Goal: Task Accomplishment & Management: Complete application form

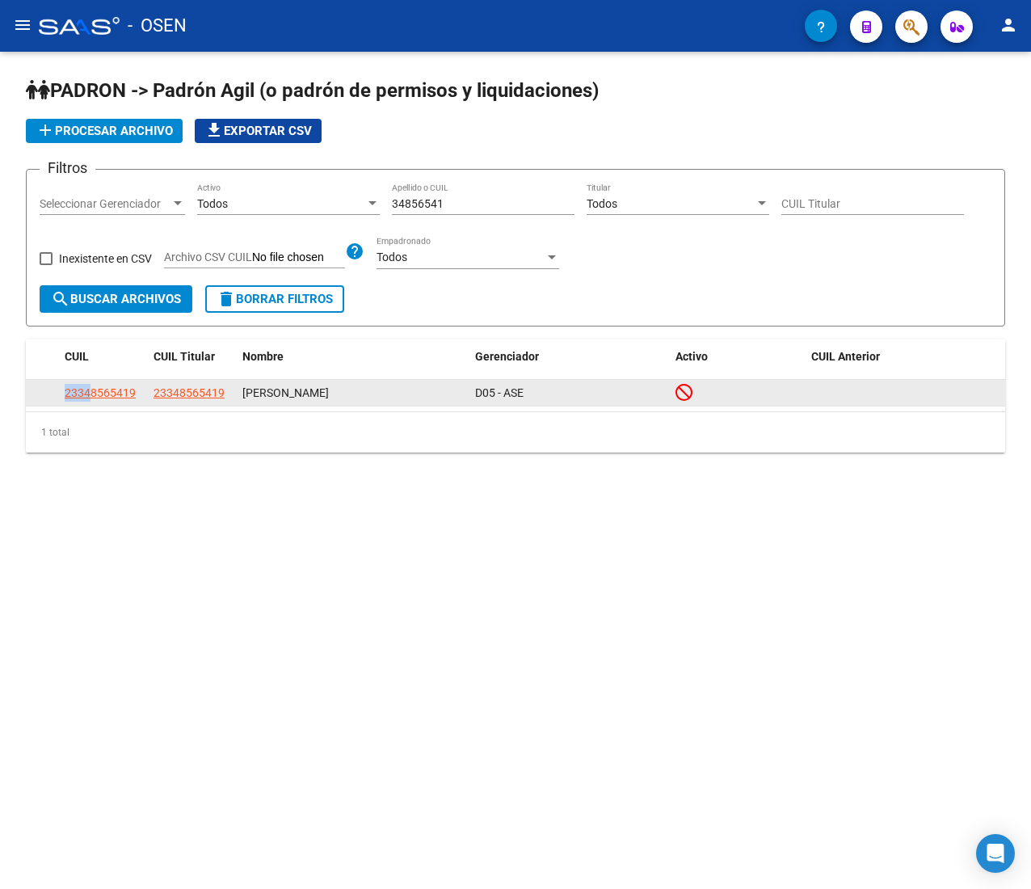
drag, startPoint x: 85, startPoint y: 384, endPoint x: 91, endPoint y: 390, distance: 9.1
click at [91, 390] on app-link-go-to "23348565419" at bounding box center [100, 393] width 71 height 19
click at [91, 390] on span "23348565419" at bounding box center [100, 392] width 71 height 13
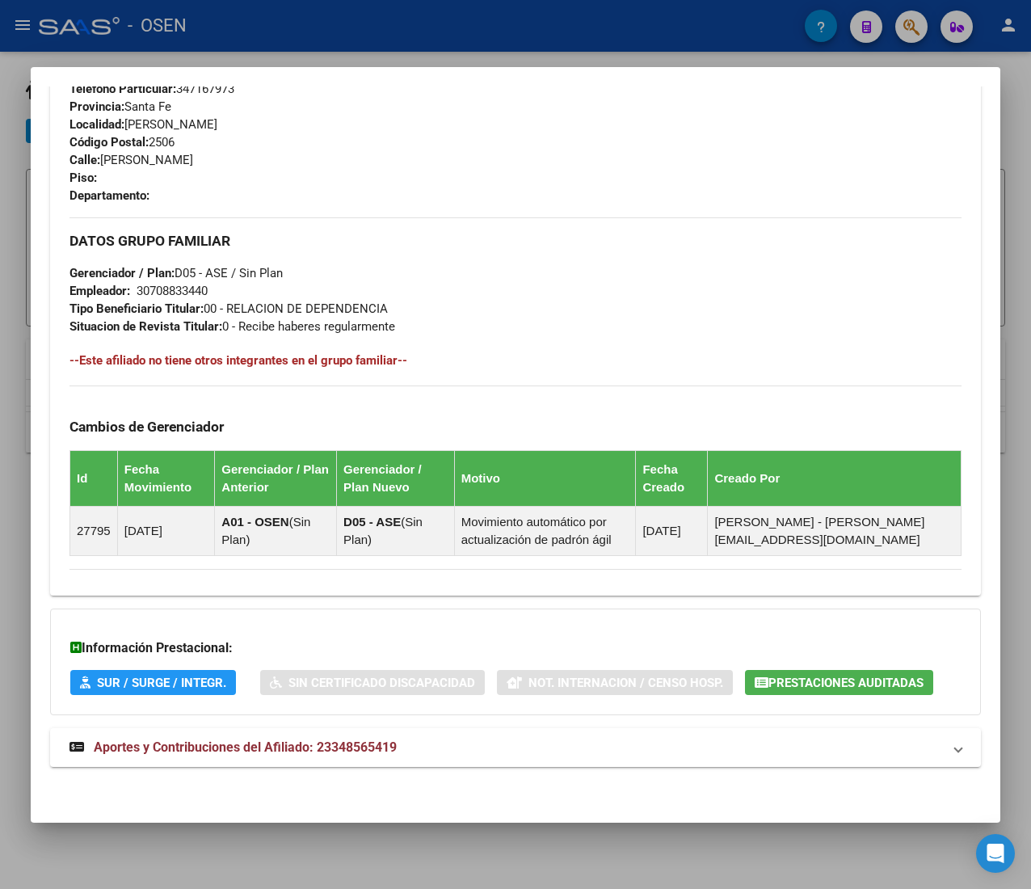
scroll to position [796, 0]
click at [498, 738] on mat-panel-title "Aportes y Contribuciones del Afiliado: 23348565419" at bounding box center [505, 747] width 873 height 19
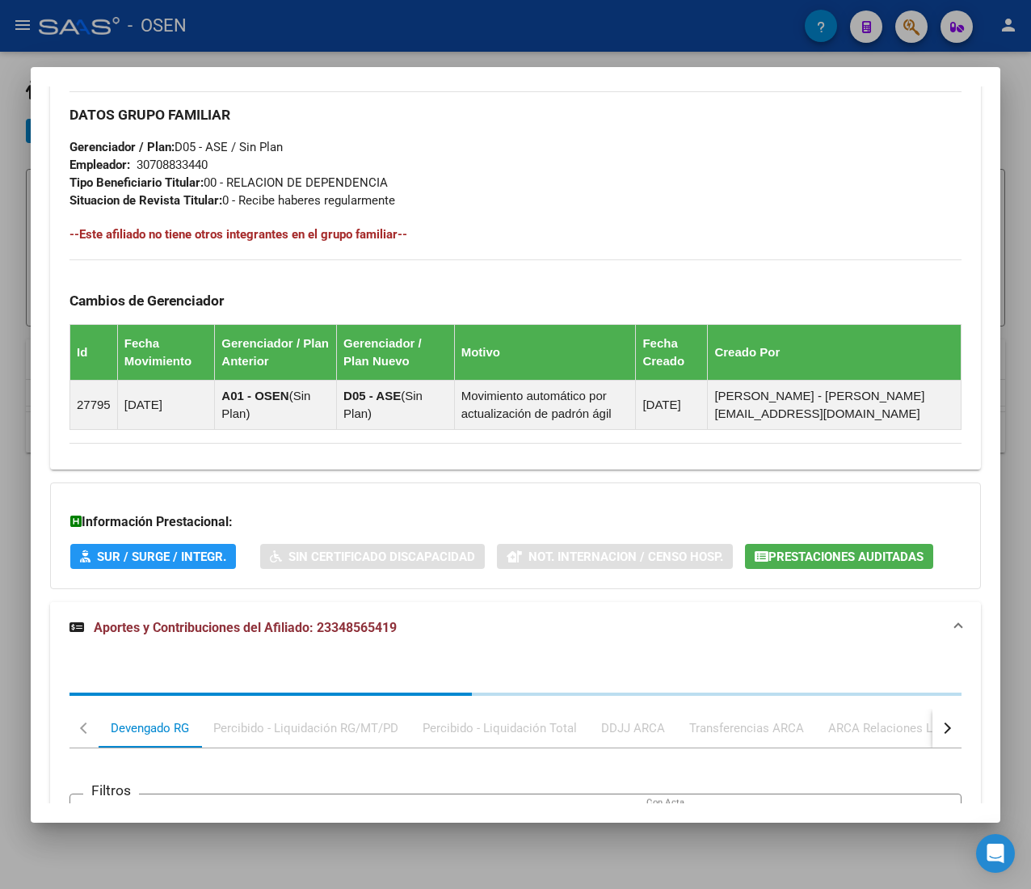
scroll to position [1197, 0]
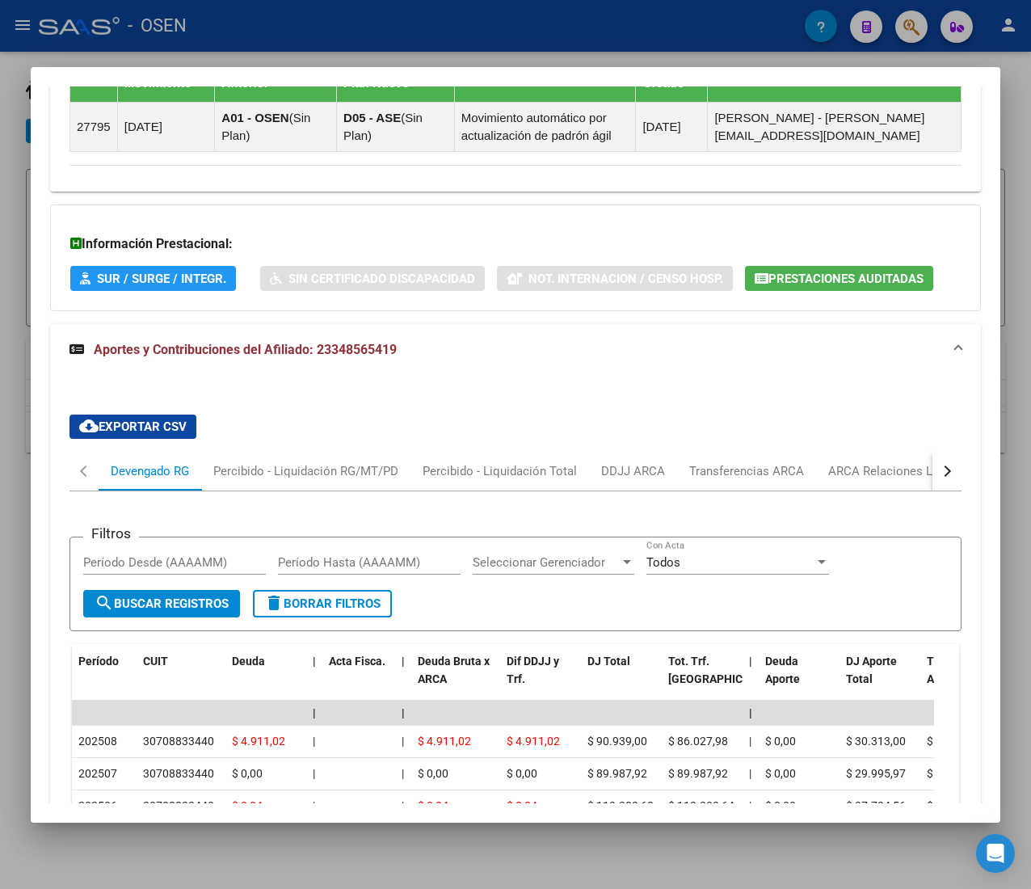
click at [932, 482] on button "button" at bounding box center [946, 471] width 29 height 39
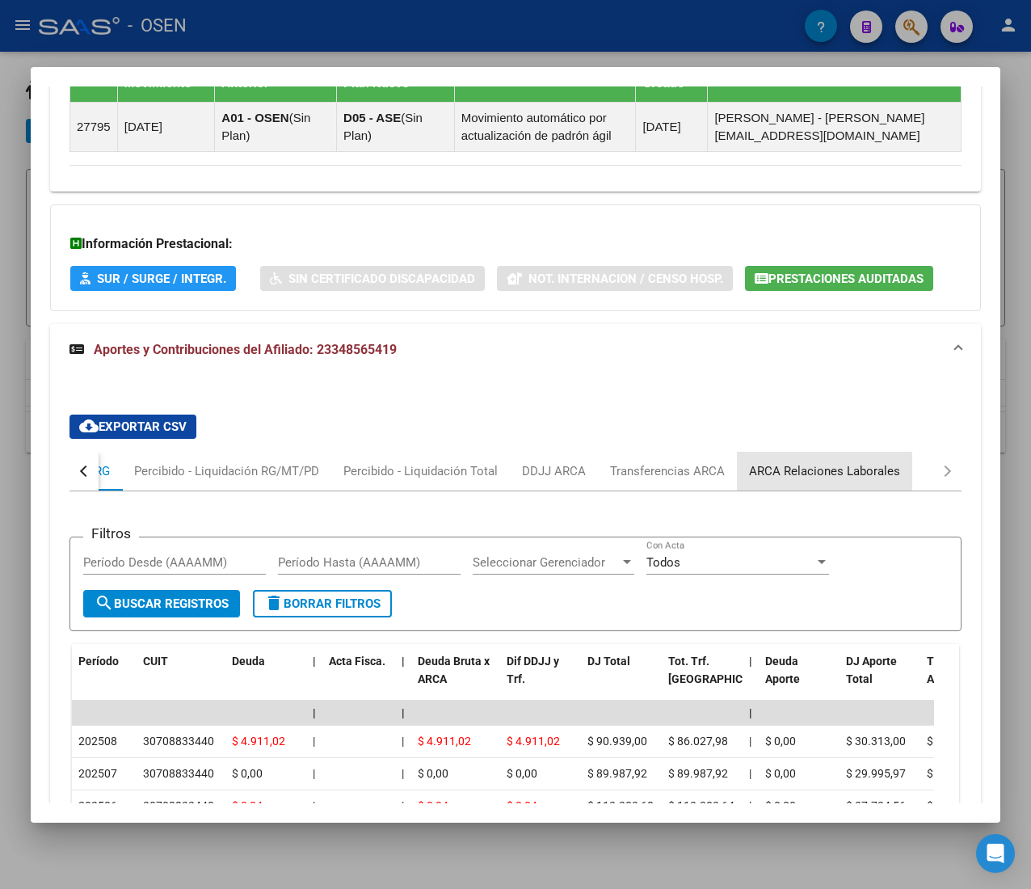
click at [866, 480] on div "ARCA Relaciones Laborales" at bounding box center [824, 471] width 151 height 18
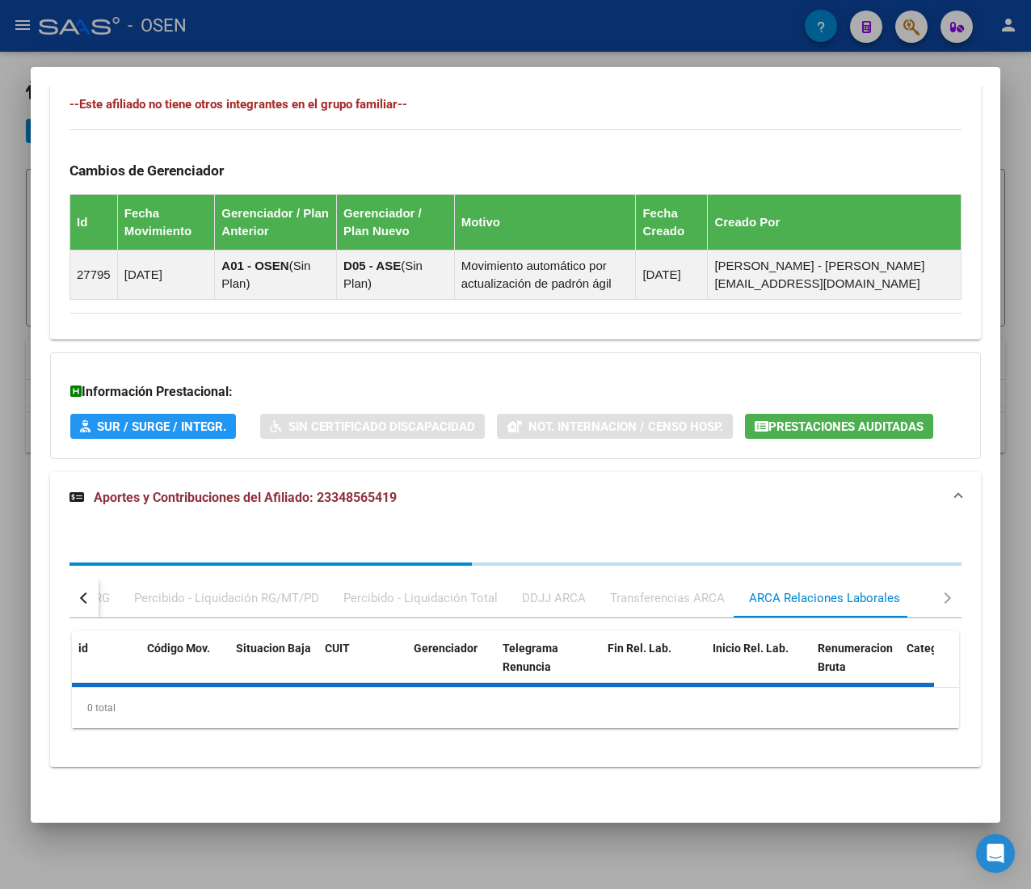
scroll to position [1180, 0]
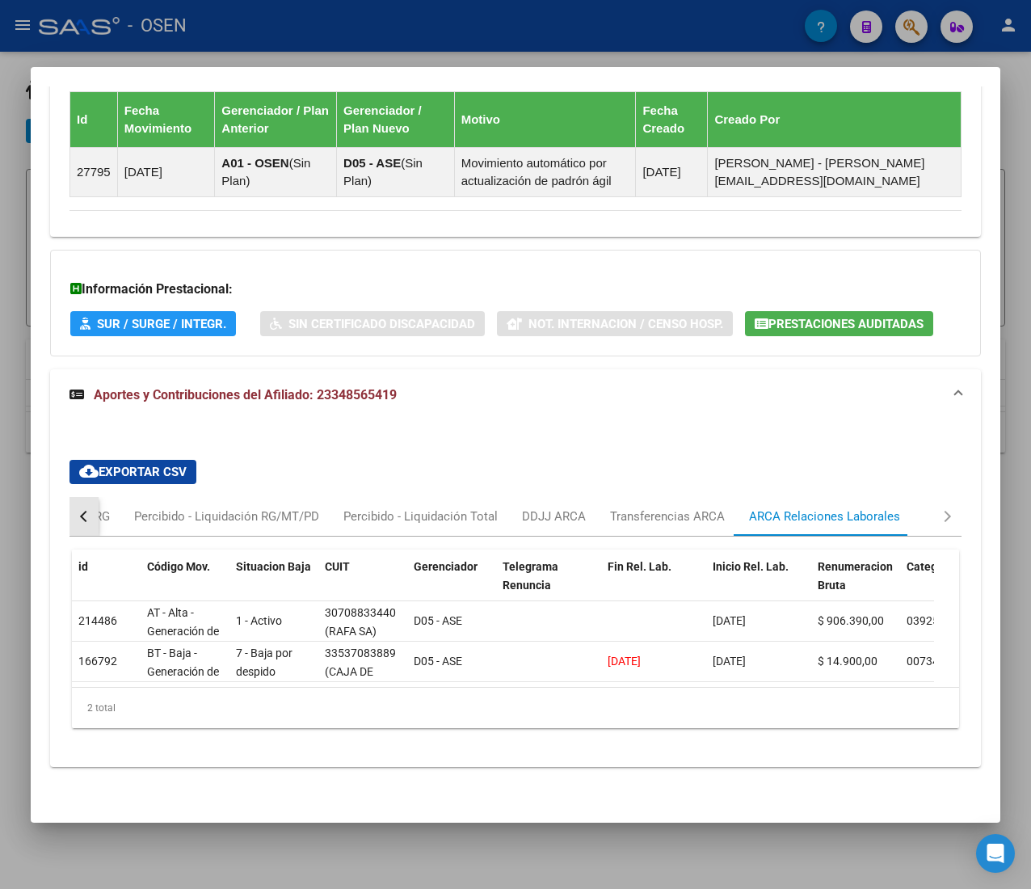
click at [91, 497] on button "button" at bounding box center [83, 516] width 29 height 39
click at [175, 507] on div "Devengado RG" at bounding box center [150, 516] width 78 height 18
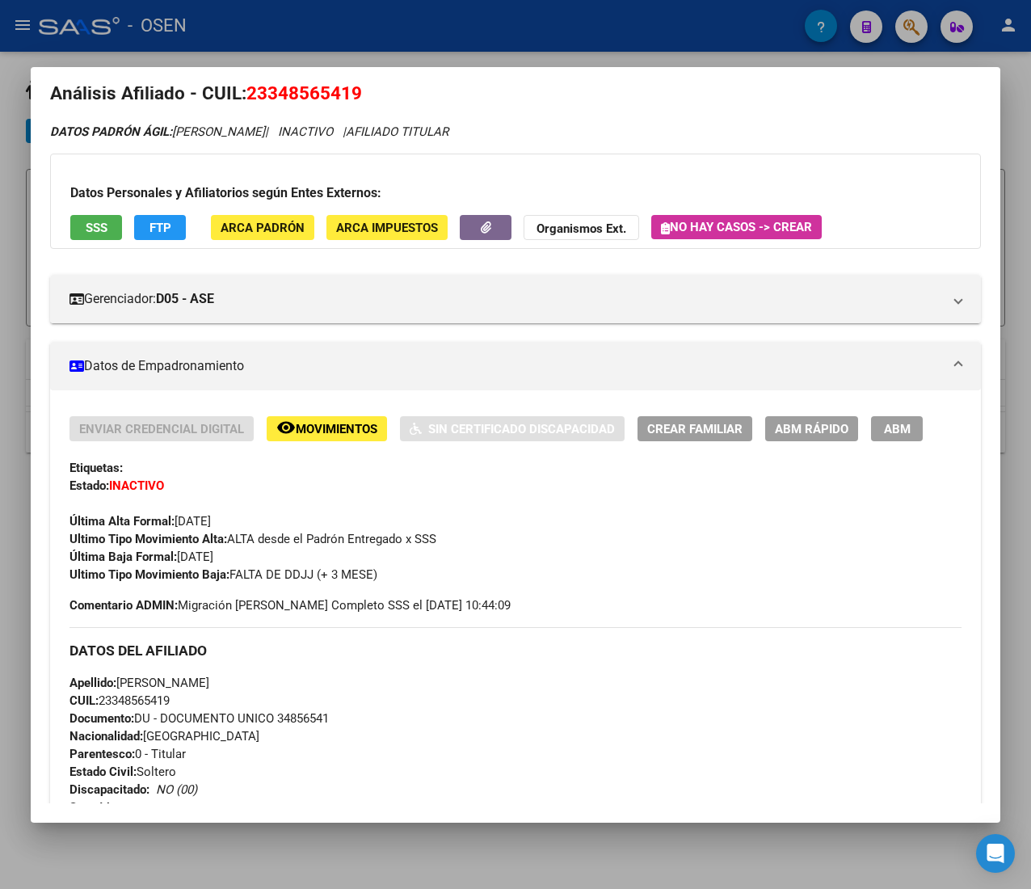
scroll to position [0, 0]
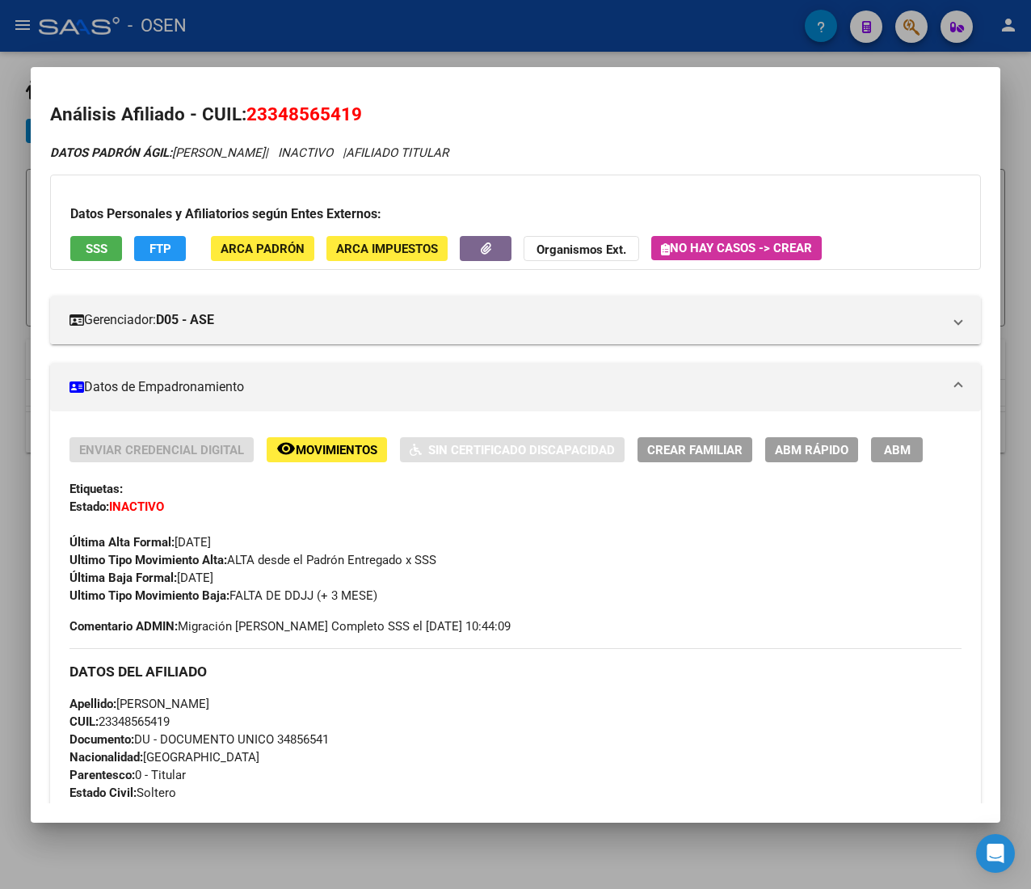
click at [793, 444] on span "ABM Rápido" at bounding box center [812, 450] width 74 height 15
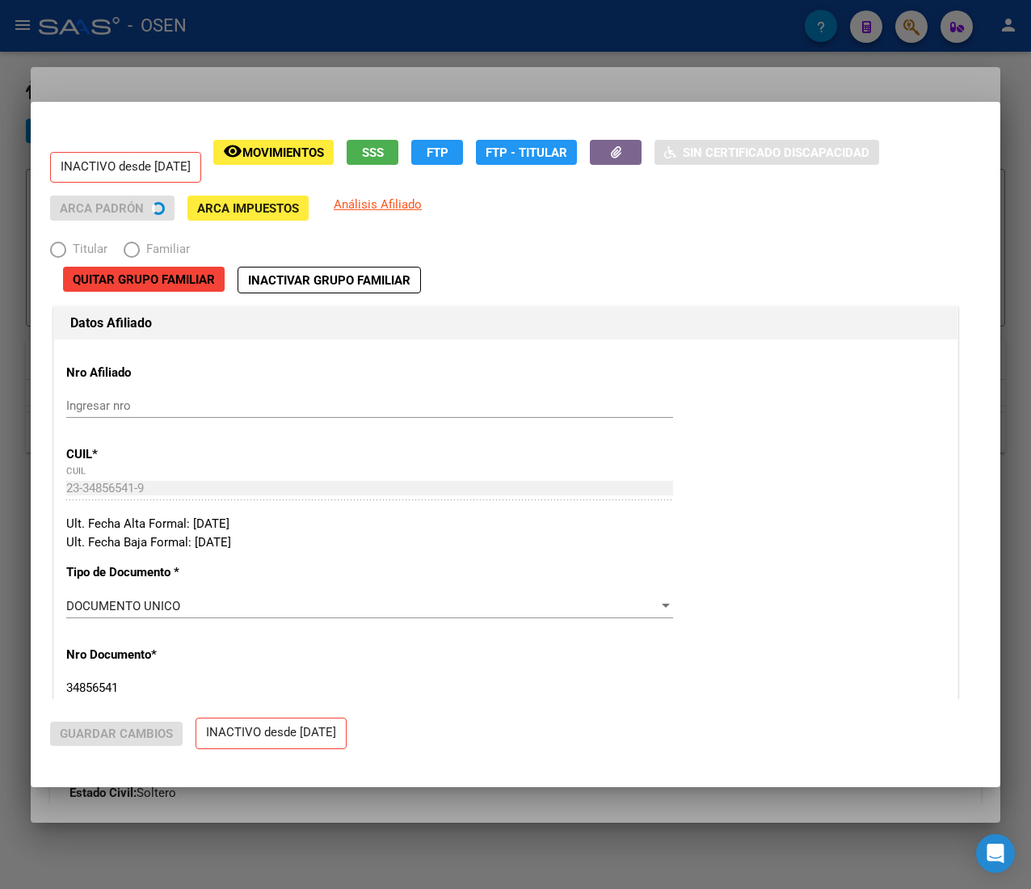
radio input "true"
type input "30-70883344-0"
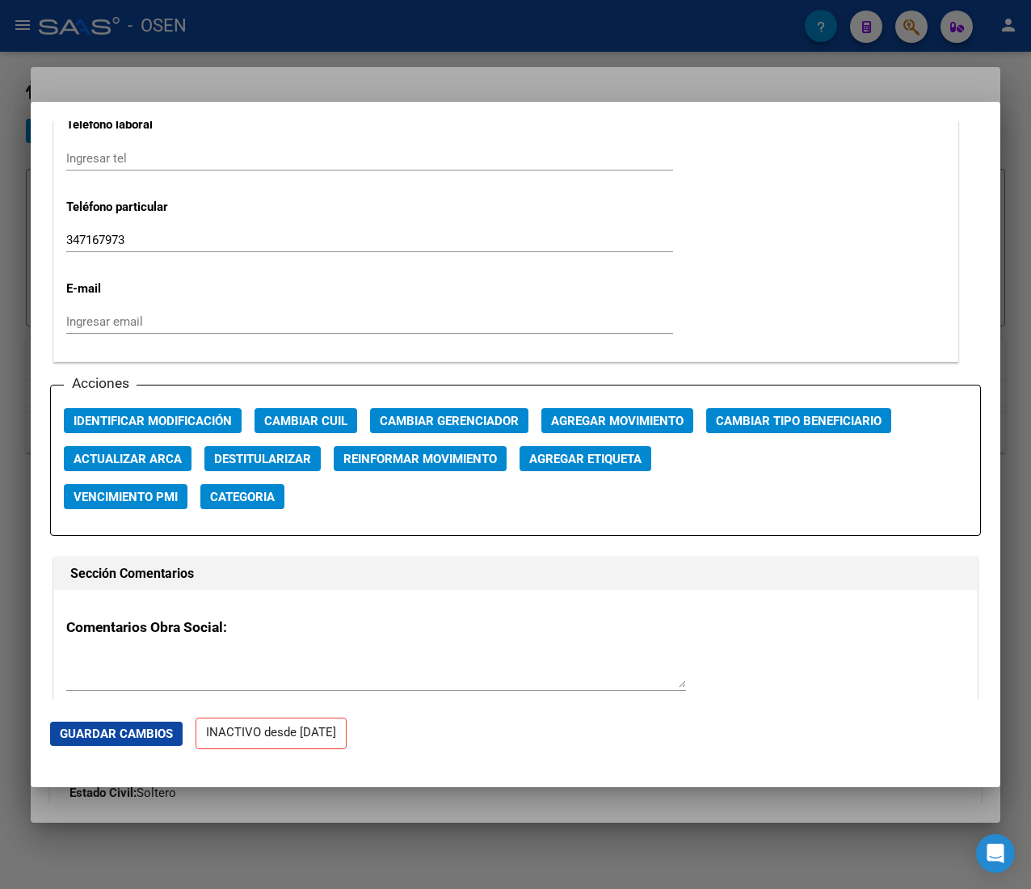
scroll to position [2101, 0]
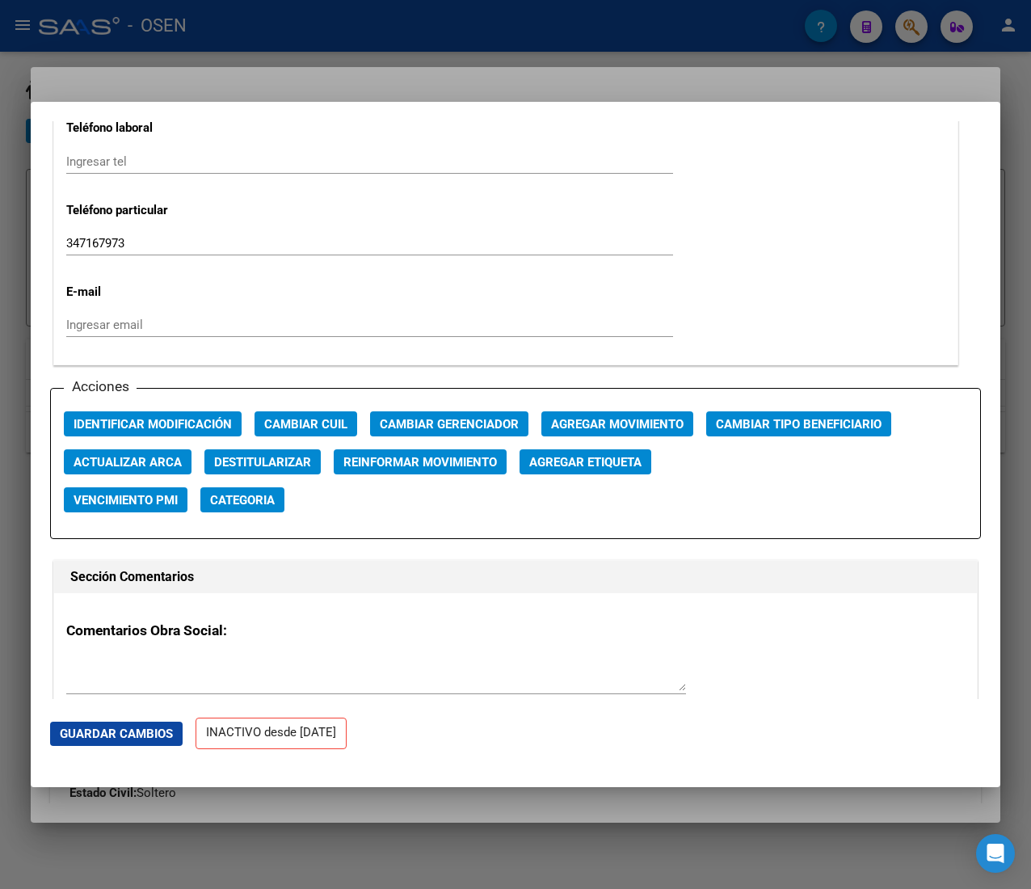
click at [587, 425] on span "Agregar Movimiento" at bounding box center [617, 424] width 132 height 15
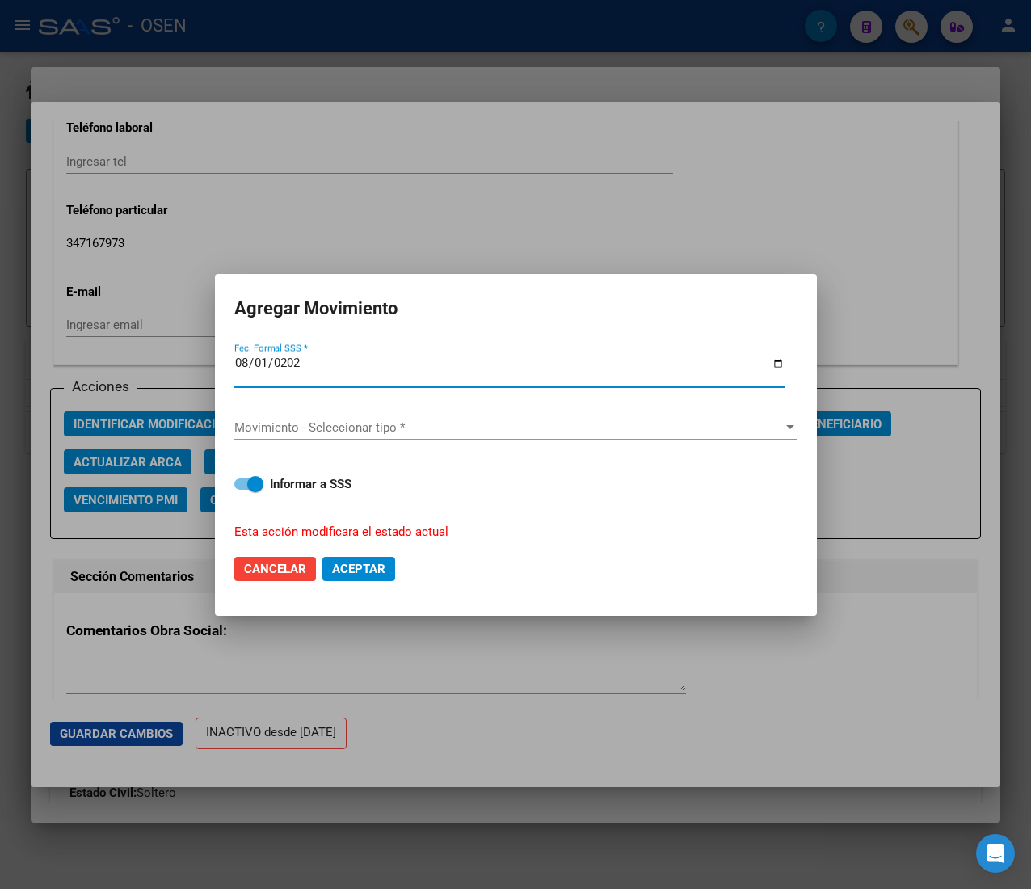
type input "[DATE]"
click at [375, 417] on div "Movimiento - Seleccionar tipo * Movimiento - Seleccionar tipo *" at bounding box center [515, 427] width 563 height 24
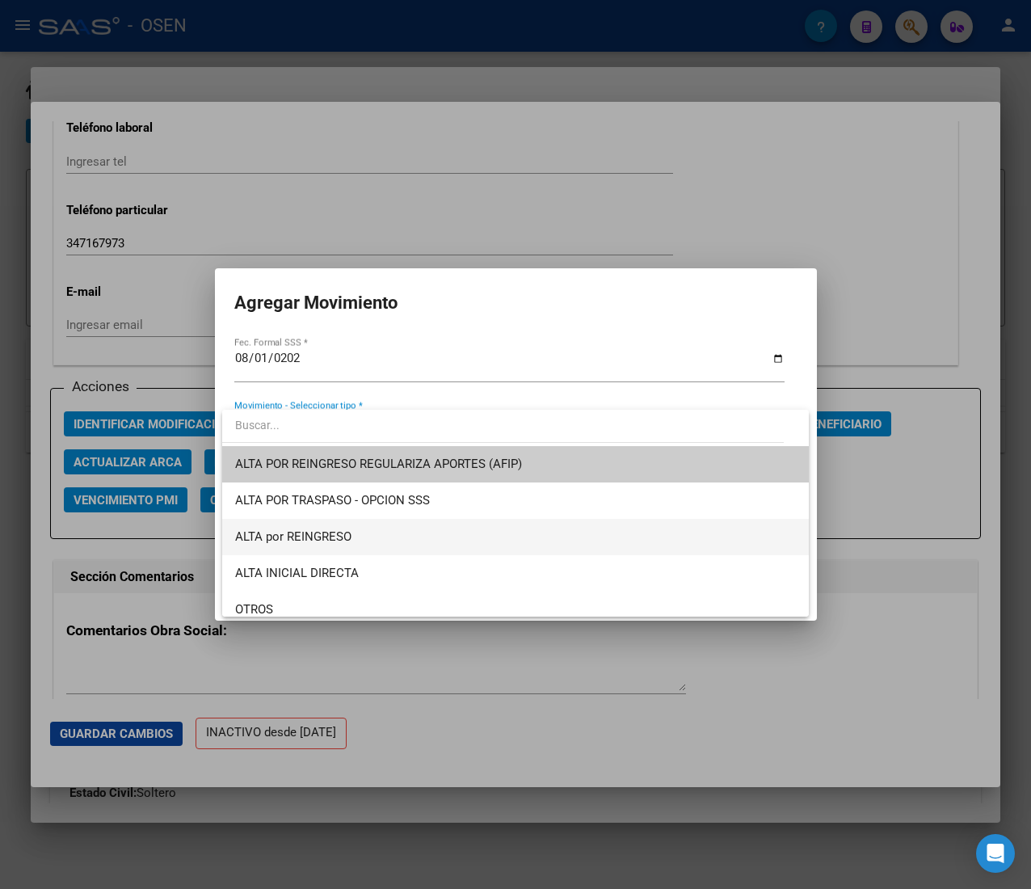
click at [396, 541] on span "ALTA por REINGRESO" at bounding box center [515, 537] width 561 height 36
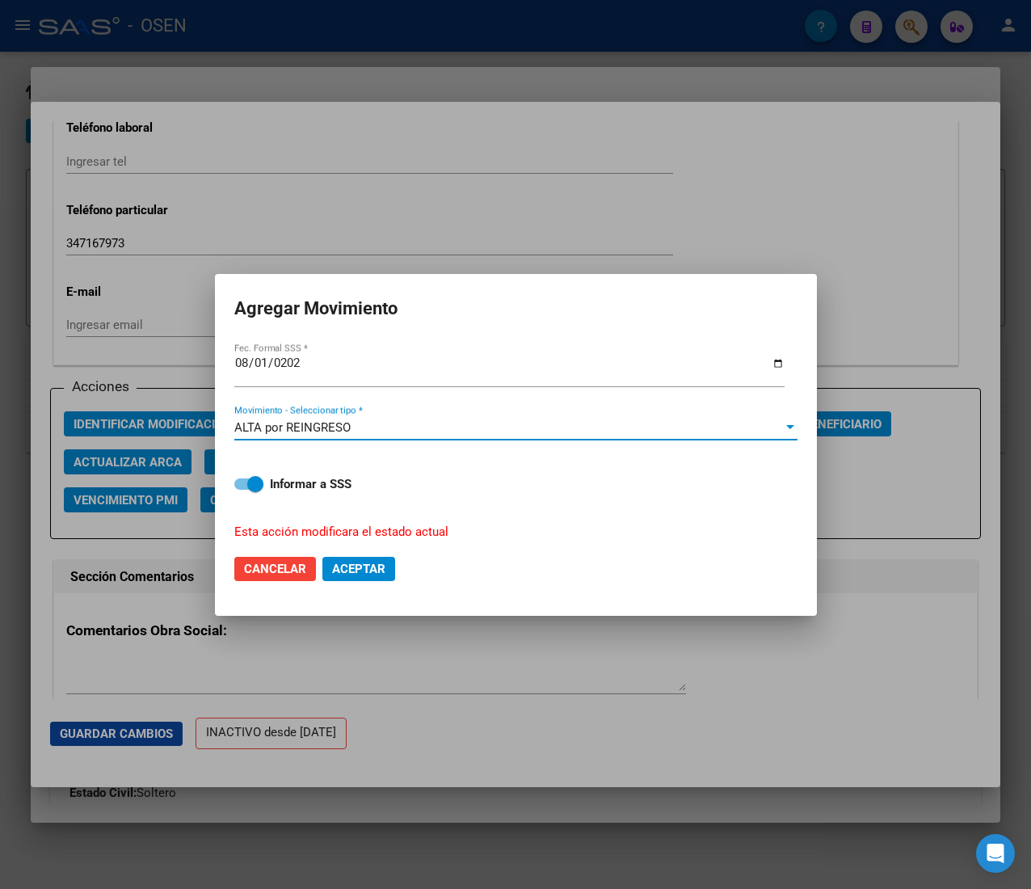
click at [365, 561] on span "Aceptar" at bounding box center [358, 568] width 53 height 15
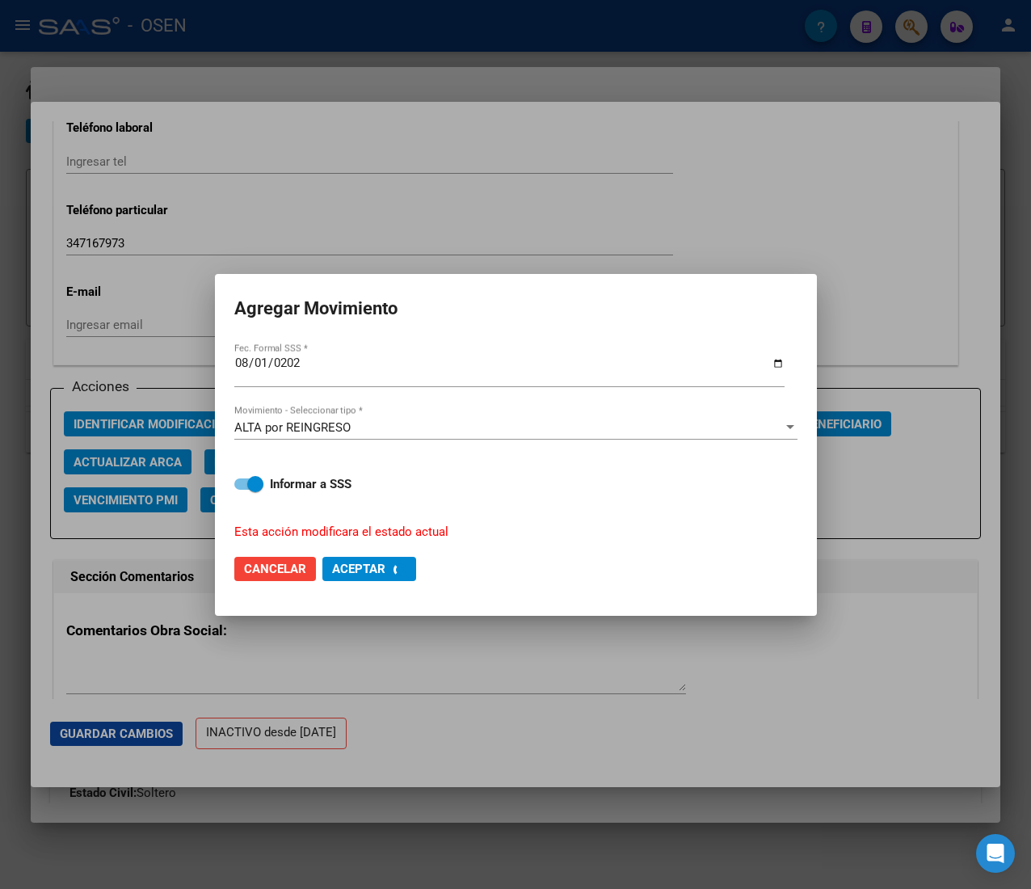
checkbox input "false"
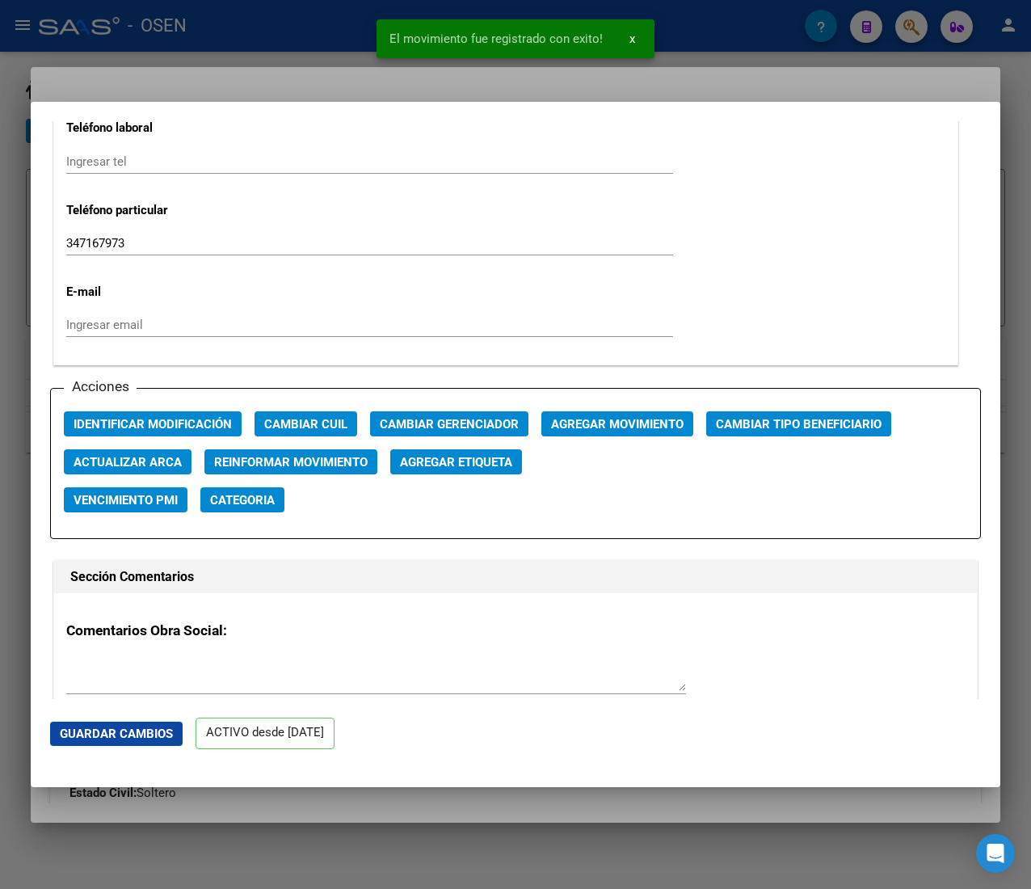
click at [269, 32] on div at bounding box center [515, 444] width 1031 height 889
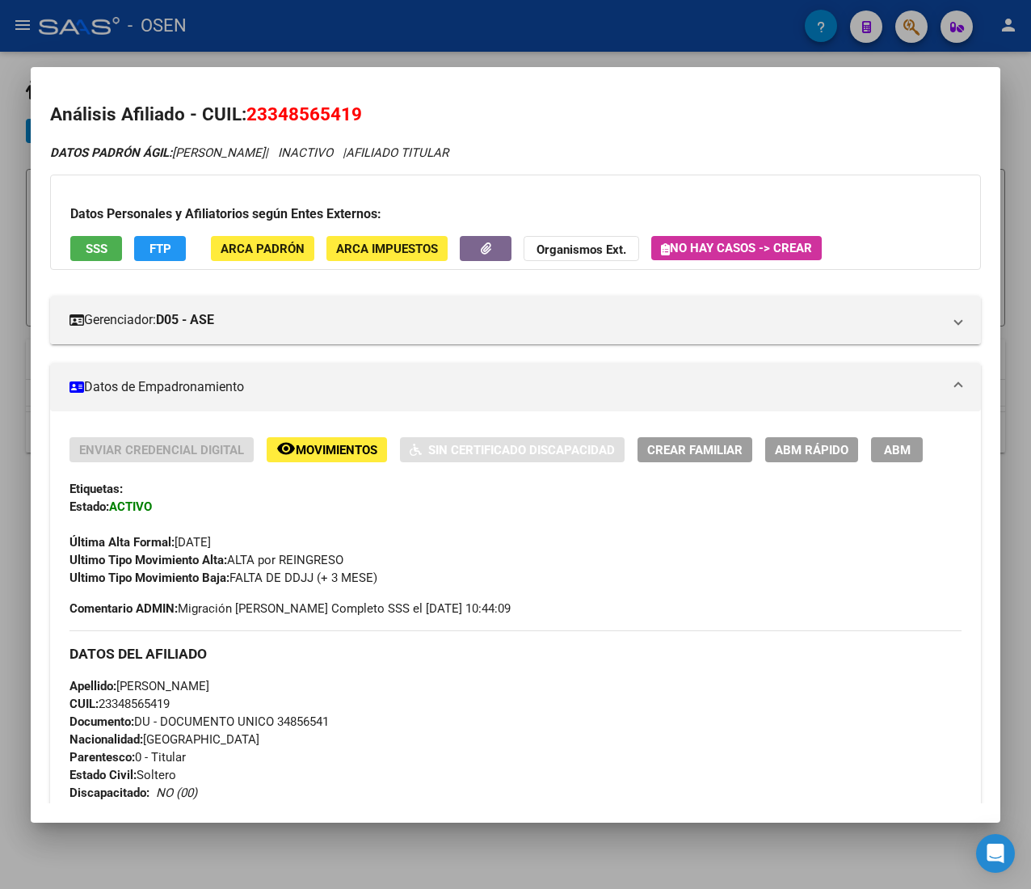
click at [269, 32] on div at bounding box center [515, 444] width 1031 height 889
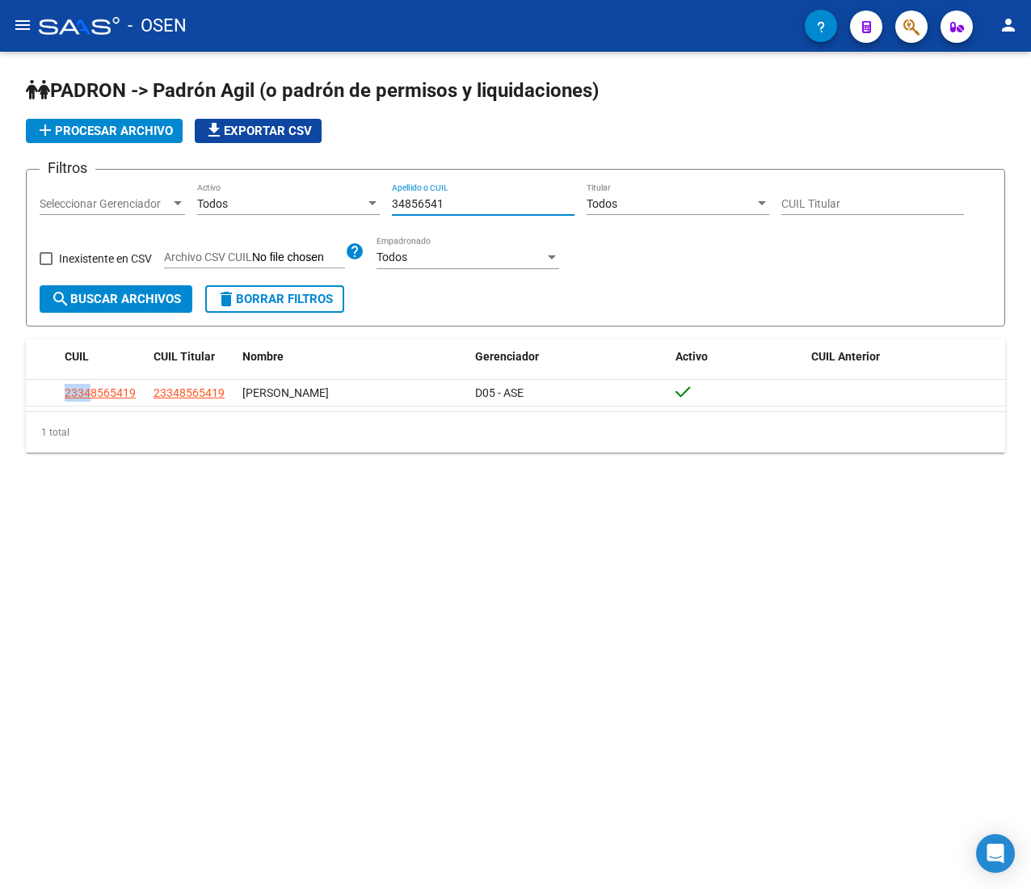
drag, startPoint x: 473, startPoint y: 206, endPoint x: 270, endPoint y: 204, distance: 202.8
click at [270, 204] on div "Filtros Seleccionar Gerenciador Seleccionar Gerenciador Todos Activo 34856541 A…" at bounding box center [516, 234] width 952 height 103
paste input "20355560652"
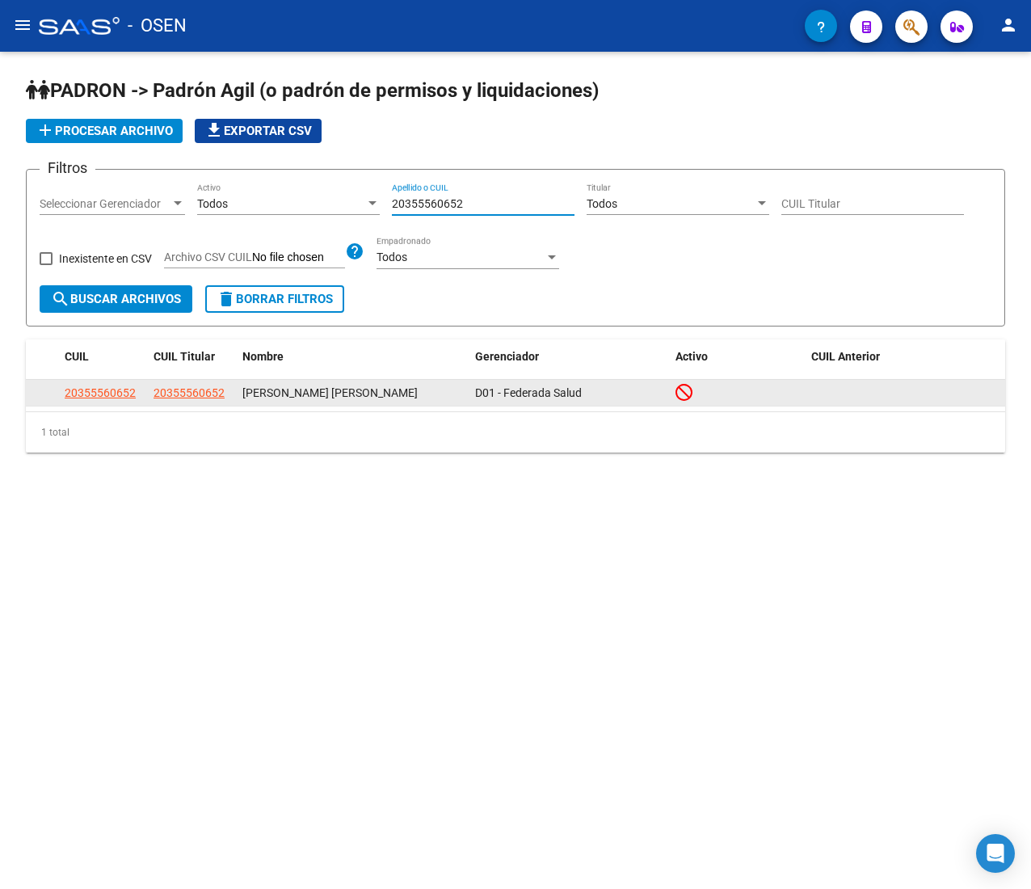
type input "20355560652"
click at [131, 380] on datatable-body-cell "20355560652" at bounding box center [102, 392] width 89 height 25
click at [129, 393] on span "20355560652" at bounding box center [100, 392] width 71 height 13
copy span "2"
type textarea "20355560652"
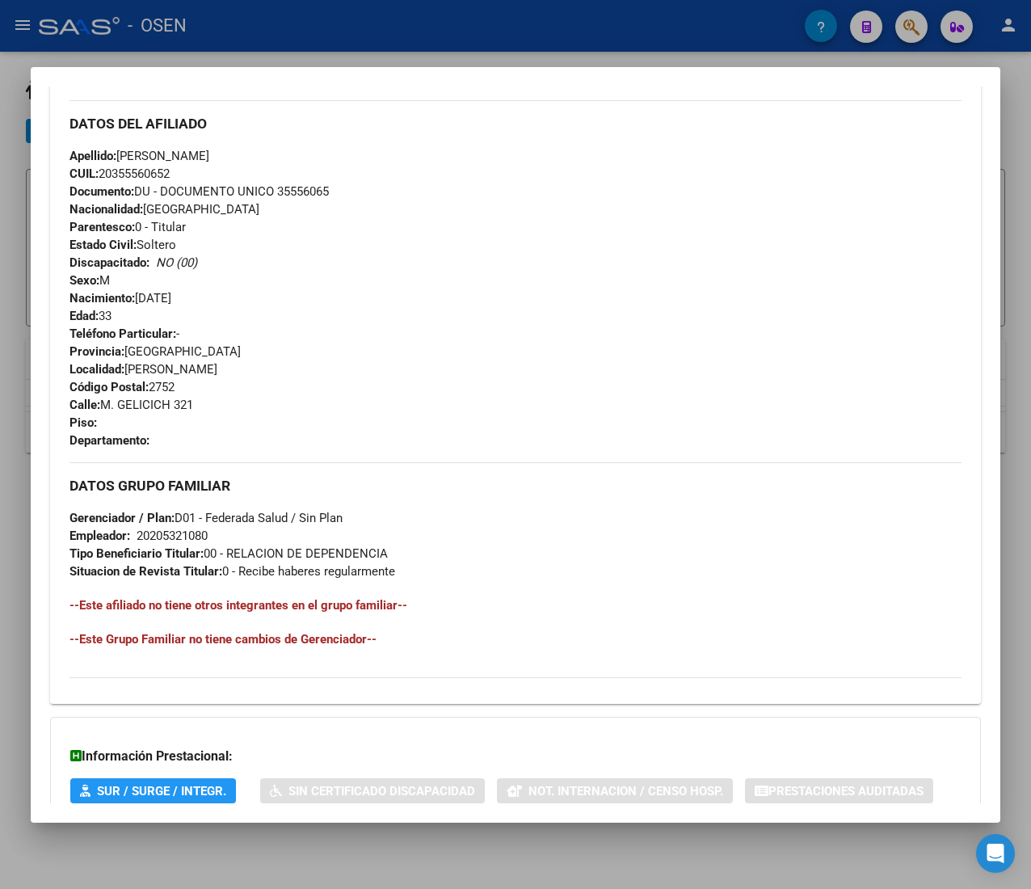
scroll to position [641, 0]
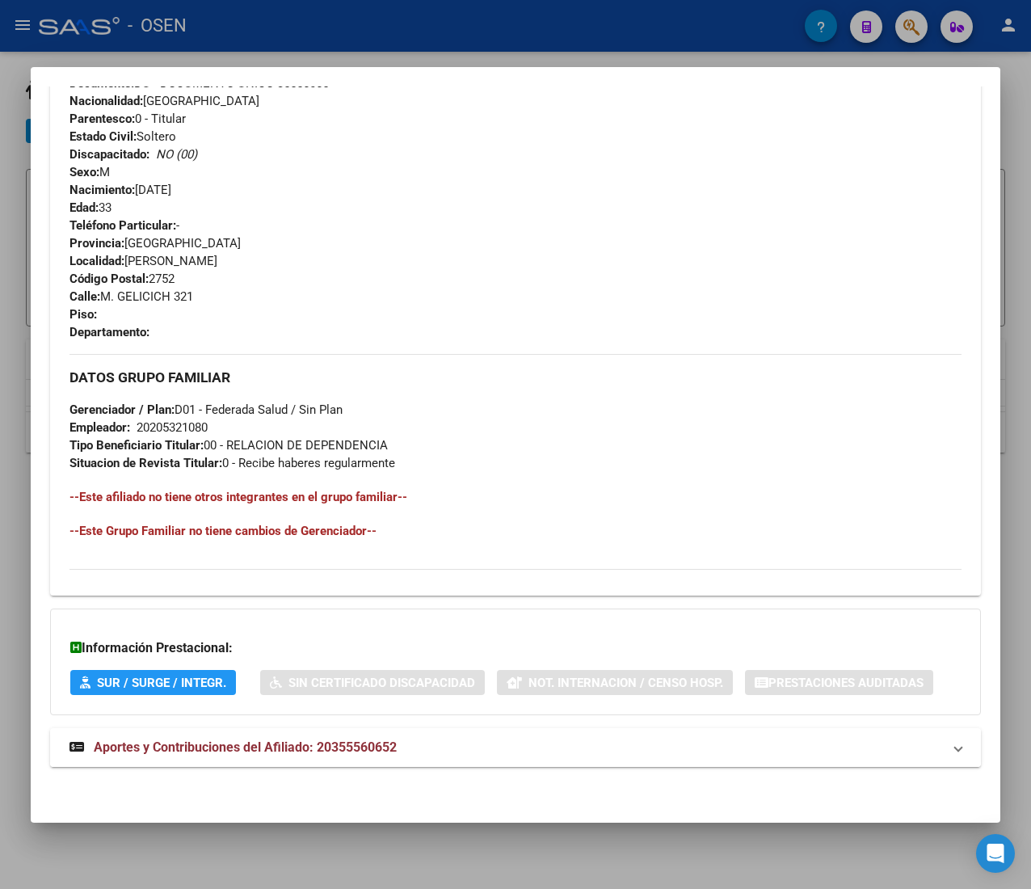
click at [479, 734] on mat-expansion-panel-header "Aportes y Contribuciones del Afiliado: 20355560652" at bounding box center [515, 747] width 931 height 39
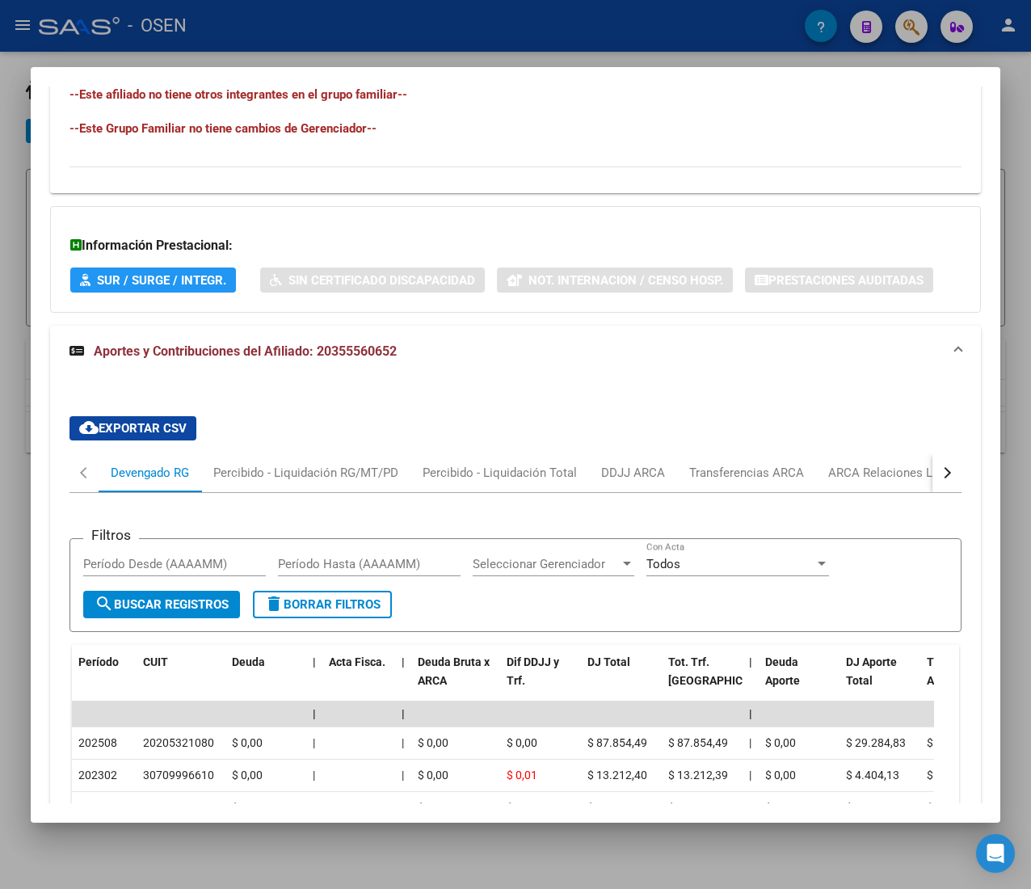
scroll to position [1202, 0]
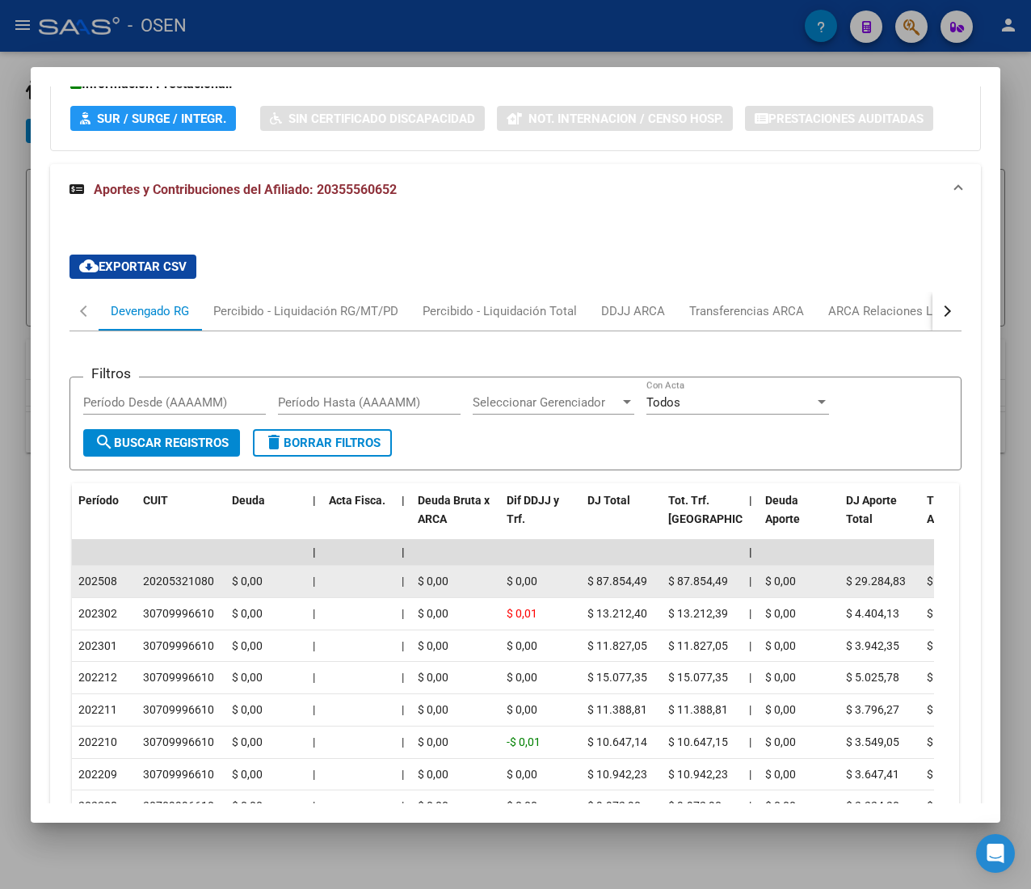
drag, startPoint x: 617, startPoint y: 587, endPoint x: 667, endPoint y: 581, distance: 49.6
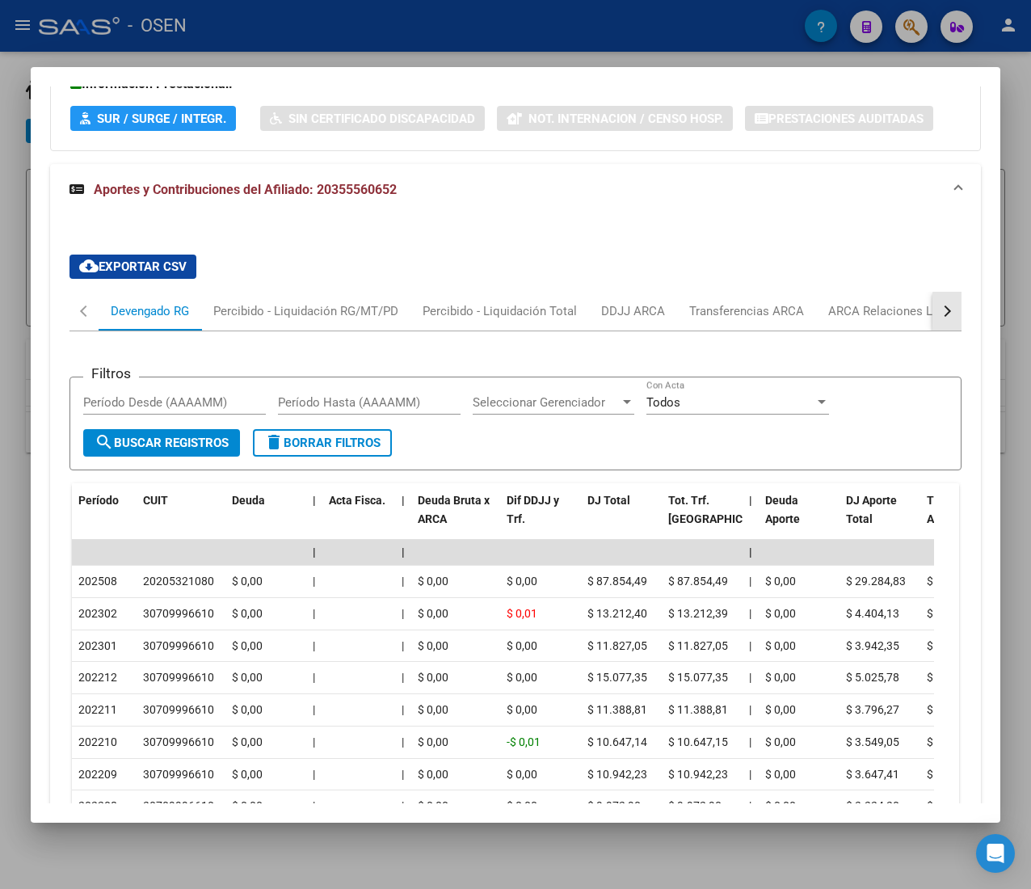
click at [932, 319] on button "button" at bounding box center [946, 311] width 29 height 39
click at [869, 313] on div "ARCA Relaciones Laborales" at bounding box center [824, 311] width 151 height 18
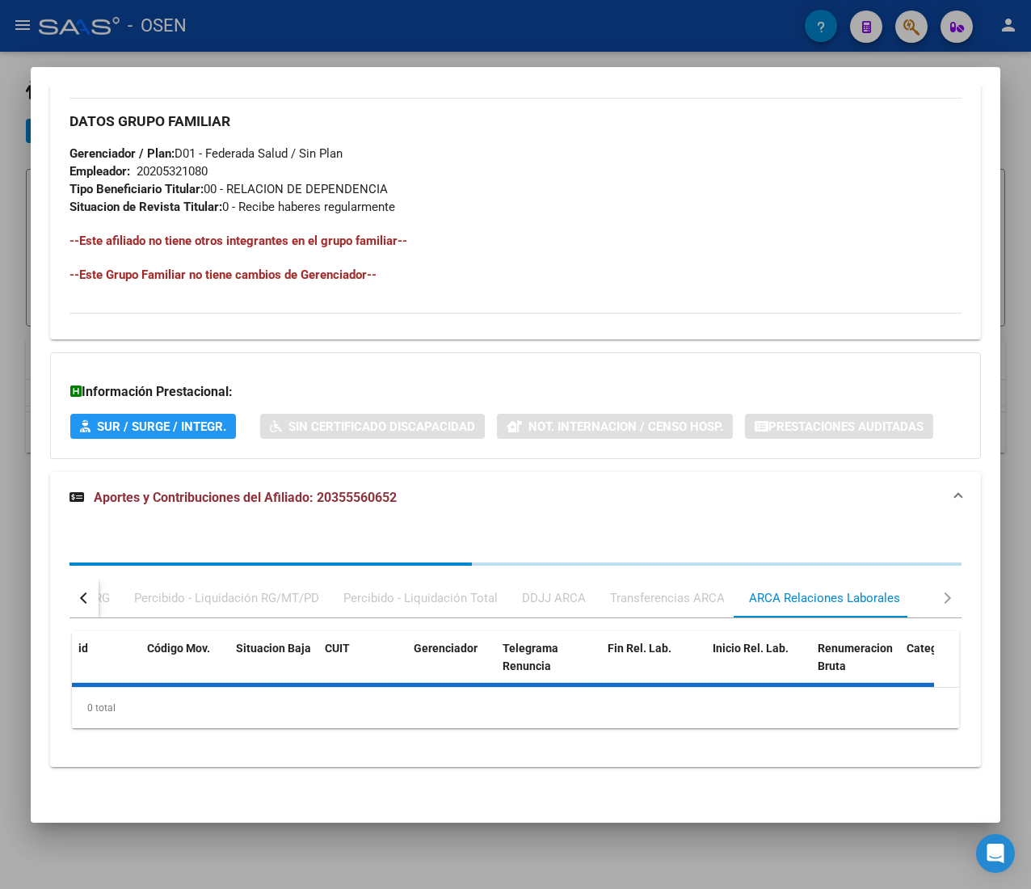
scroll to position [1065, 0]
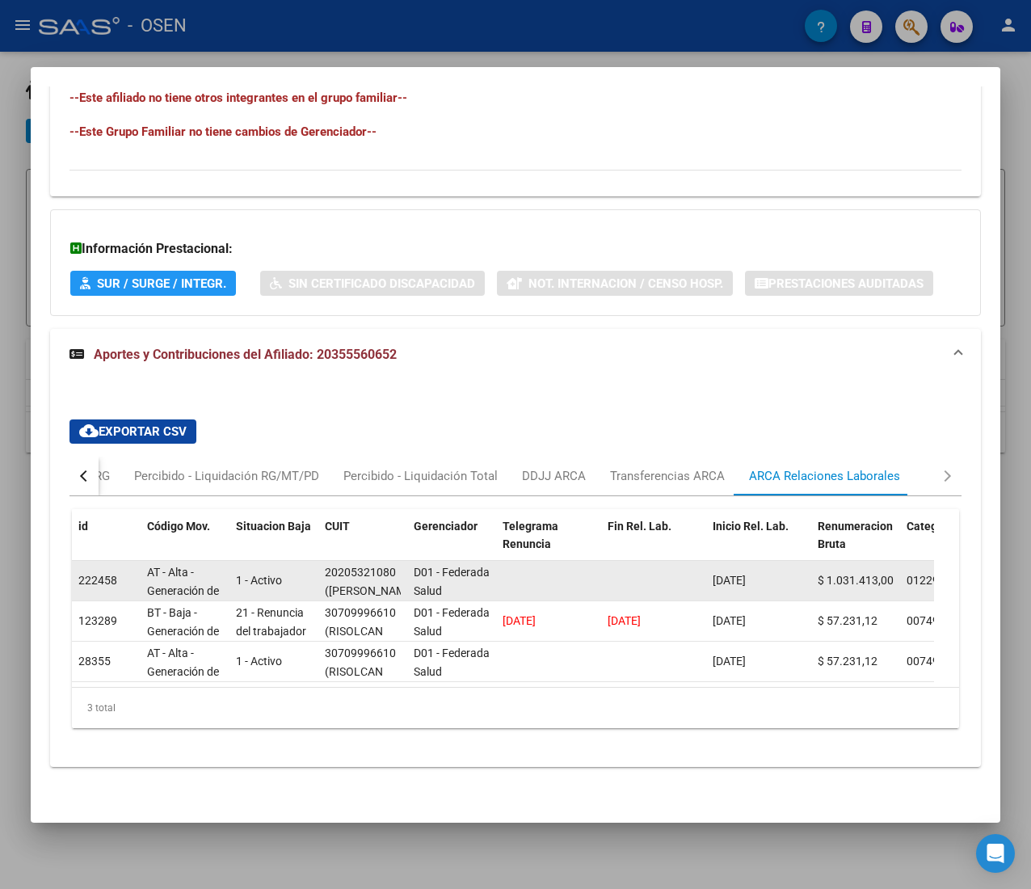
drag, startPoint x: 759, startPoint y: 559, endPoint x: 667, endPoint y: 555, distance: 92.2
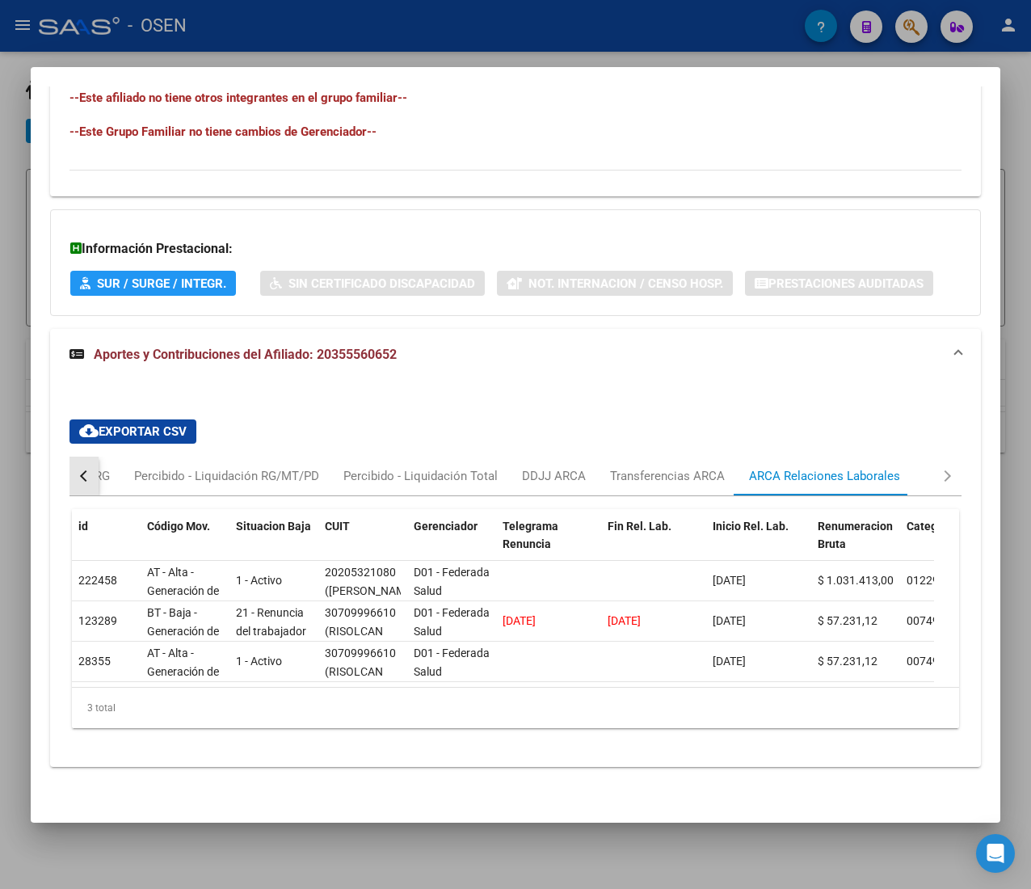
click at [94, 456] on button "button" at bounding box center [83, 475] width 29 height 39
click at [154, 467] on div "Devengado RG" at bounding box center [150, 476] width 78 height 18
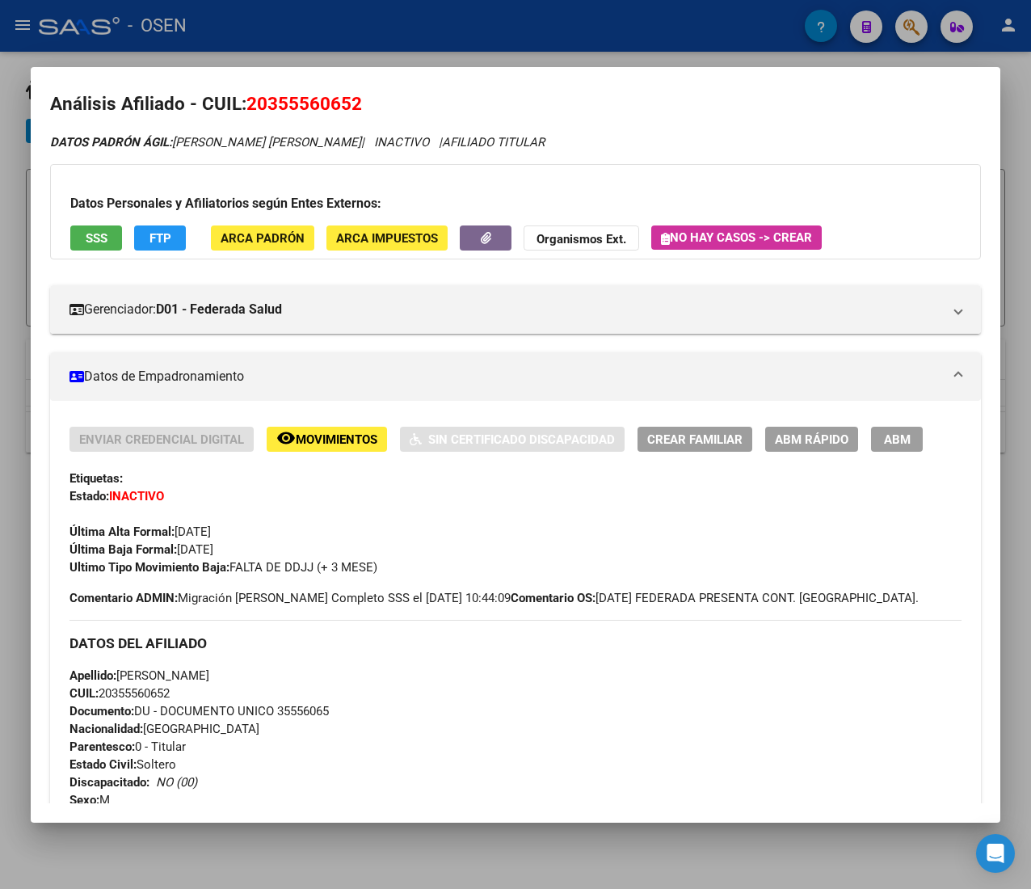
scroll to position [0, 0]
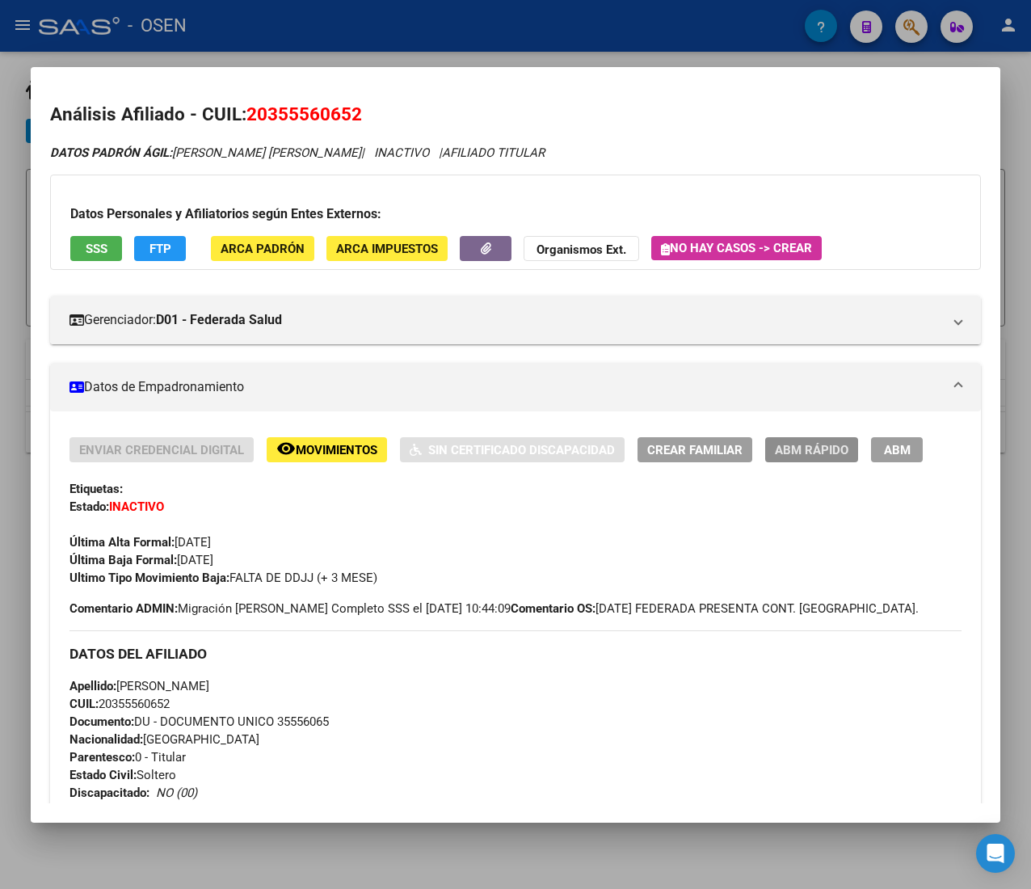
click at [831, 448] on span "ABM Rápido" at bounding box center [812, 450] width 74 height 15
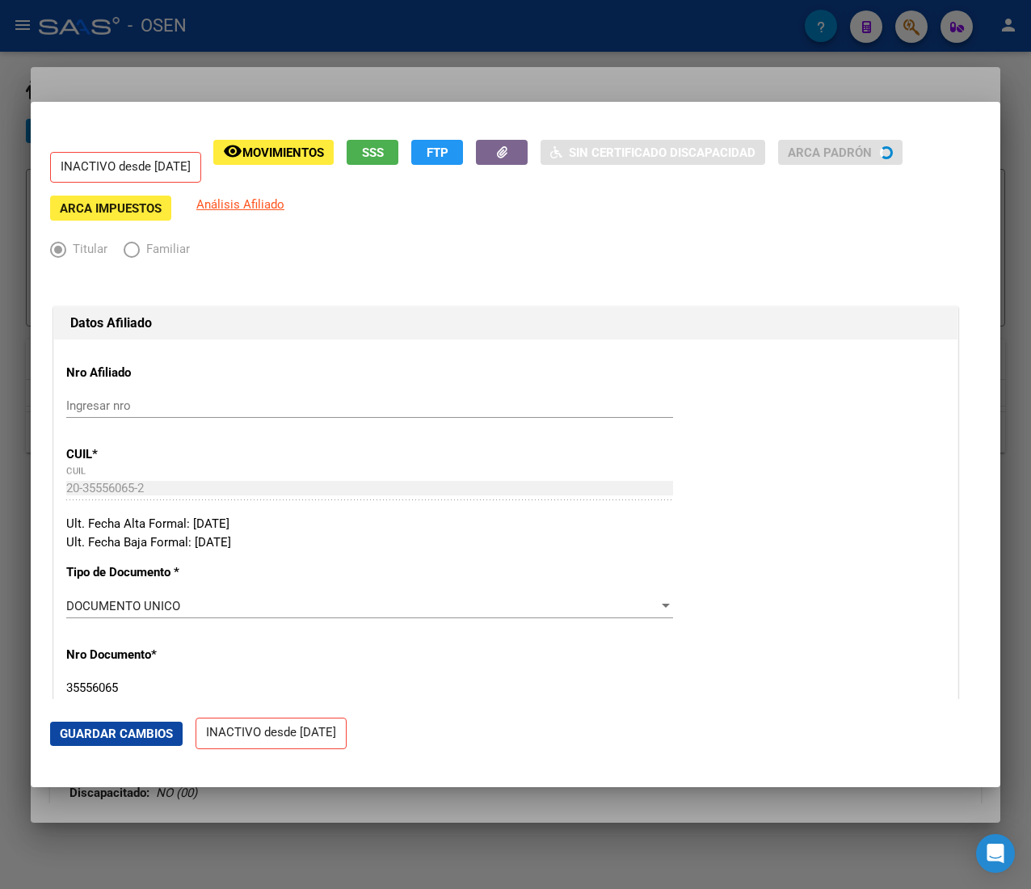
radio input "true"
type input "20-20532108-0"
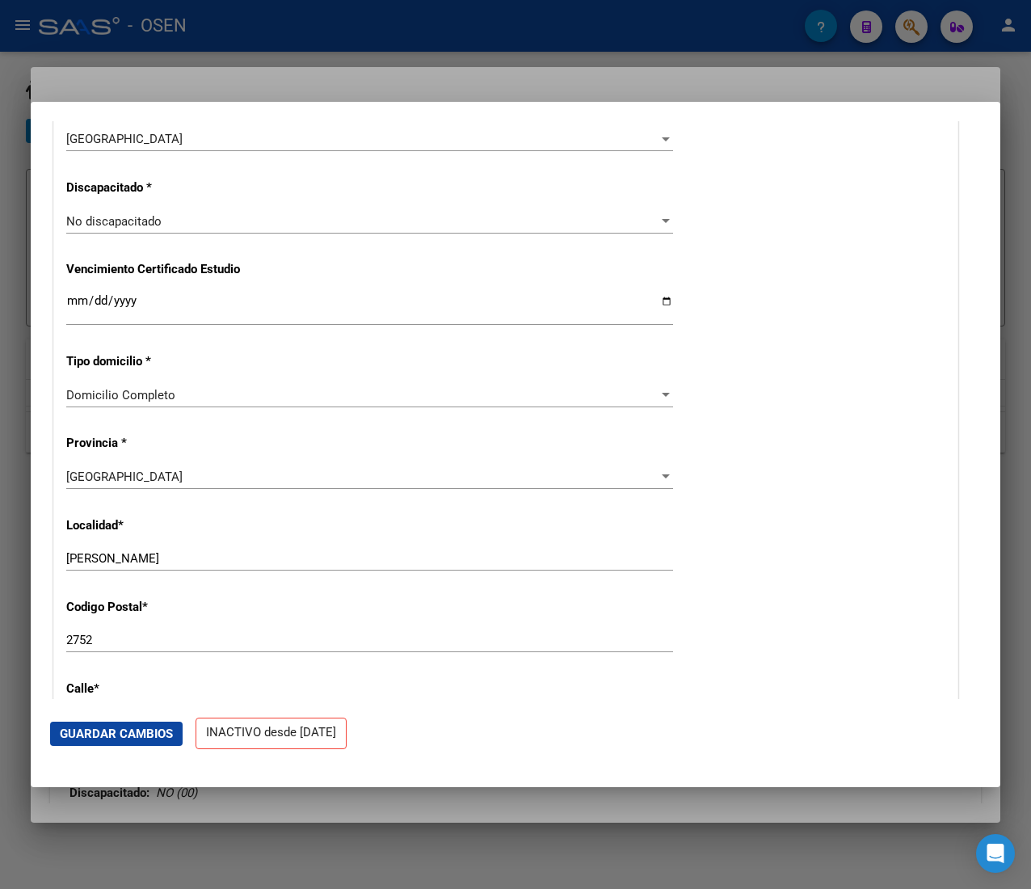
scroll to position [2101, 0]
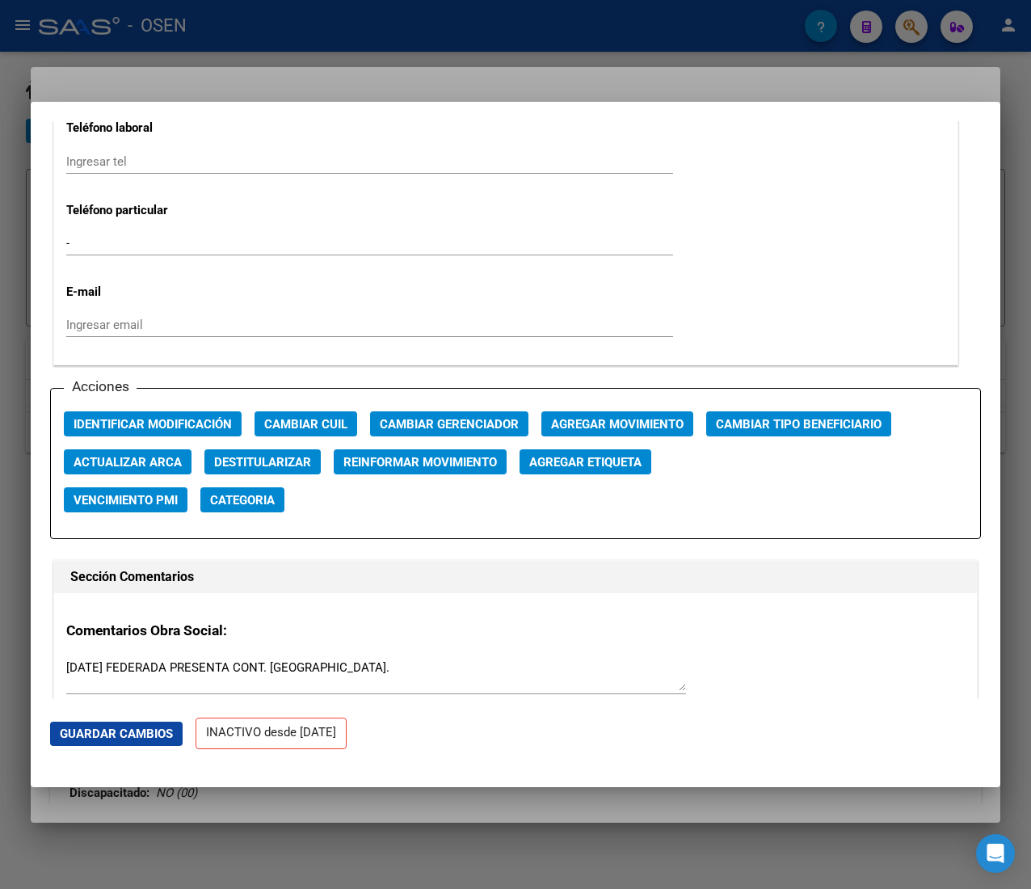
click at [567, 429] on span "Agregar Movimiento" at bounding box center [617, 424] width 132 height 15
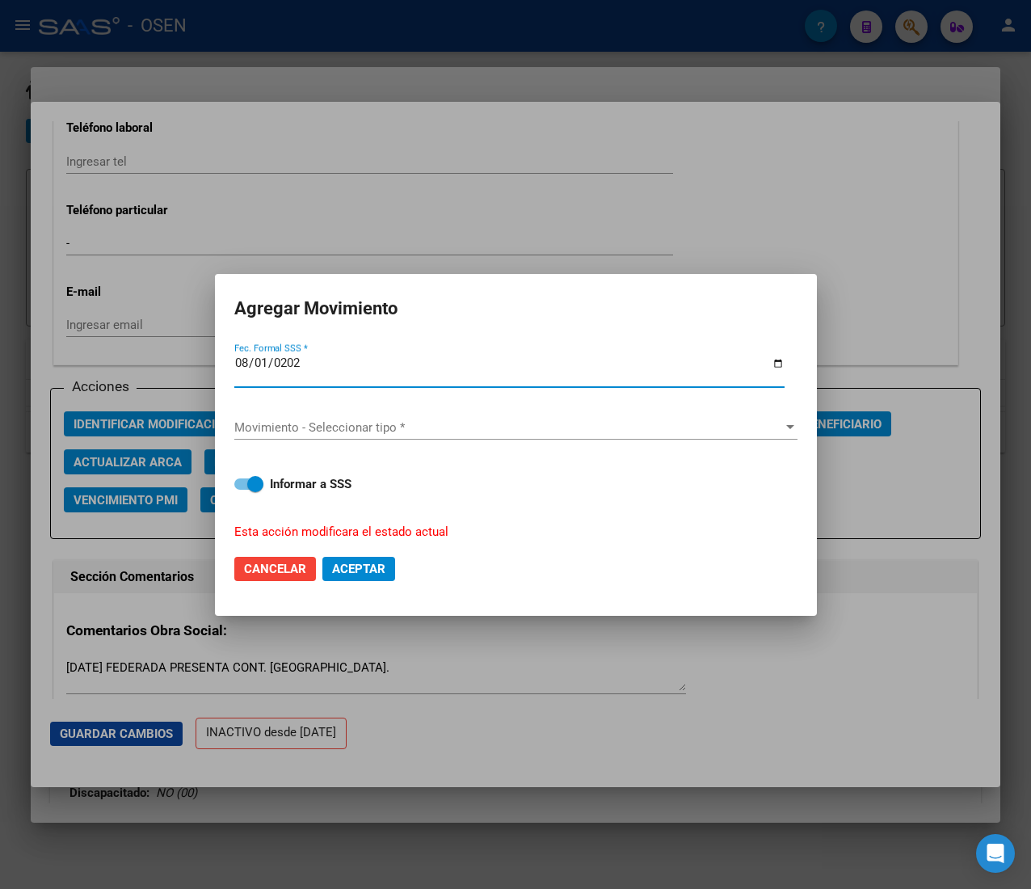
type input "[DATE]"
click at [564, 430] on span "Movimiento - Seleccionar tipo *" at bounding box center [508, 427] width 549 height 15
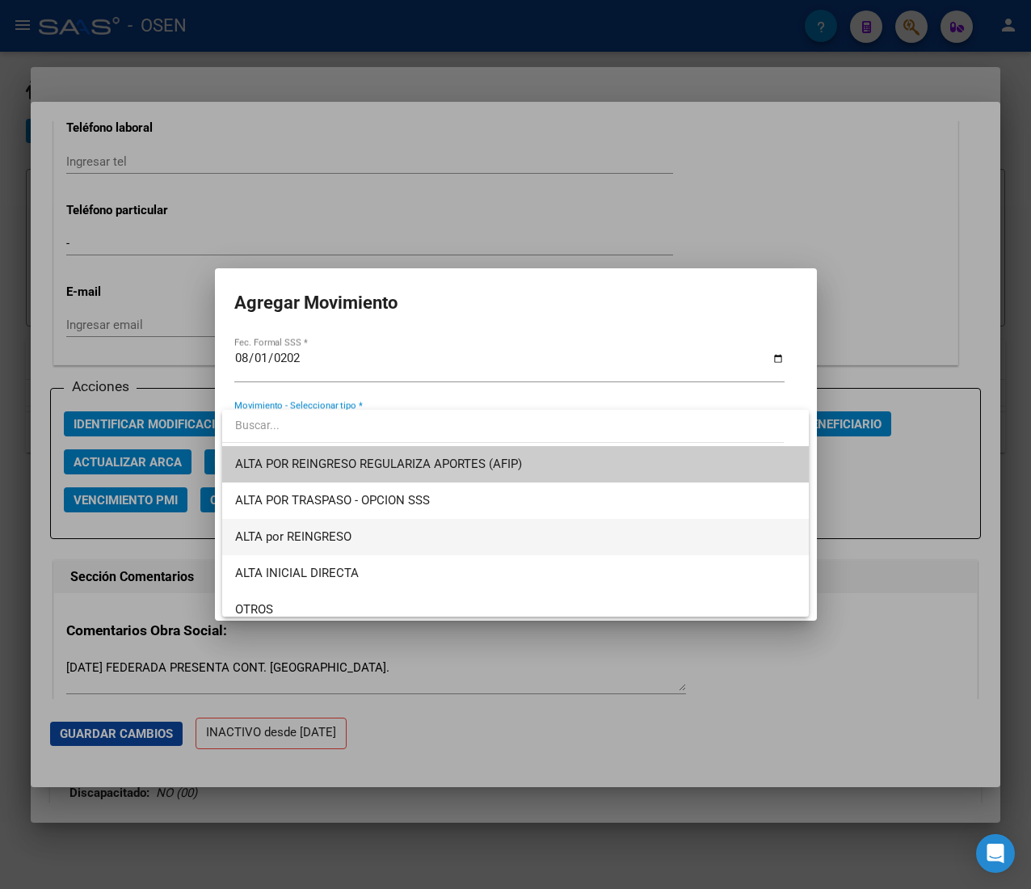
click at [389, 536] on span "ALTA por REINGRESO" at bounding box center [515, 537] width 561 height 36
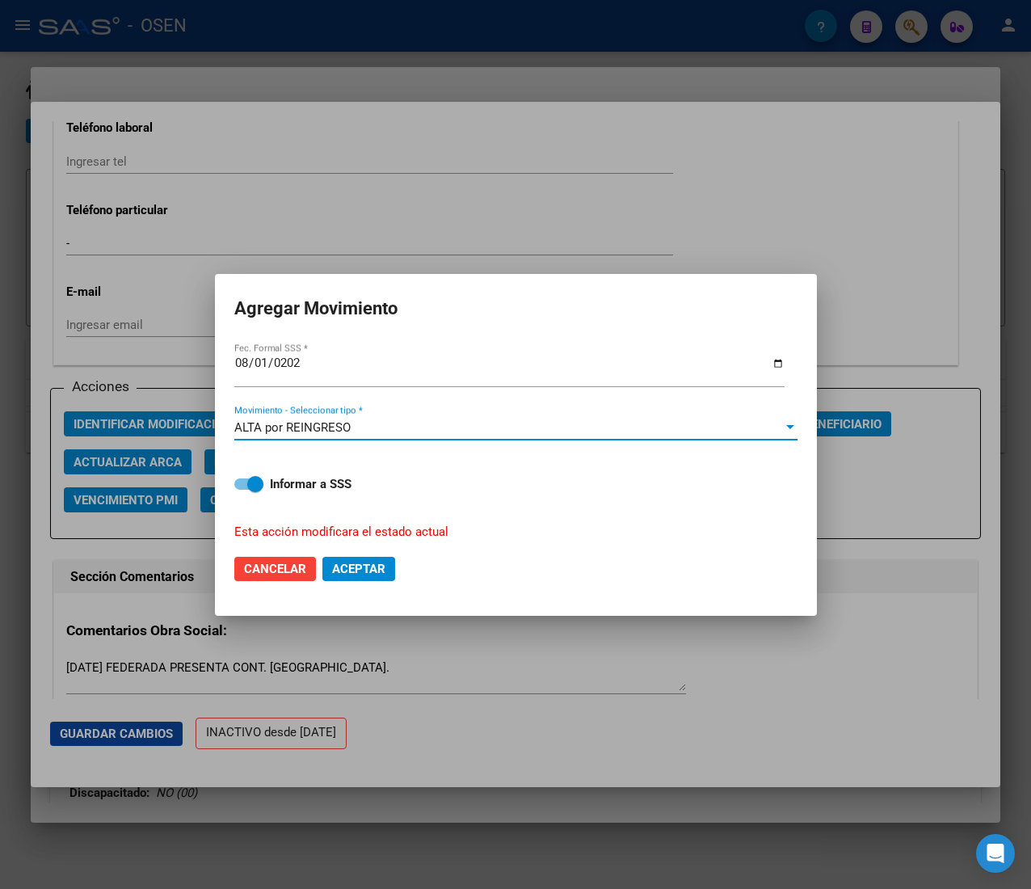
click at [365, 562] on span "Aceptar" at bounding box center [358, 568] width 53 height 15
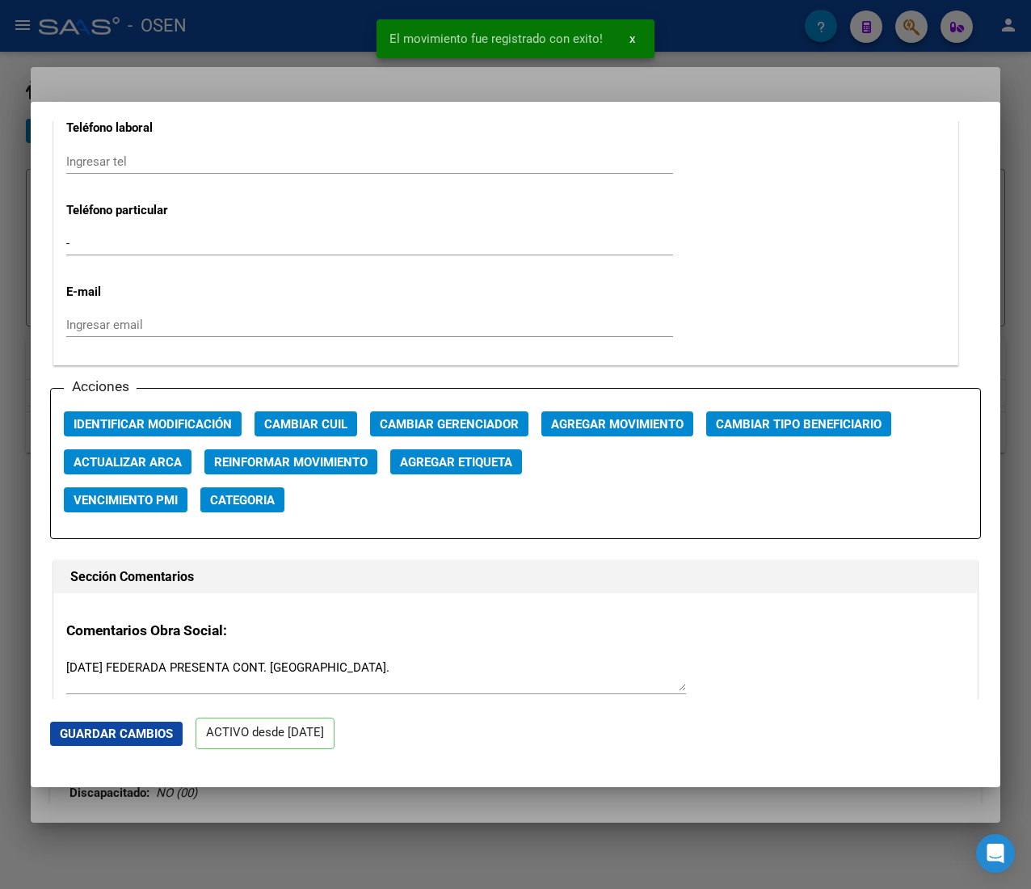
drag, startPoint x: 181, startPoint y: 40, endPoint x: 211, endPoint y: 36, distance: 30.3
click at [181, 40] on div at bounding box center [515, 444] width 1031 height 889
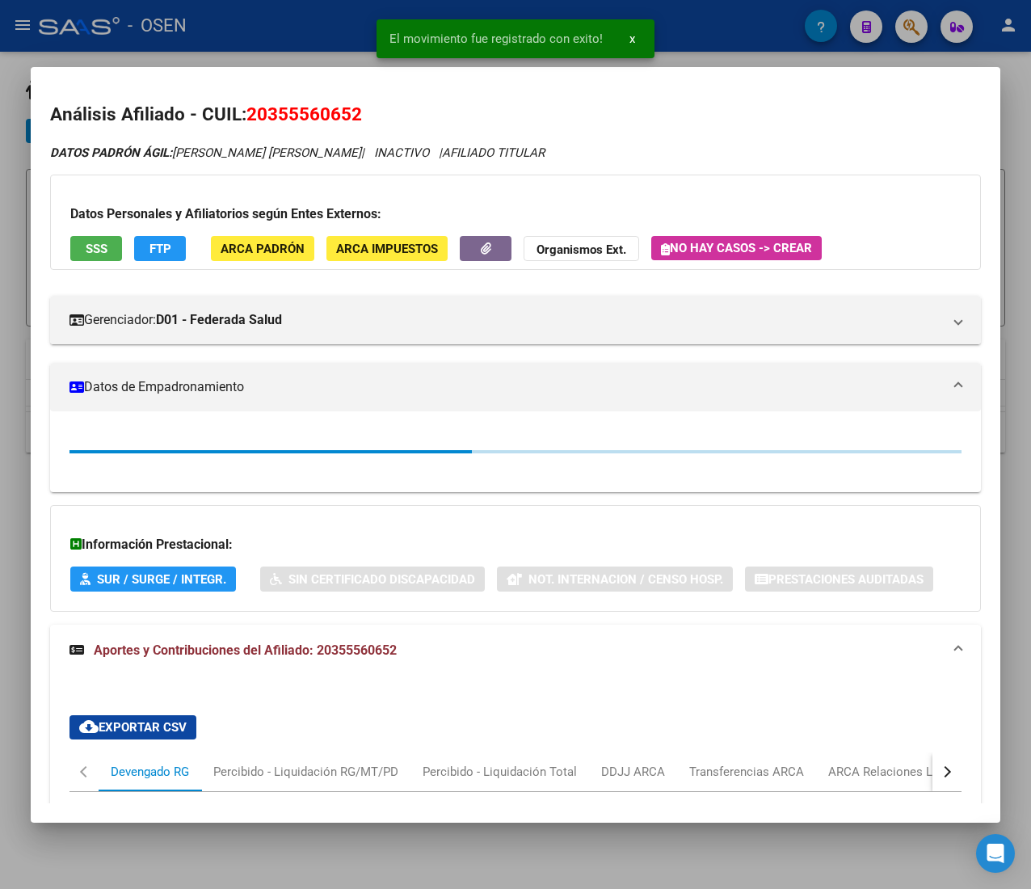
click at [282, 34] on div at bounding box center [515, 444] width 1031 height 889
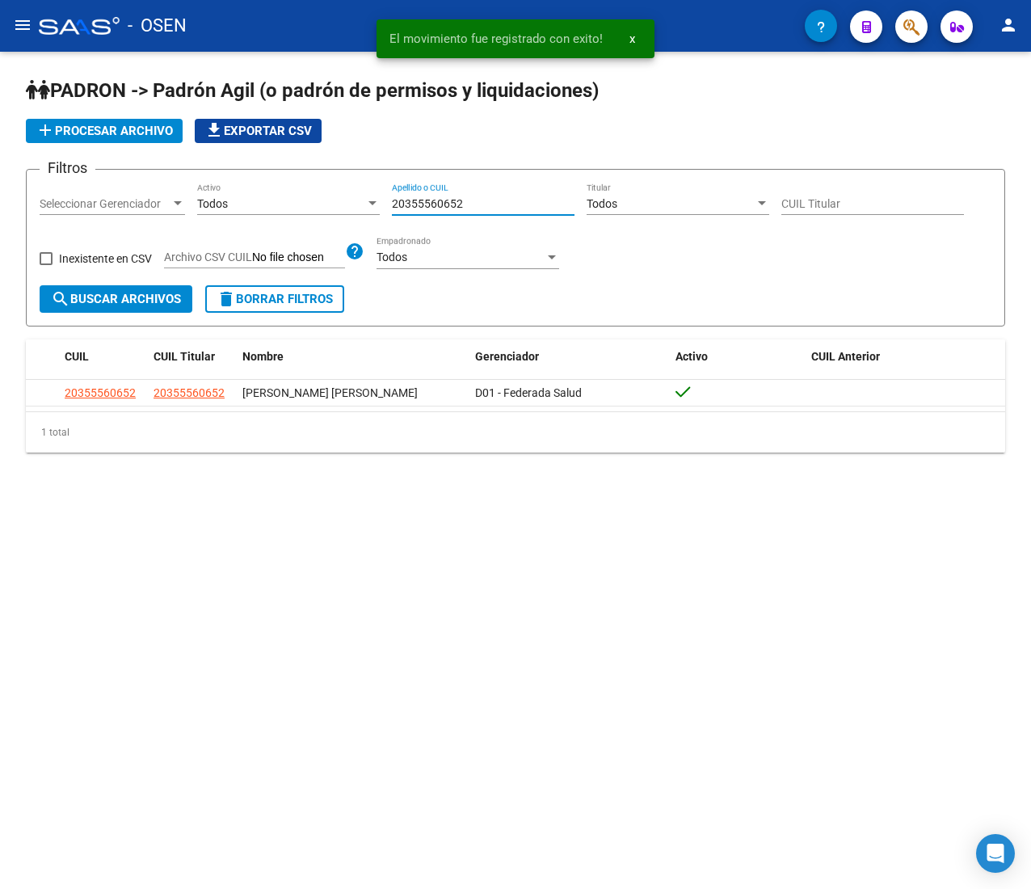
drag, startPoint x: 480, startPoint y: 202, endPoint x: 305, endPoint y: 200, distance: 174.5
click at [305, 200] on div "Filtros Seleccionar Gerenciador Seleccionar Gerenciador Todos Activo 2035556065…" at bounding box center [516, 234] width 952 height 103
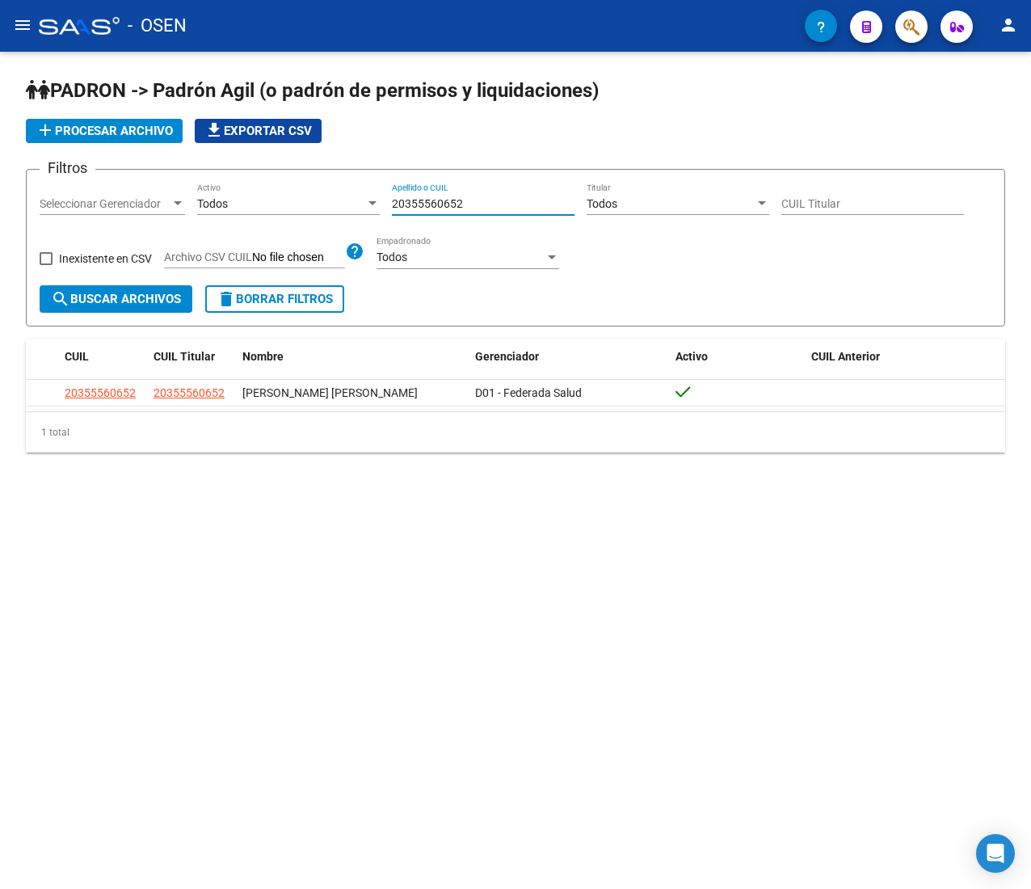
paste input "7297672563"
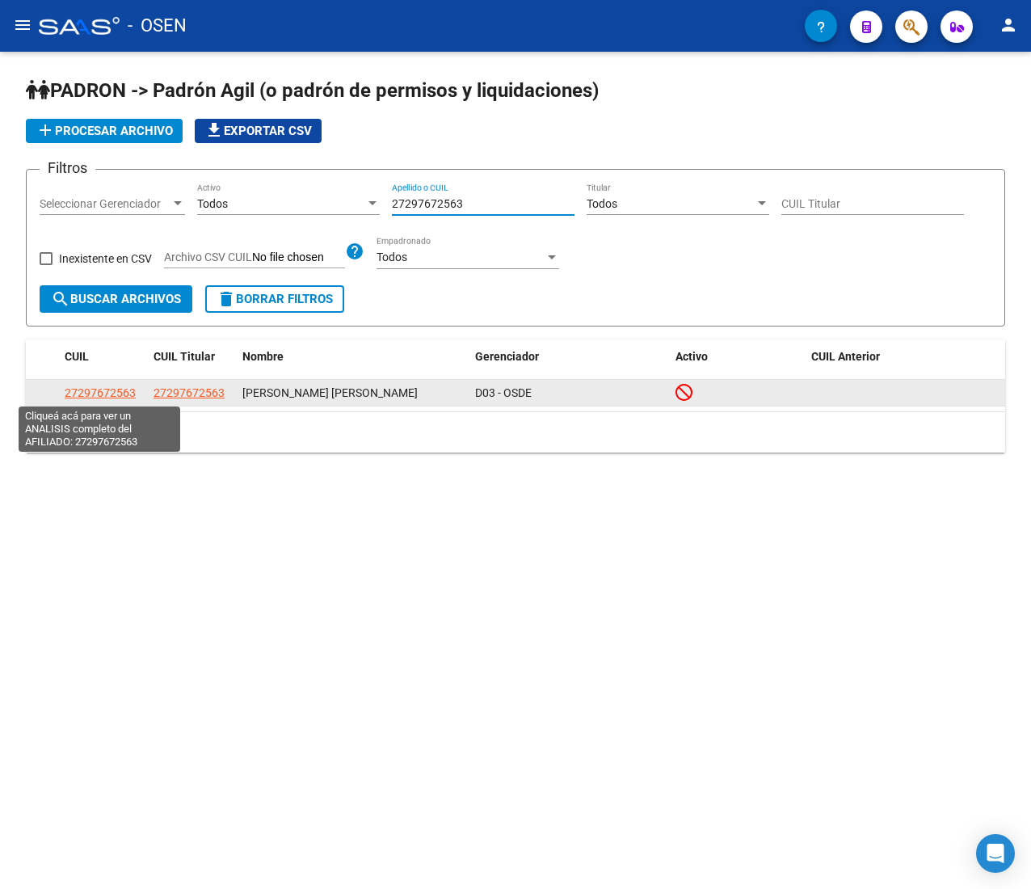
type input "27297672563"
click at [92, 386] on span "27297672563" at bounding box center [100, 392] width 71 height 13
type textarea "27297672563"
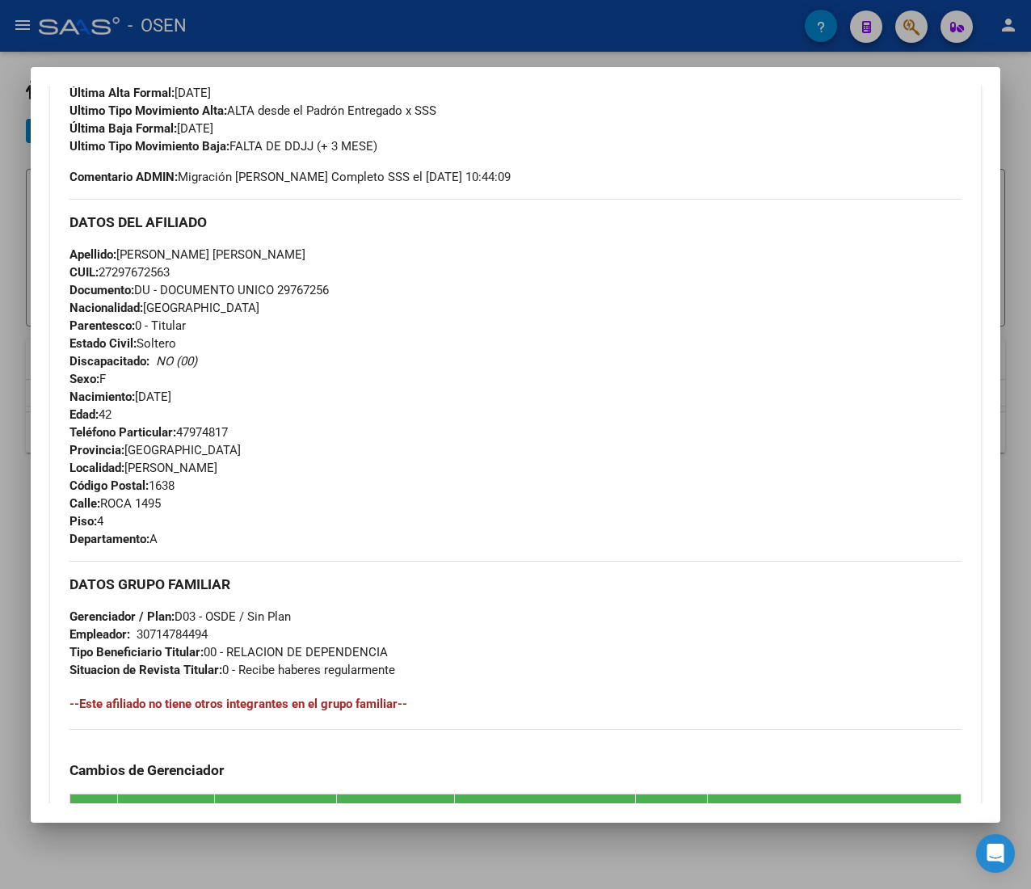
scroll to position [796, 0]
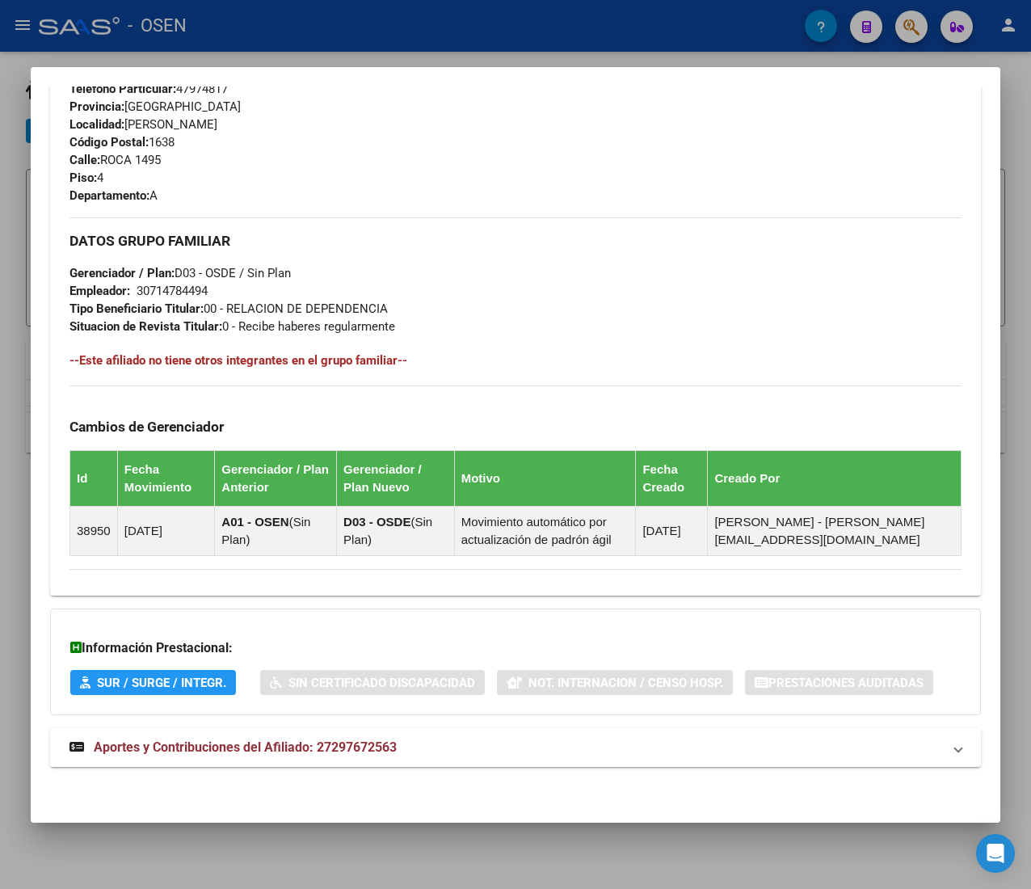
click at [449, 745] on mat-panel-title "Aportes y Contribuciones del Afiliado: 27297672563" at bounding box center [505, 747] width 873 height 19
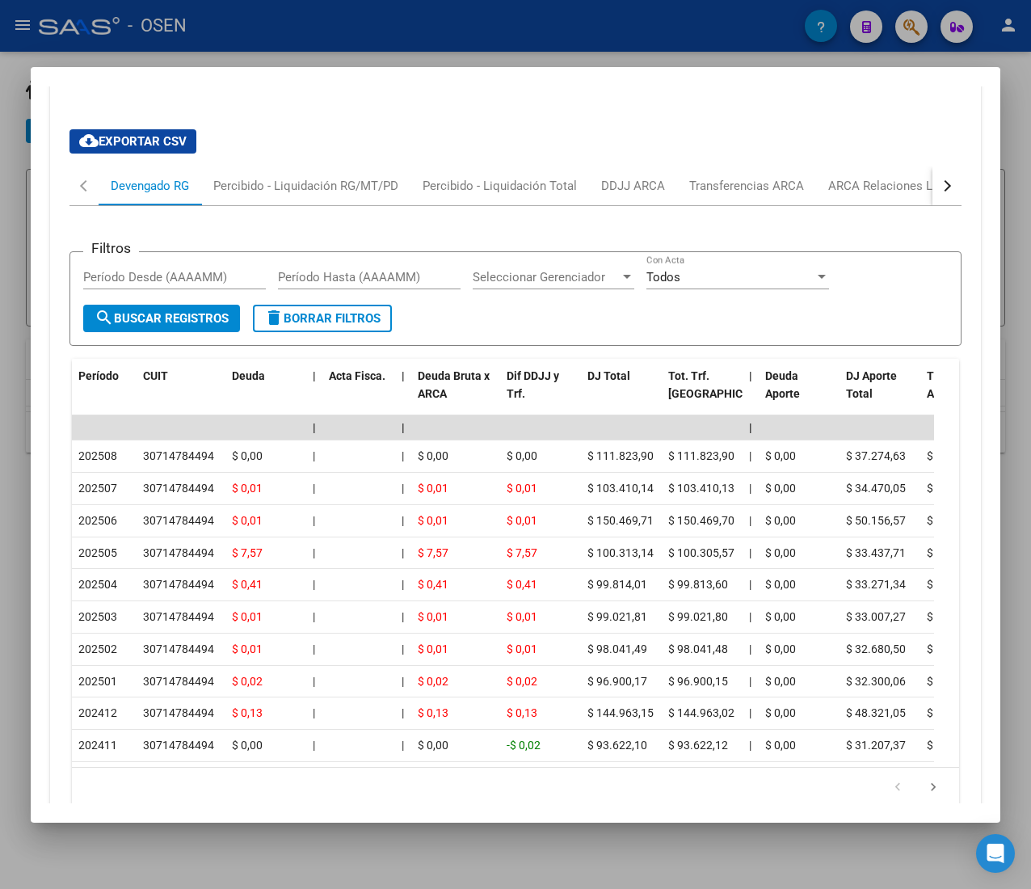
scroll to position [1432, 0]
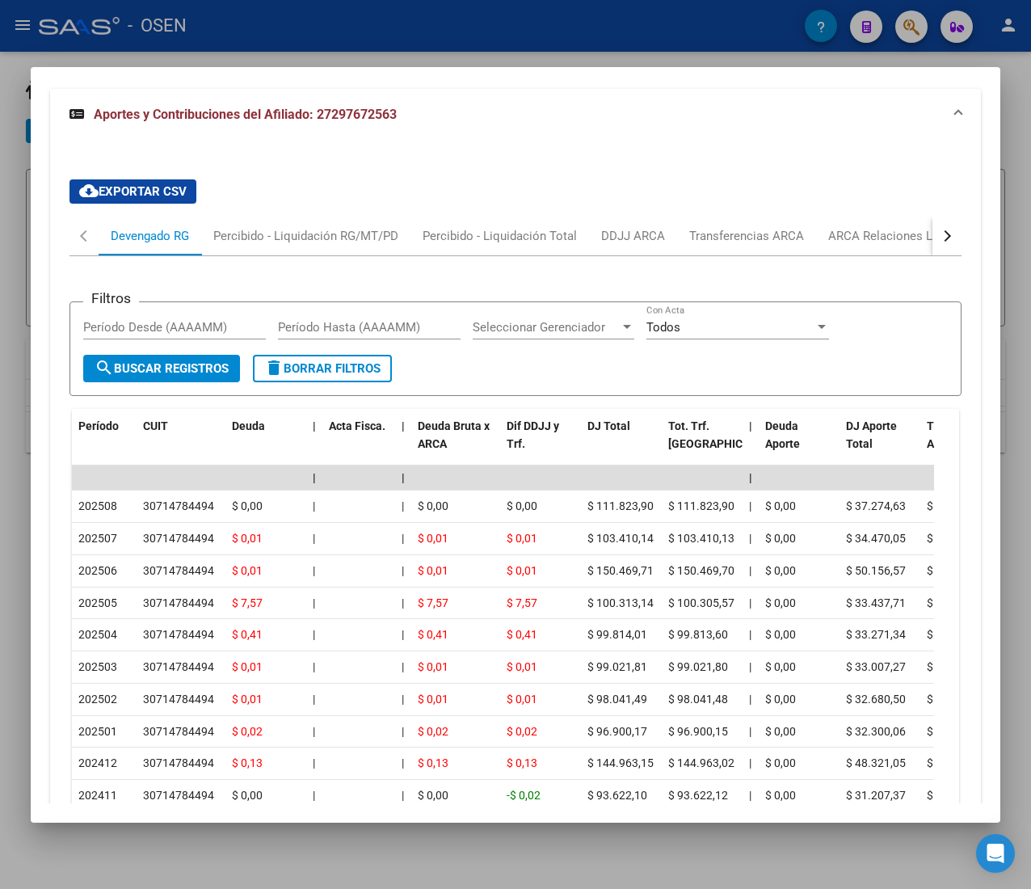
click at [932, 238] on button "button" at bounding box center [946, 236] width 29 height 39
click at [876, 238] on div "ARCA Relaciones Laborales" at bounding box center [824, 236] width 151 height 18
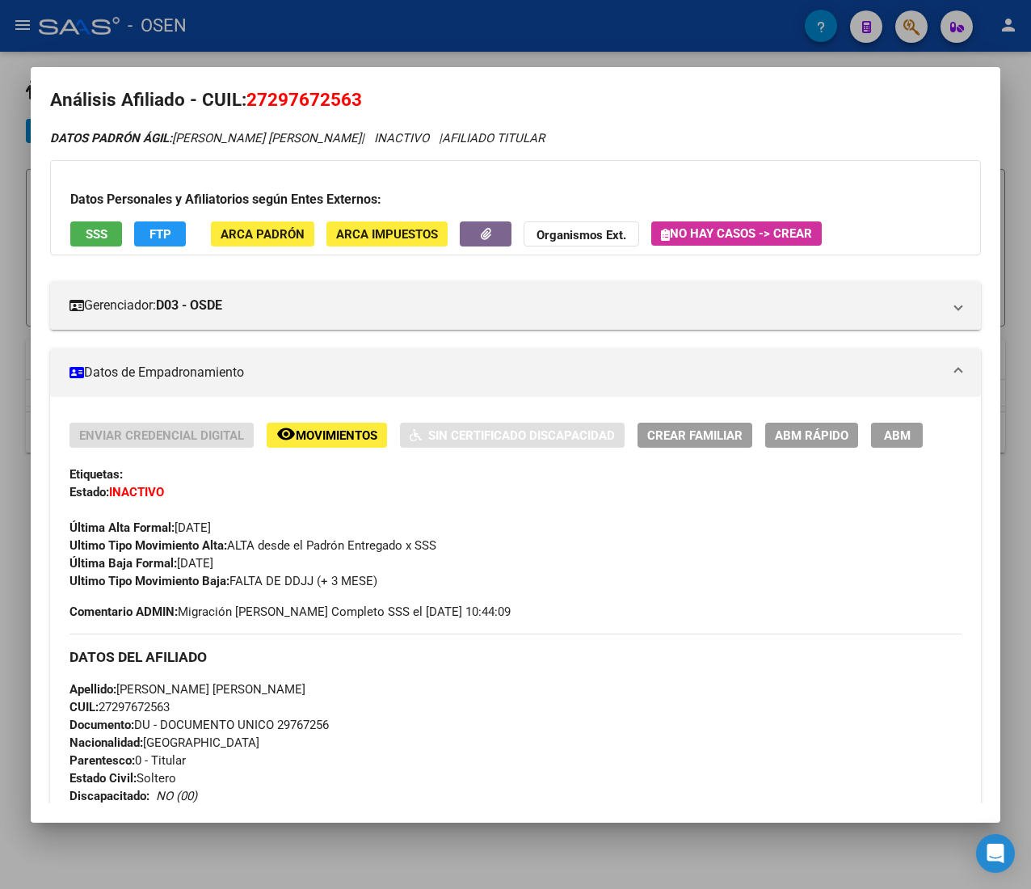
scroll to position [0, 0]
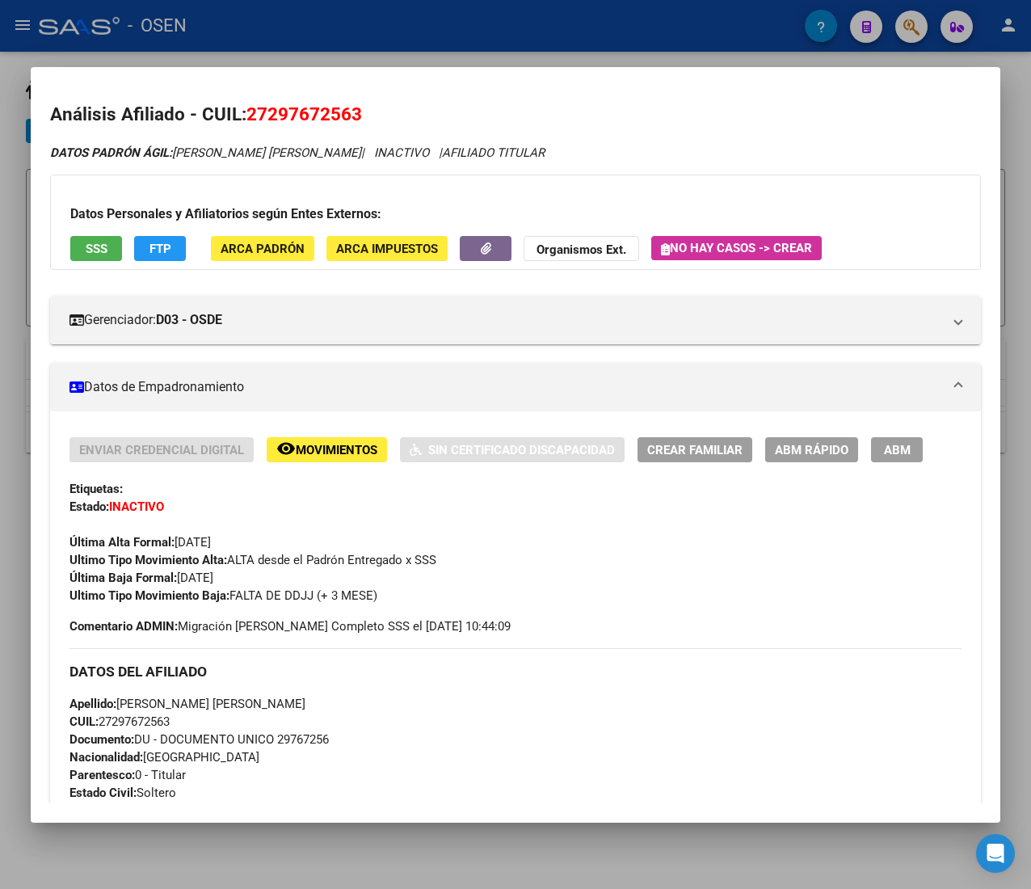
click at [795, 461] on button "ABM Rápido" at bounding box center [811, 449] width 93 height 25
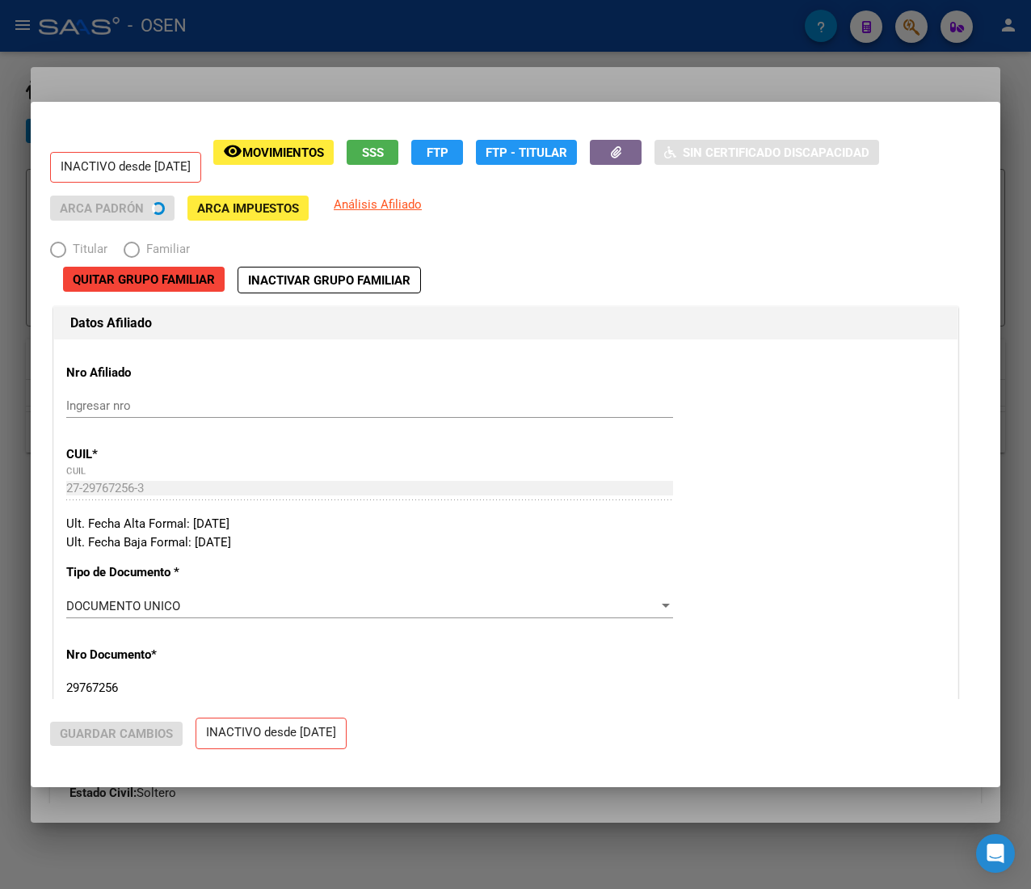
radio input "true"
type input "30-71478449-4"
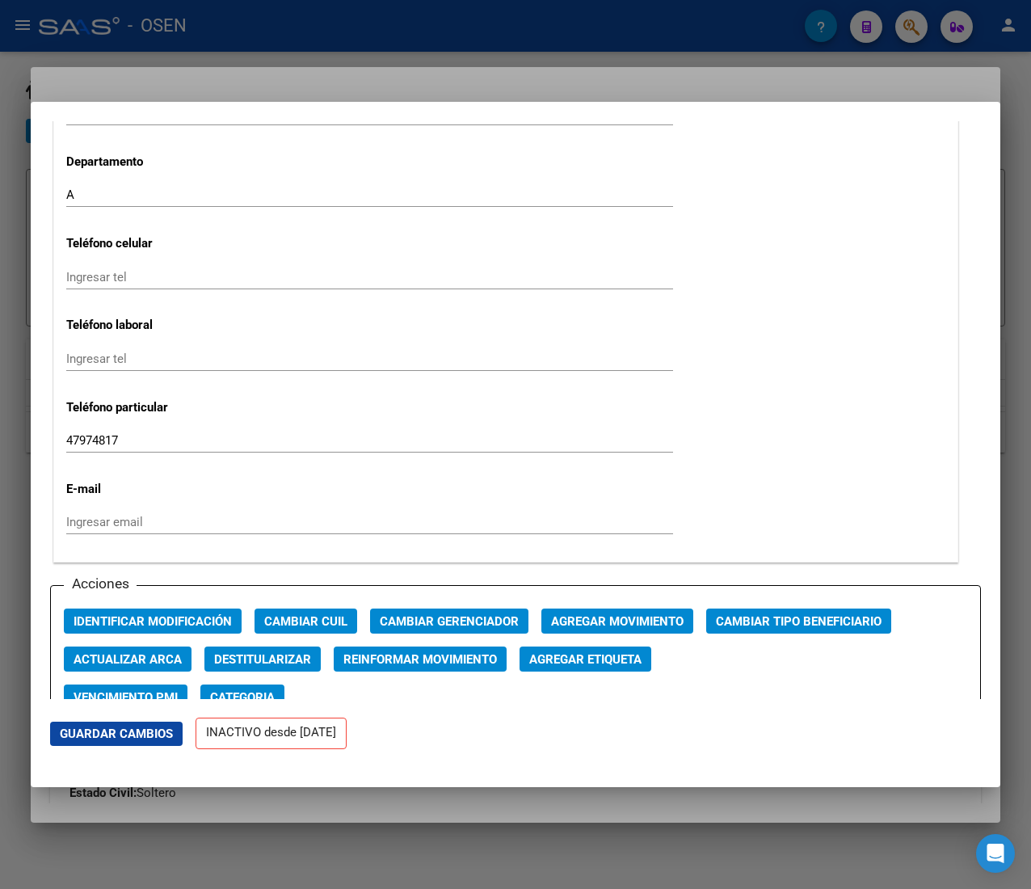
scroll to position [1939, 0]
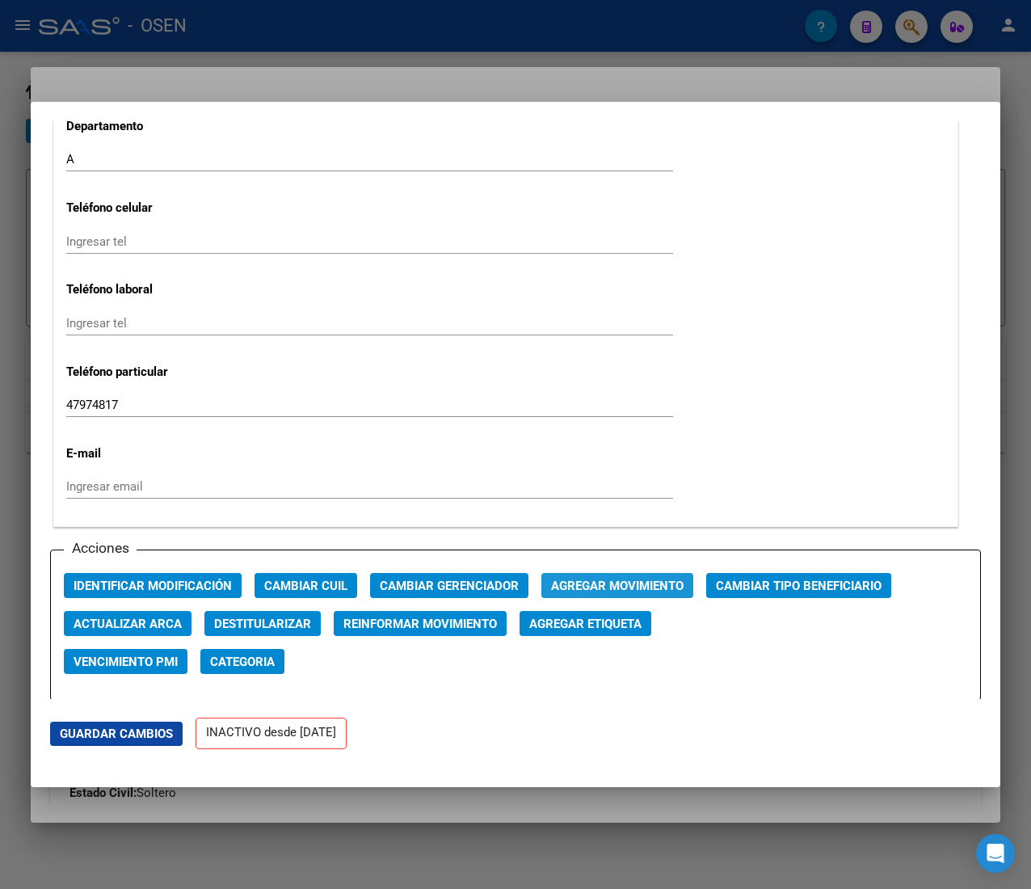
click at [570, 578] on span "Agregar Movimiento" at bounding box center [617, 585] width 132 height 15
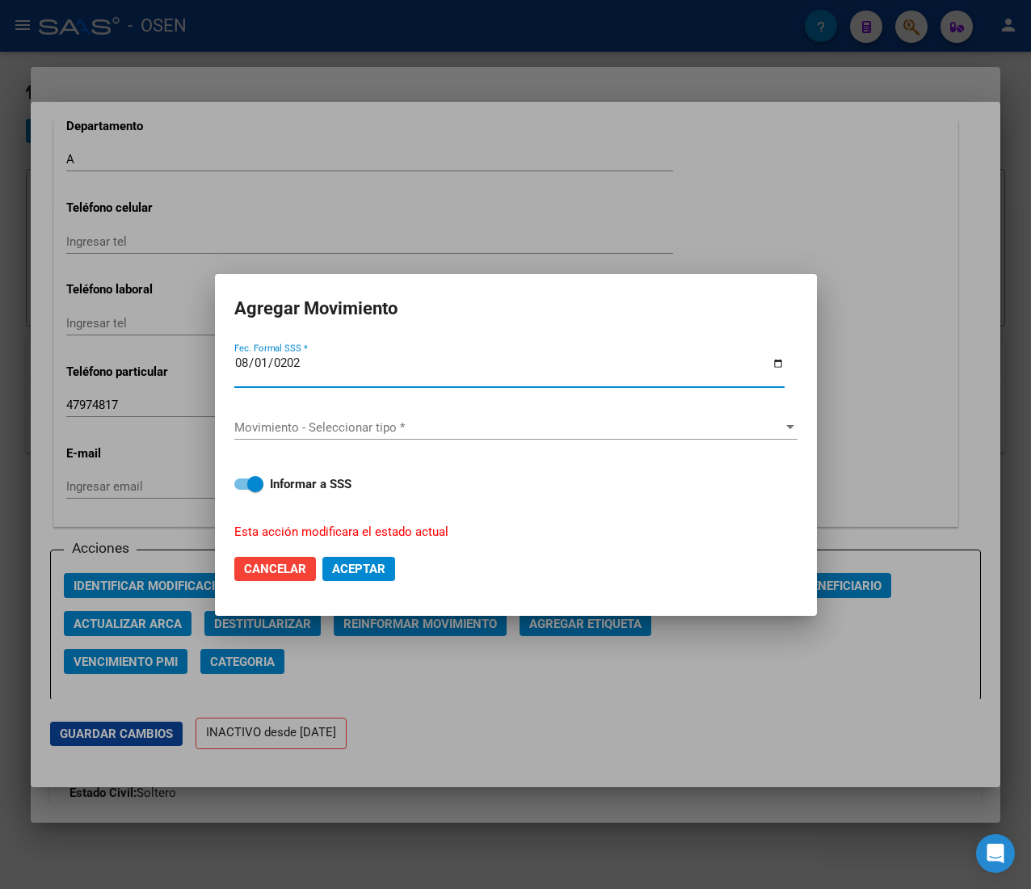
type input "[DATE]"
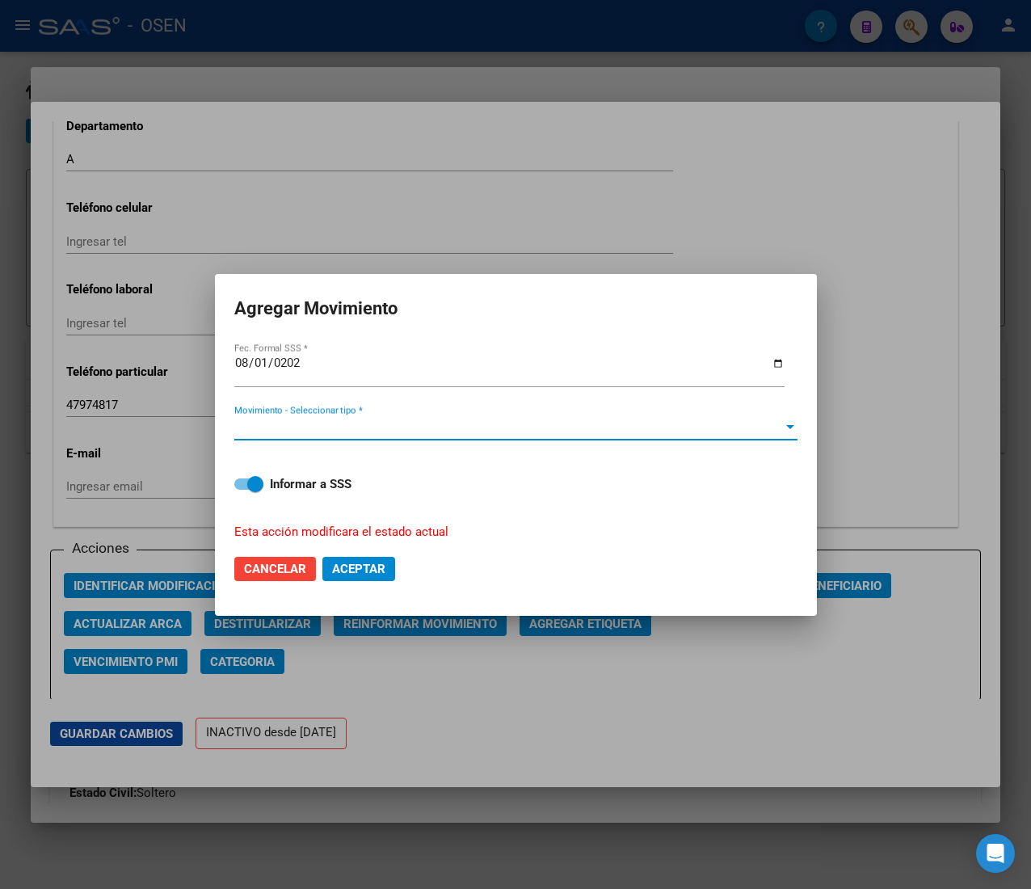
click at [328, 425] on span "Movimiento - Seleccionar tipo *" at bounding box center [508, 427] width 549 height 15
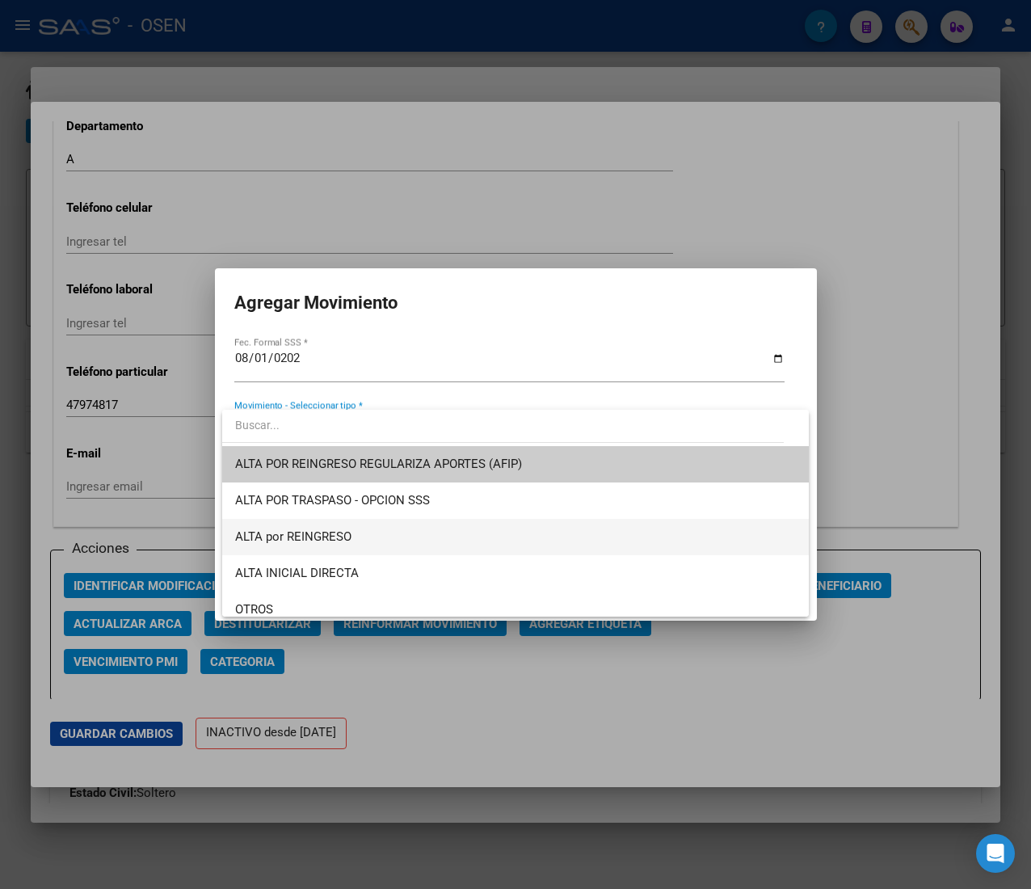
click at [338, 526] on span "ALTA por REINGRESO" at bounding box center [515, 537] width 561 height 36
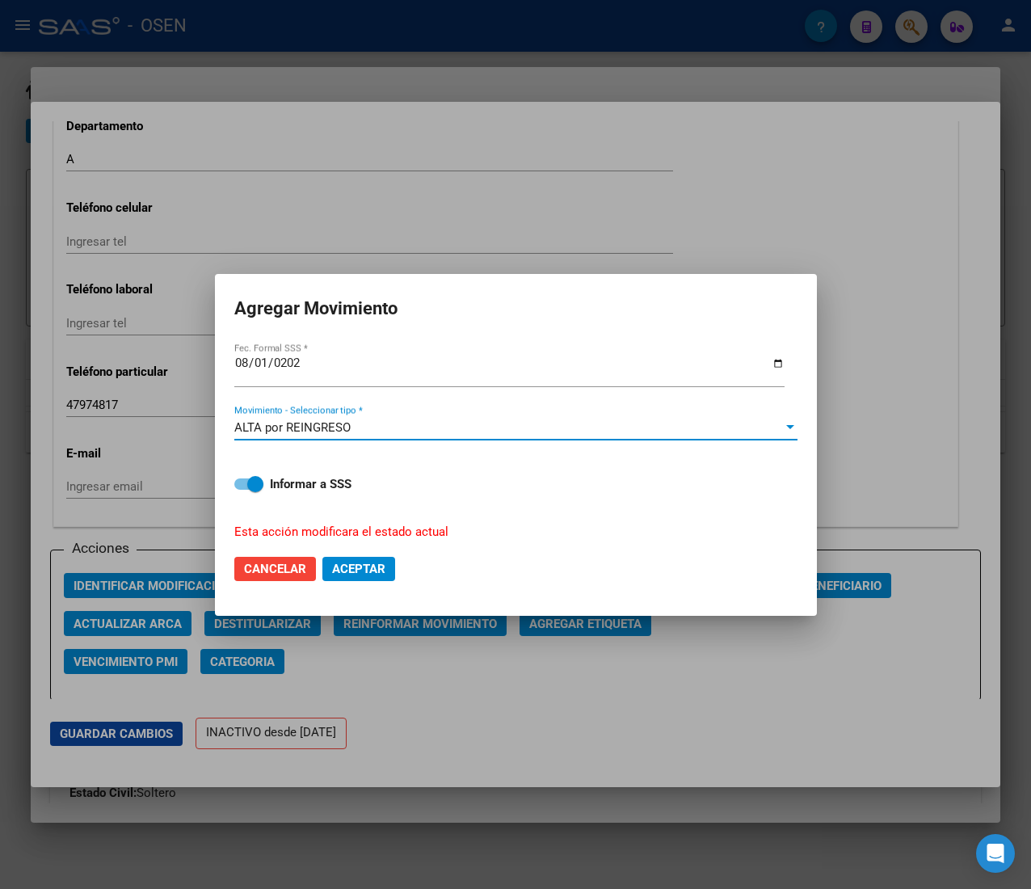
click at [357, 562] on span "Aceptar" at bounding box center [358, 568] width 53 height 15
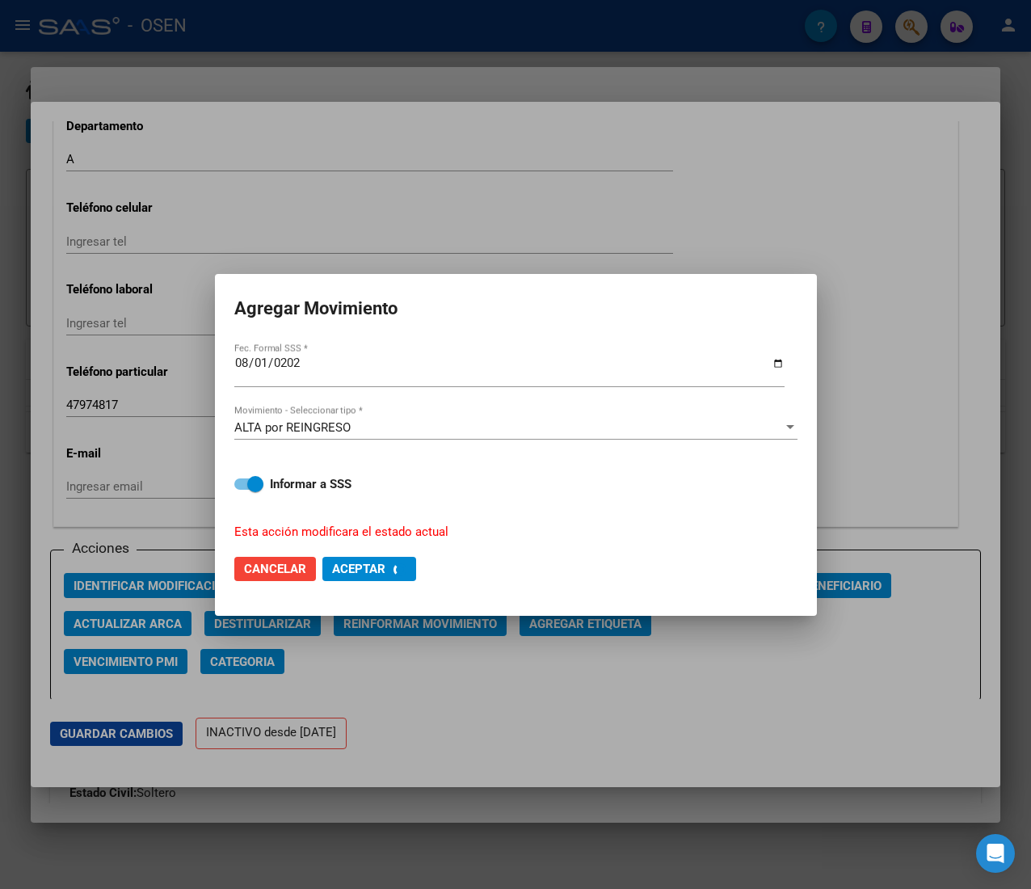
checkbox input "false"
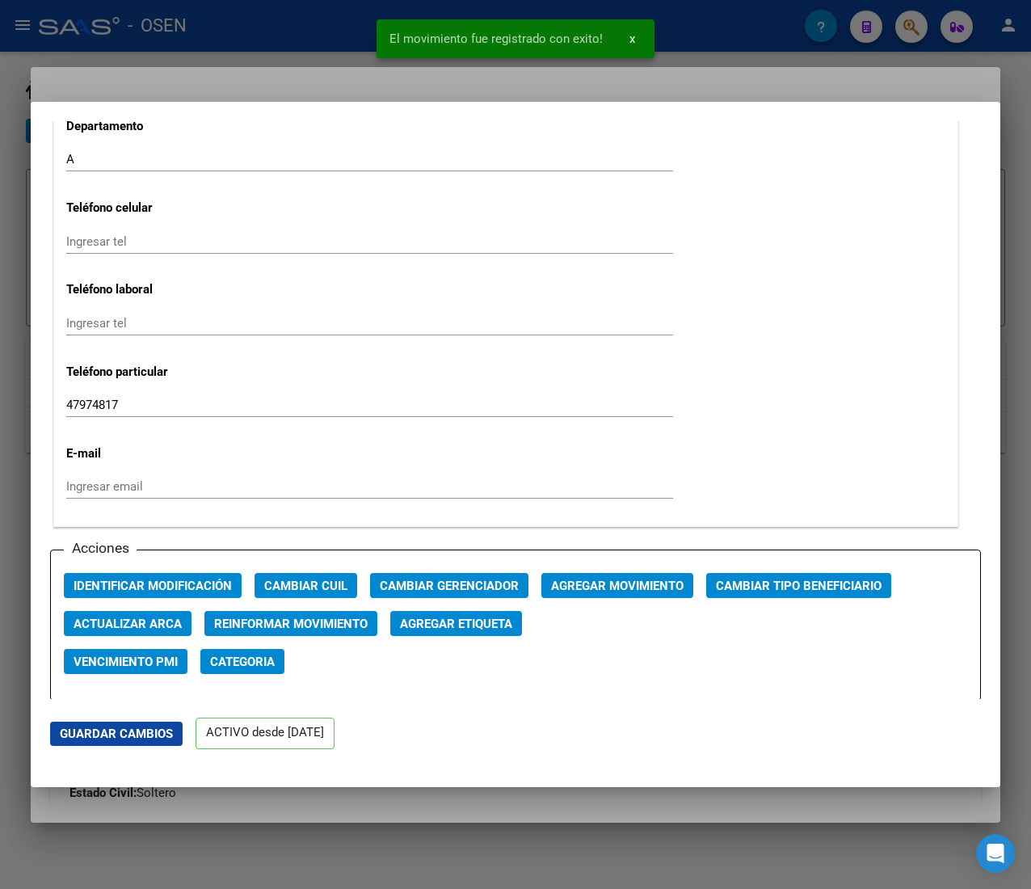
click at [325, 34] on div at bounding box center [515, 444] width 1031 height 889
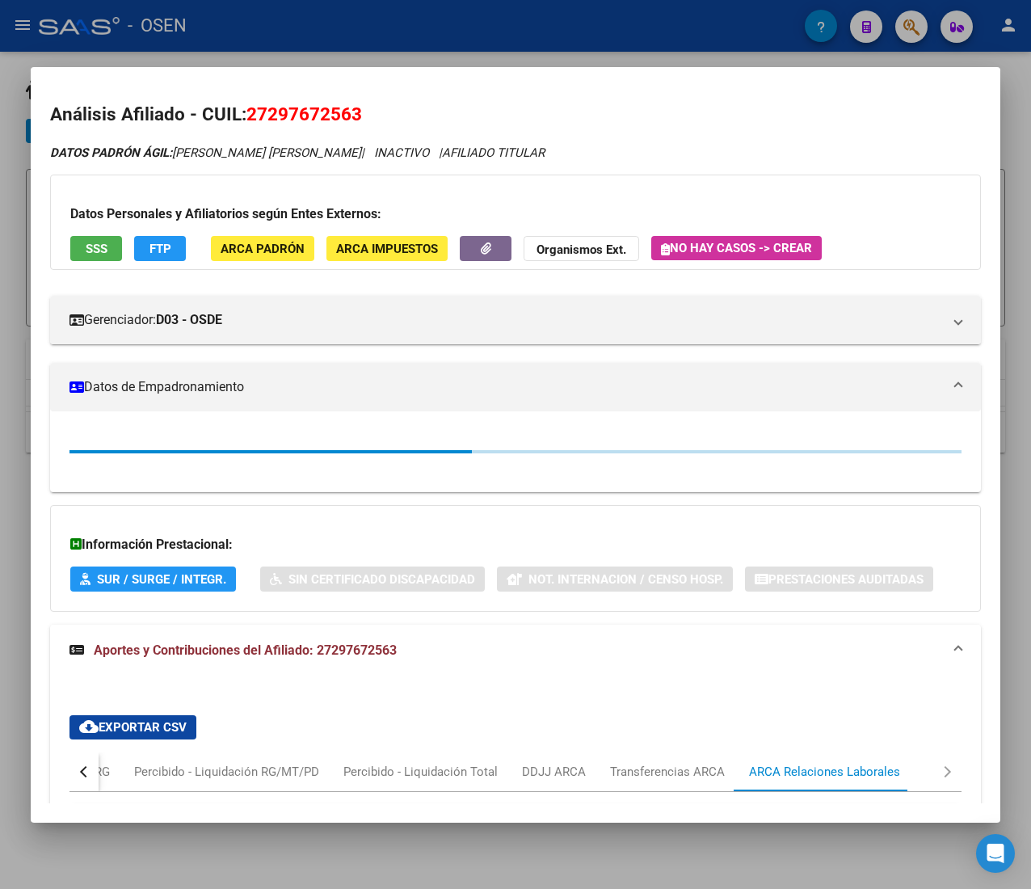
click at [325, 34] on div at bounding box center [515, 444] width 1031 height 889
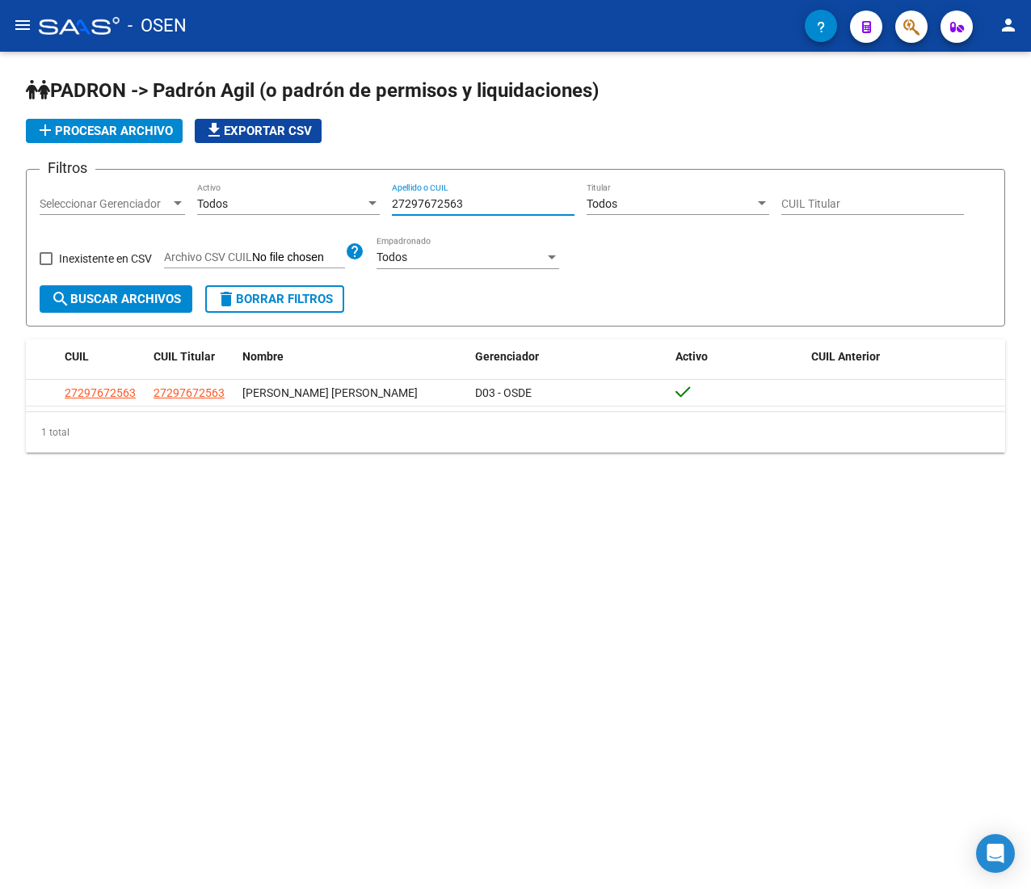
drag, startPoint x: 379, startPoint y: 203, endPoint x: 297, endPoint y: 199, distance: 81.7
click at [297, 199] on div "Filtros Seleccionar Gerenciador Seleccionar Gerenciador Todos Activo 2729767256…" at bounding box center [516, 234] width 952 height 103
paste input "19157350"
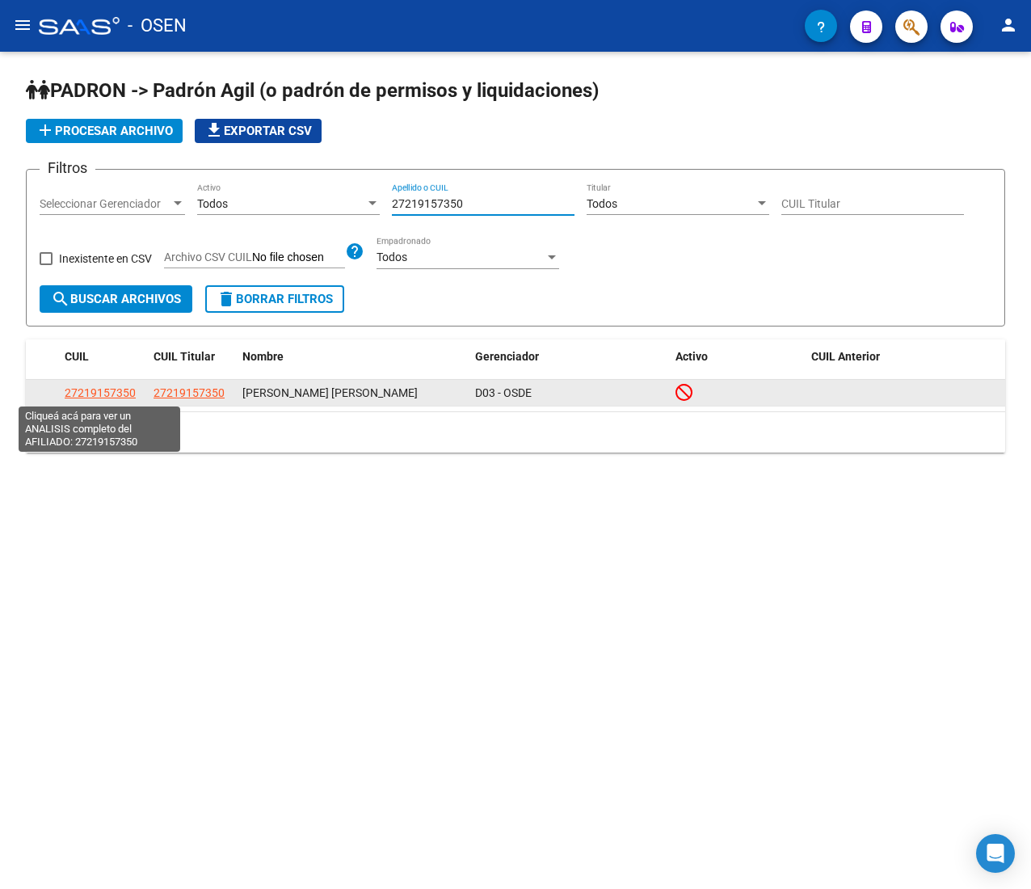
type input "27219157350"
click at [121, 390] on span "27219157350" at bounding box center [100, 392] width 71 height 13
type textarea "27219157350"
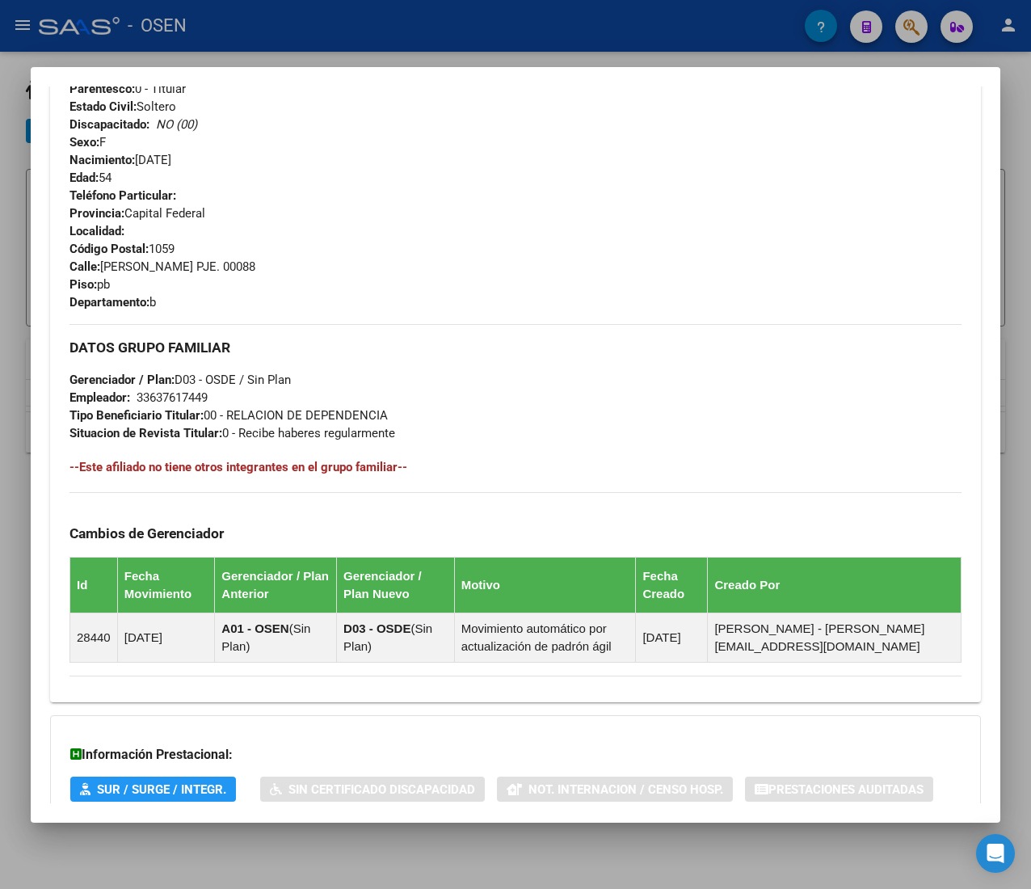
scroll to position [796, 0]
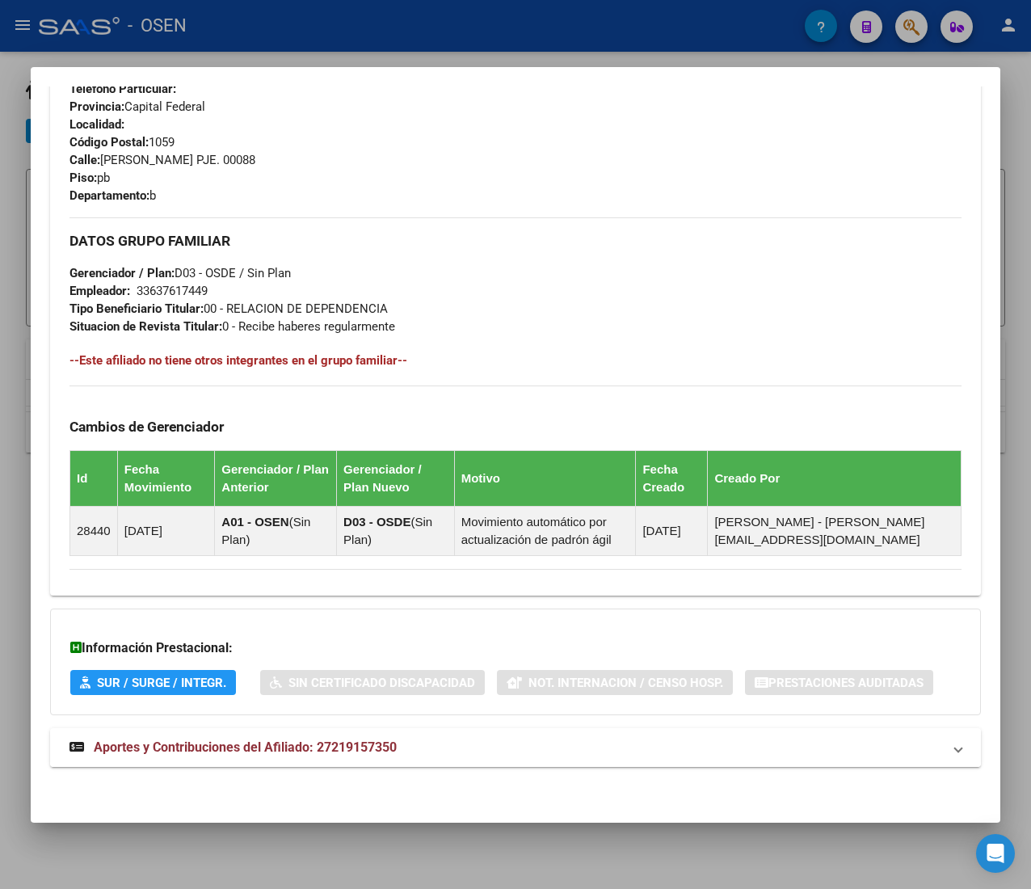
drag, startPoint x: 469, startPoint y: 742, endPoint x: 479, endPoint y: 591, distance: 151.4
click at [469, 739] on mat-panel-title "Aportes y Contribuciones del Afiliado: 27219157350" at bounding box center [505, 747] width 873 height 19
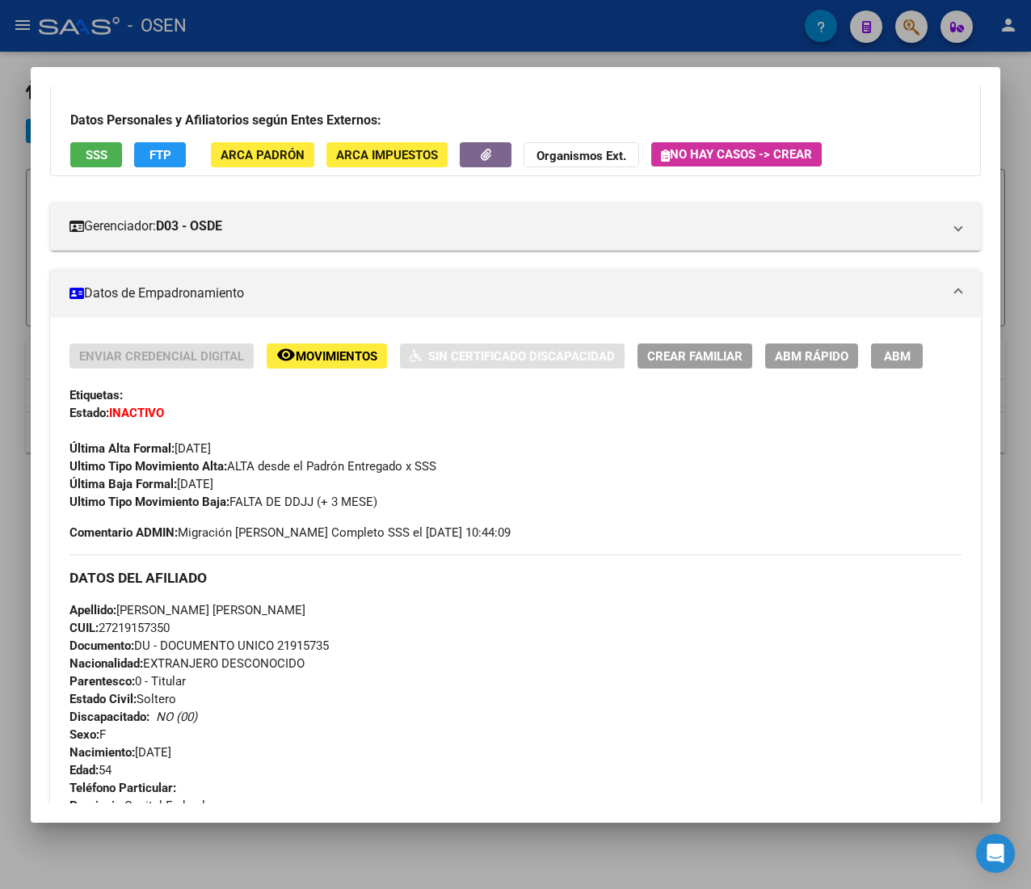
scroll to position [0, 0]
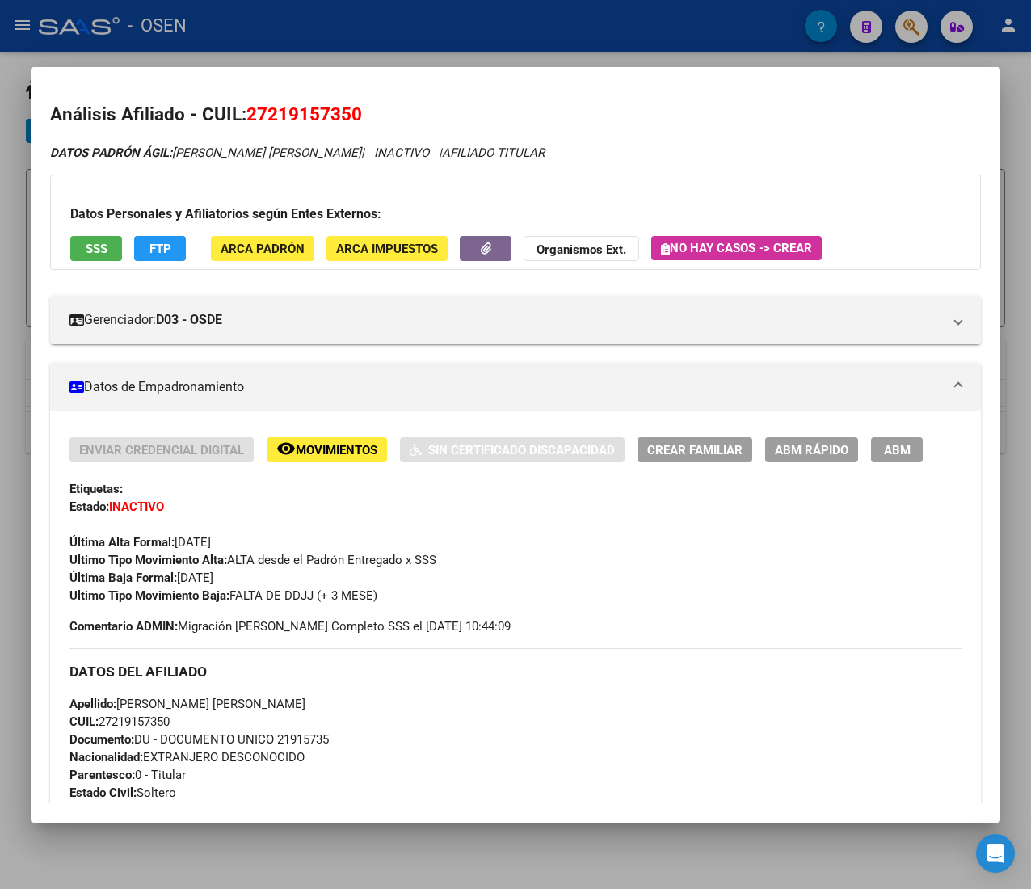
drag, startPoint x: 365, startPoint y: 25, endPoint x: 356, endPoint y: 37, distance: 15.0
click at [366, 24] on div at bounding box center [515, 444] width 1031 height 889
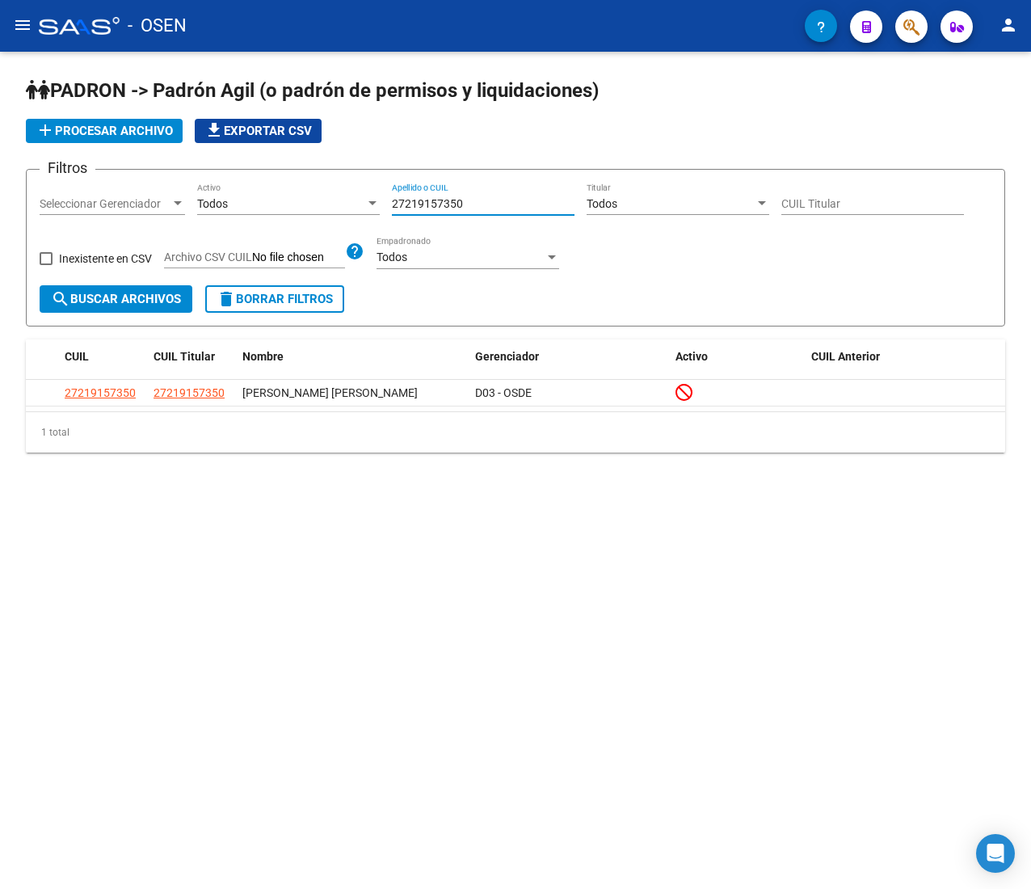
drag, startPoint x: 476, startPoint y: 199, endPoint x: 355, endPoint y: 199, distance: 120.4
click at [355, 199] on div "Filtros Seleccionar Gerenciador Seleccionar Gerenciador Todos Activo 2721915735…" at bounding box center [516, 234] width 952 height 103
paste input "3289585834"
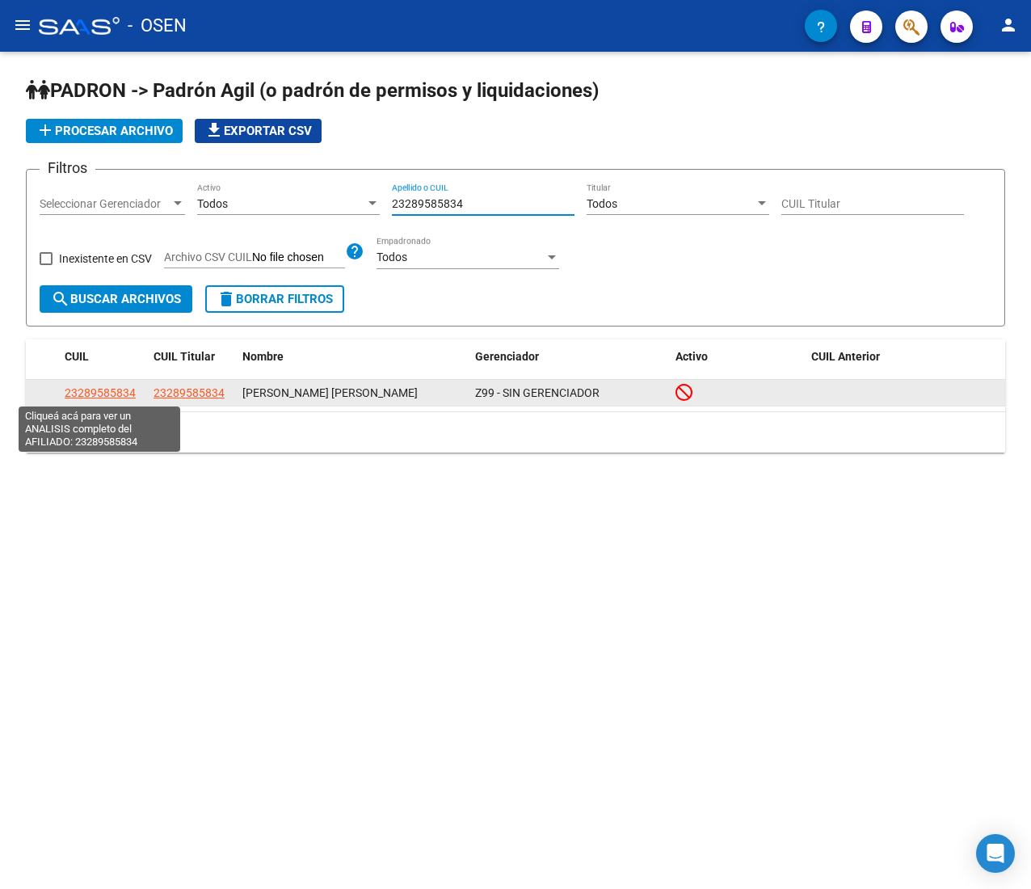
type input "23289585834"
click at [126, 388] on span "23289585834" at bounding box center [100, 392] width 71 height 13
type textarea "23289585834"
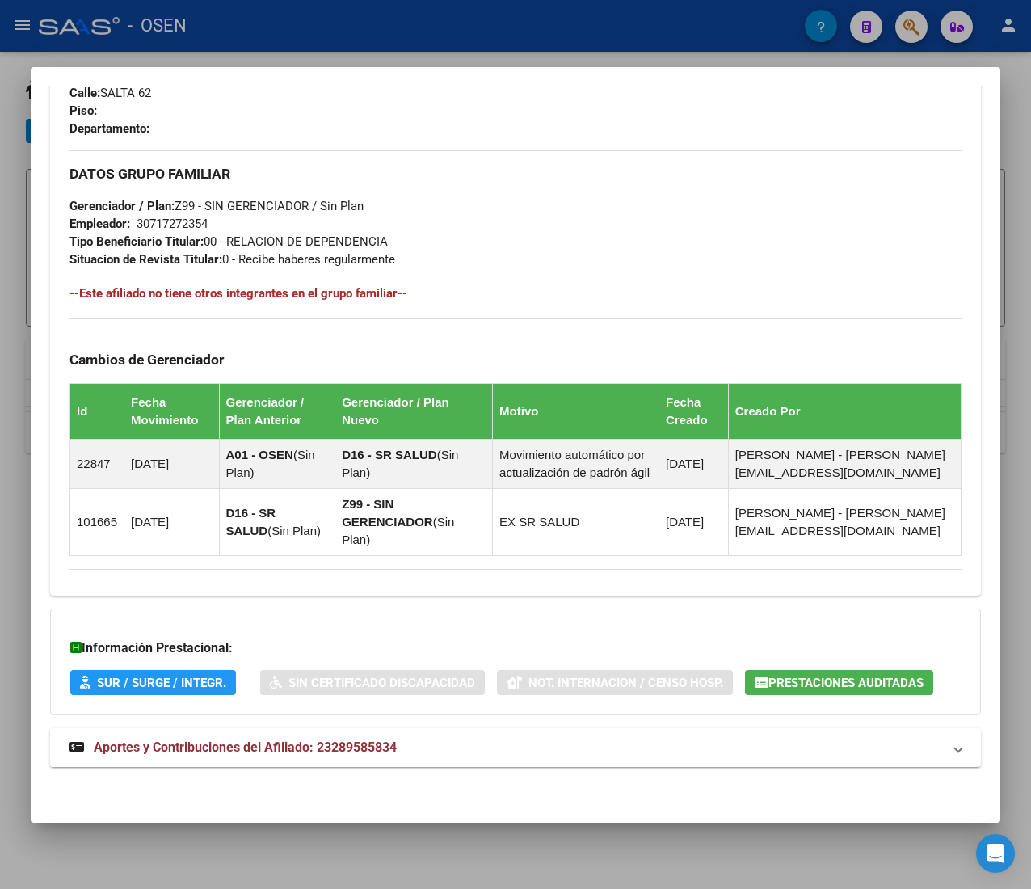
scroll to position [863, 0]
click at [440, 734] on mat-expansion-panel-header "Aportes y Contribuciones del Afiliado: 23289585834" at bounding box center [515, 747] width 931 height 39
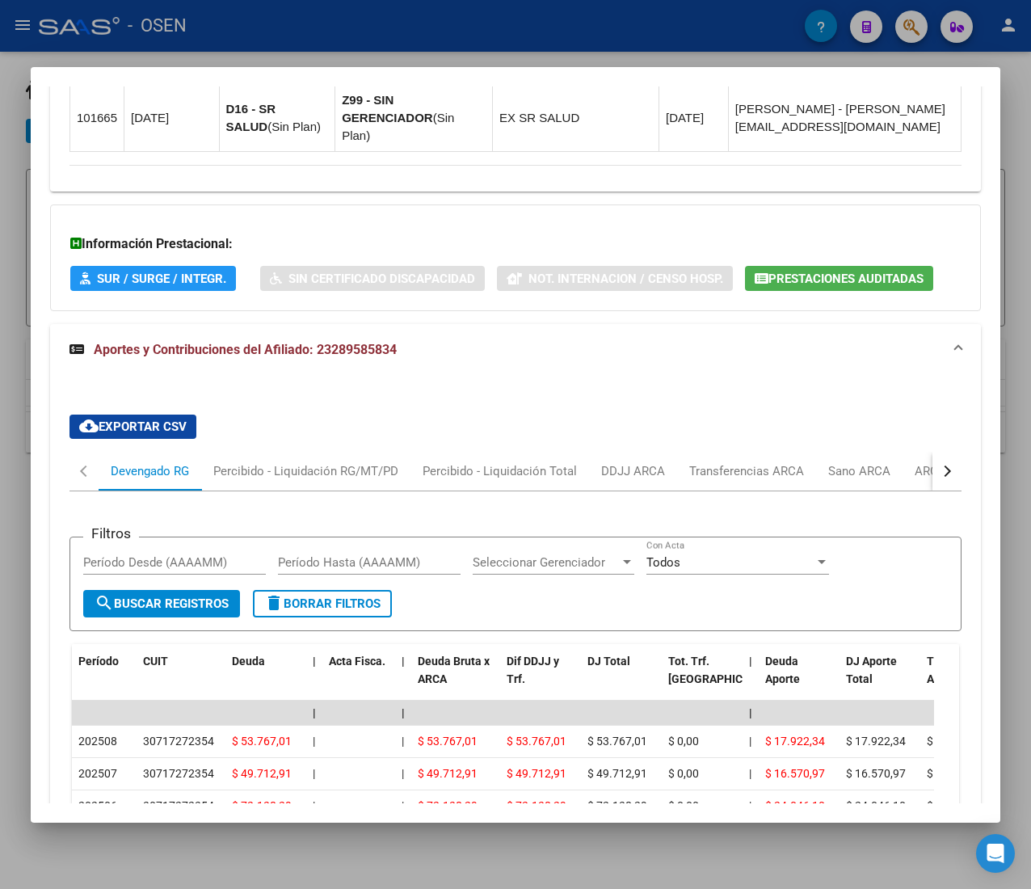
scroll to position [1425, 0]
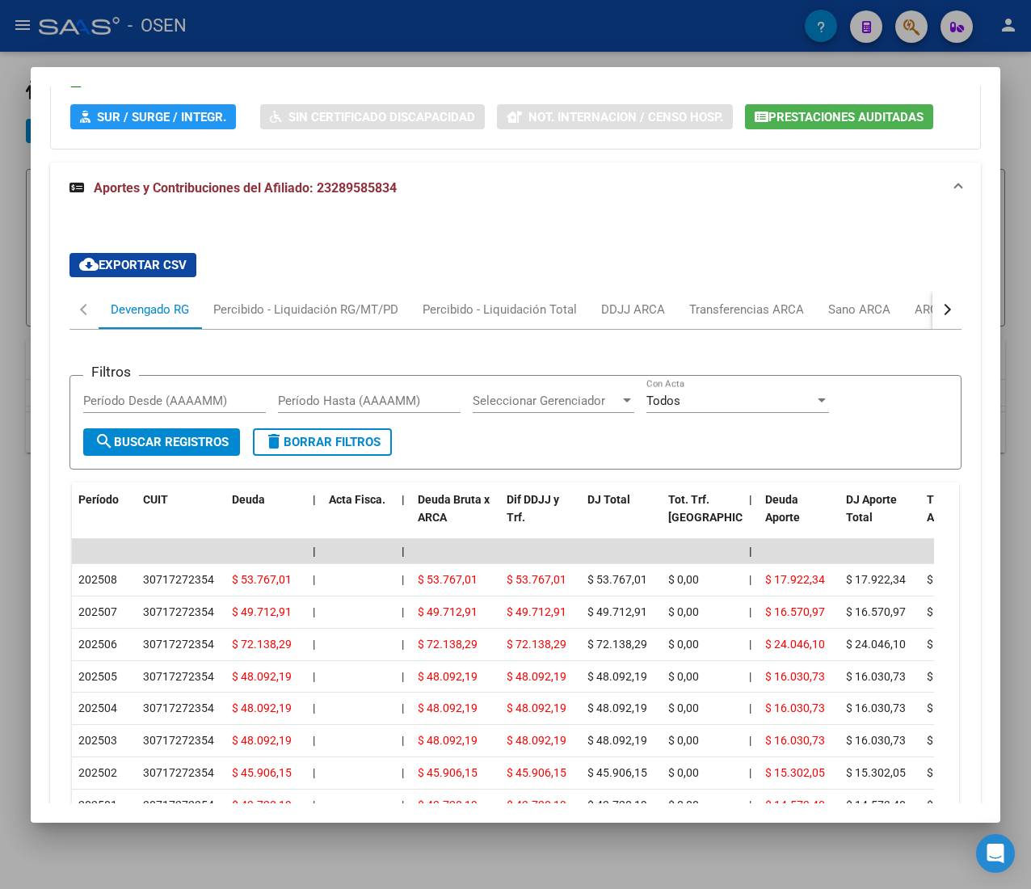
click at [940, 313] on div "button" at bounding box center [945, 309] width 11 height 11
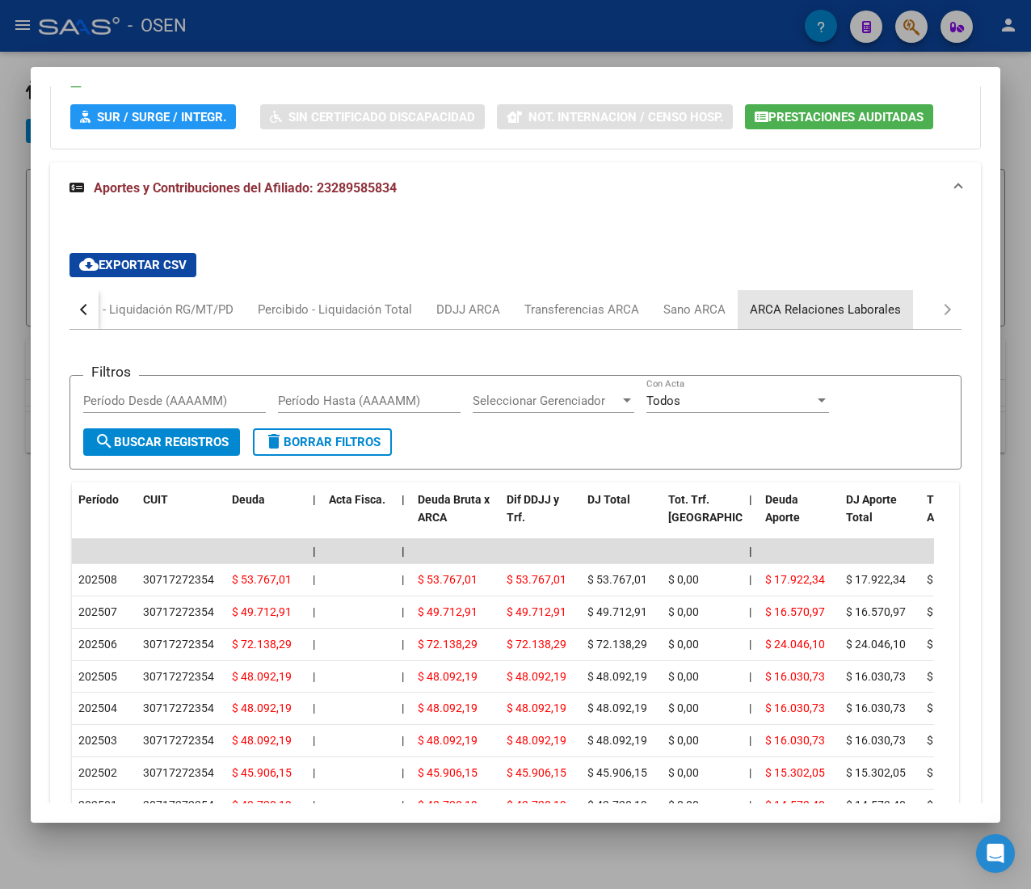
click at [880, 315] on div "ARCA Relaciones Laborales" at bounding box center [825, 310] width 151 height 18
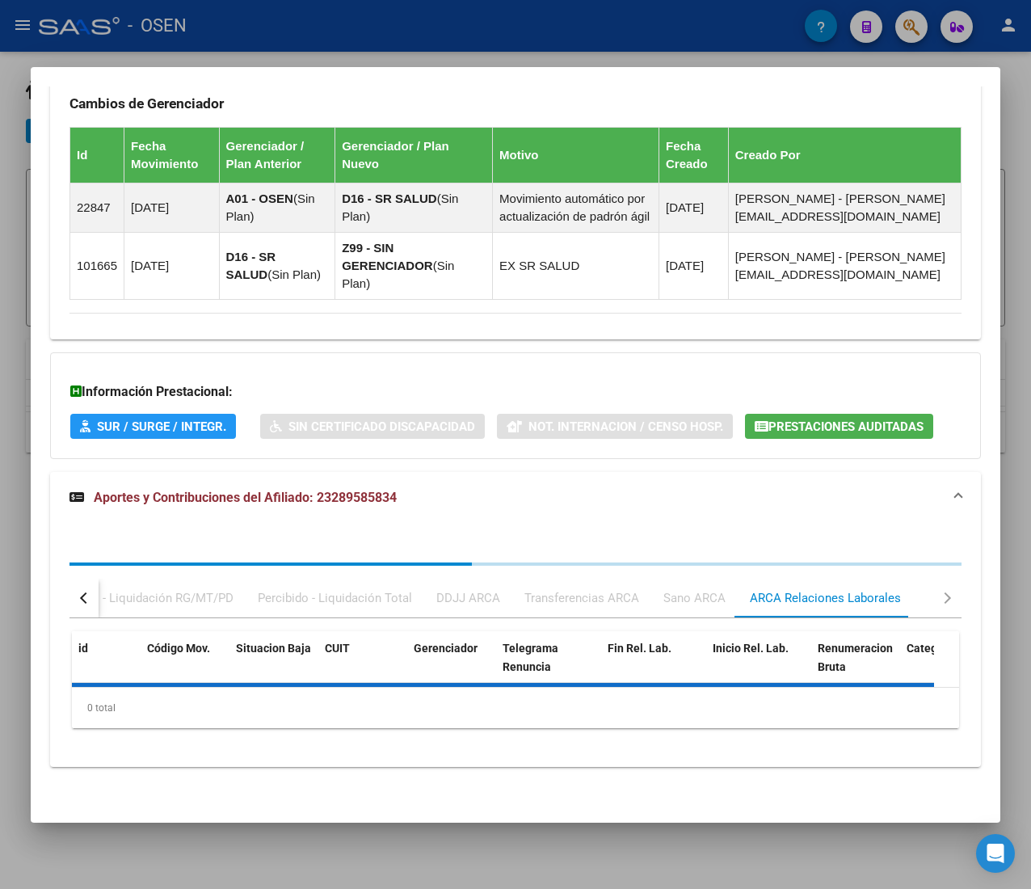
scroll to position [1328, 0]
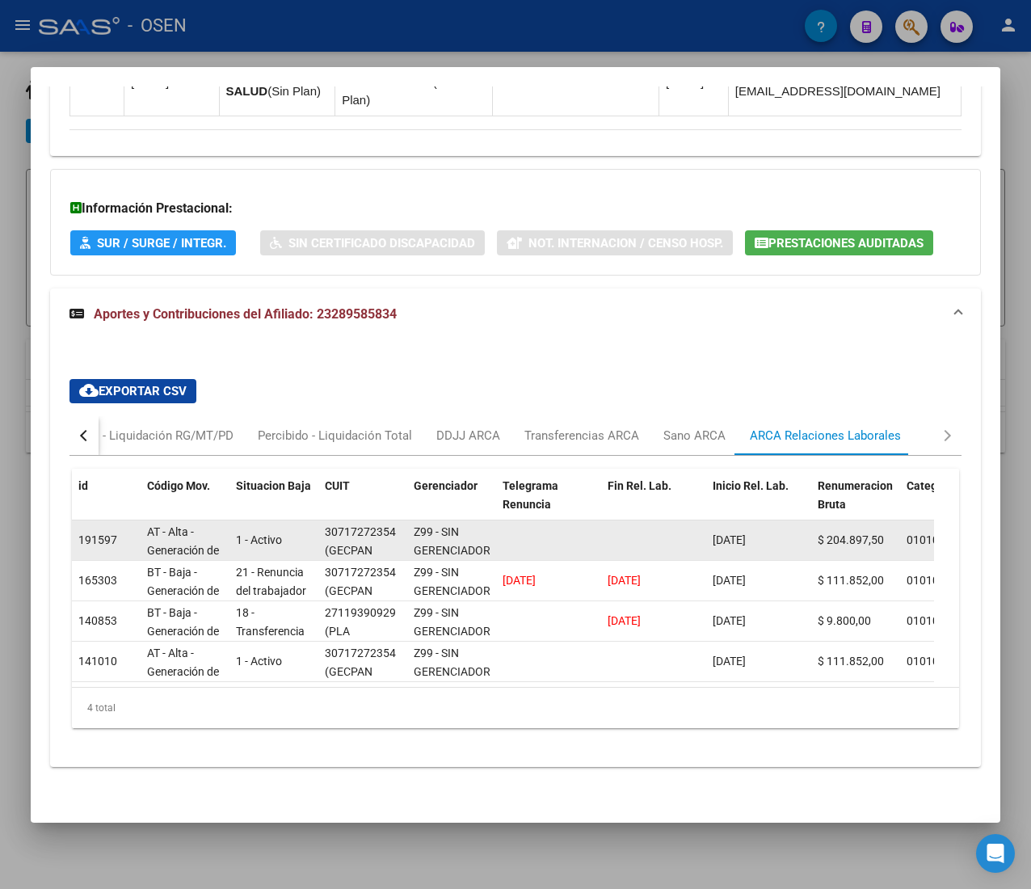
drag, startPoint x: 769, startPoint y: 510, endPoint x: 779, endPoint y: 511, distance: 9.7
click at [779, 531] on div "[DATE]" at bounding box center [759, 540] width 92 height 19
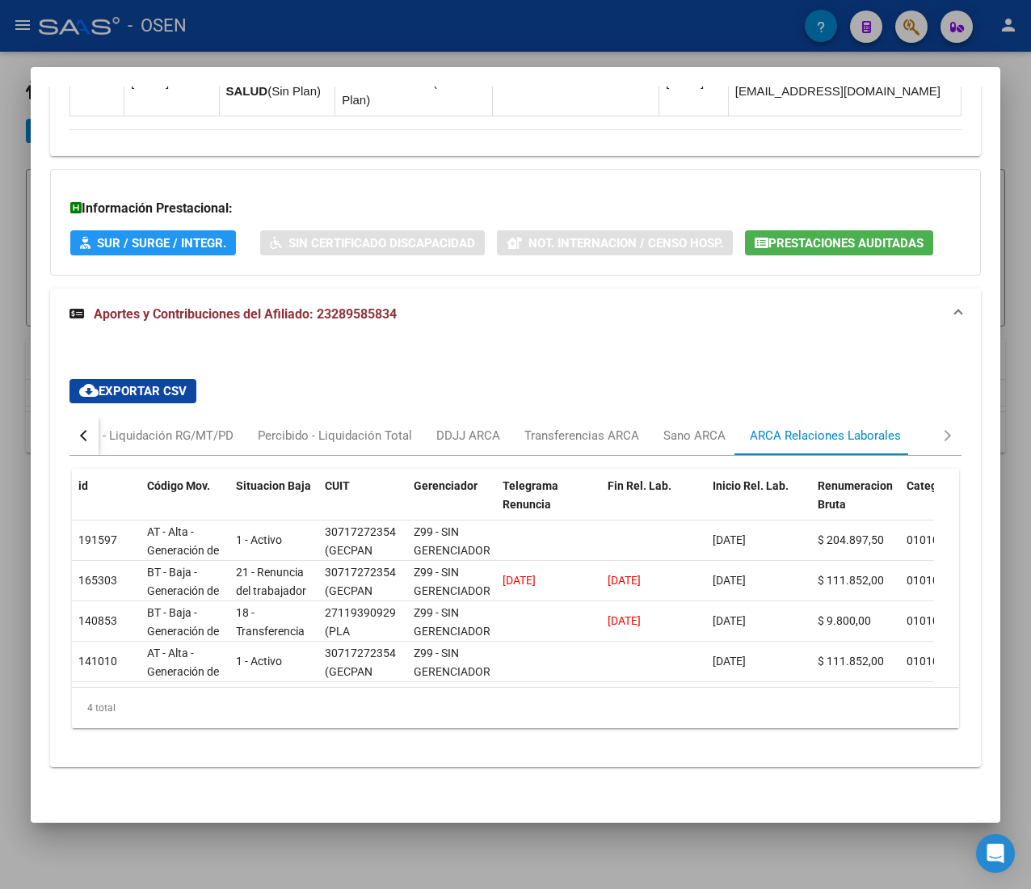
click at [95, 416] on button "button" at bounding box center [83, 435] width 29 height 39
click at [142, 427] on div "Devengado RG" at bounding box center [150, 436] width 78 height 18
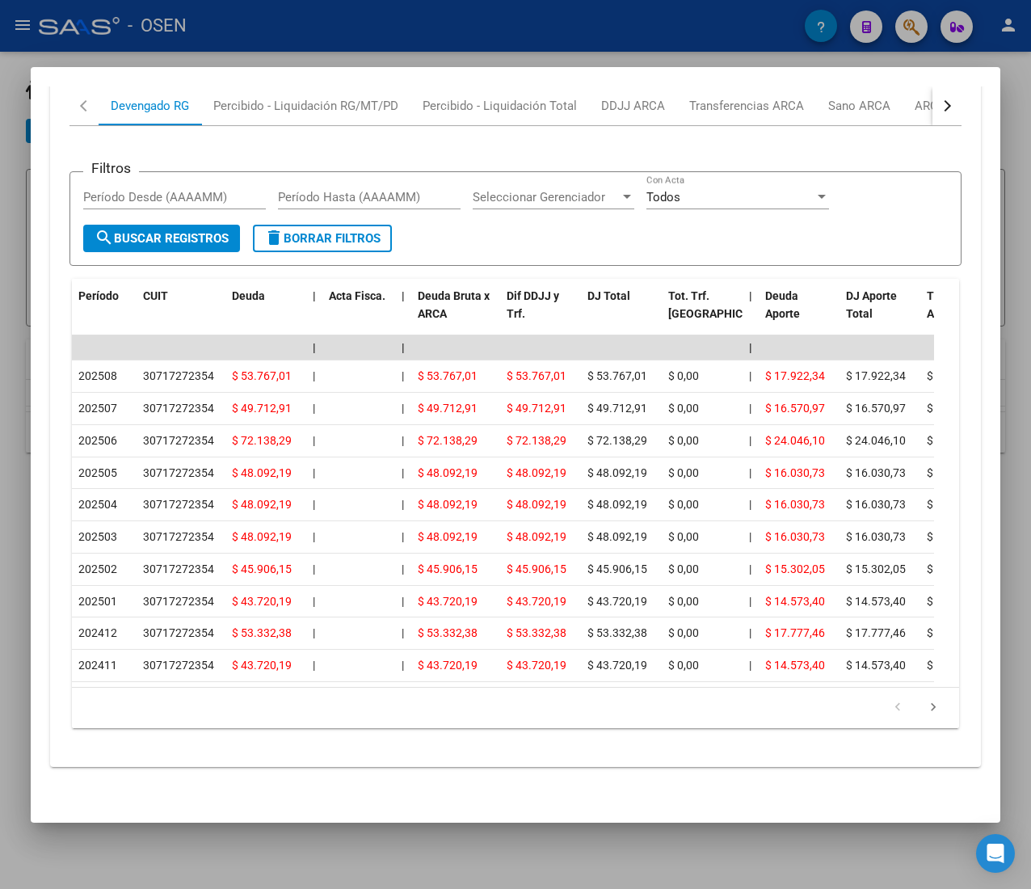
scroll to position [1659, 0]
click at [409, 37] on div at bounding box center [515, 444] width 1031 height 889
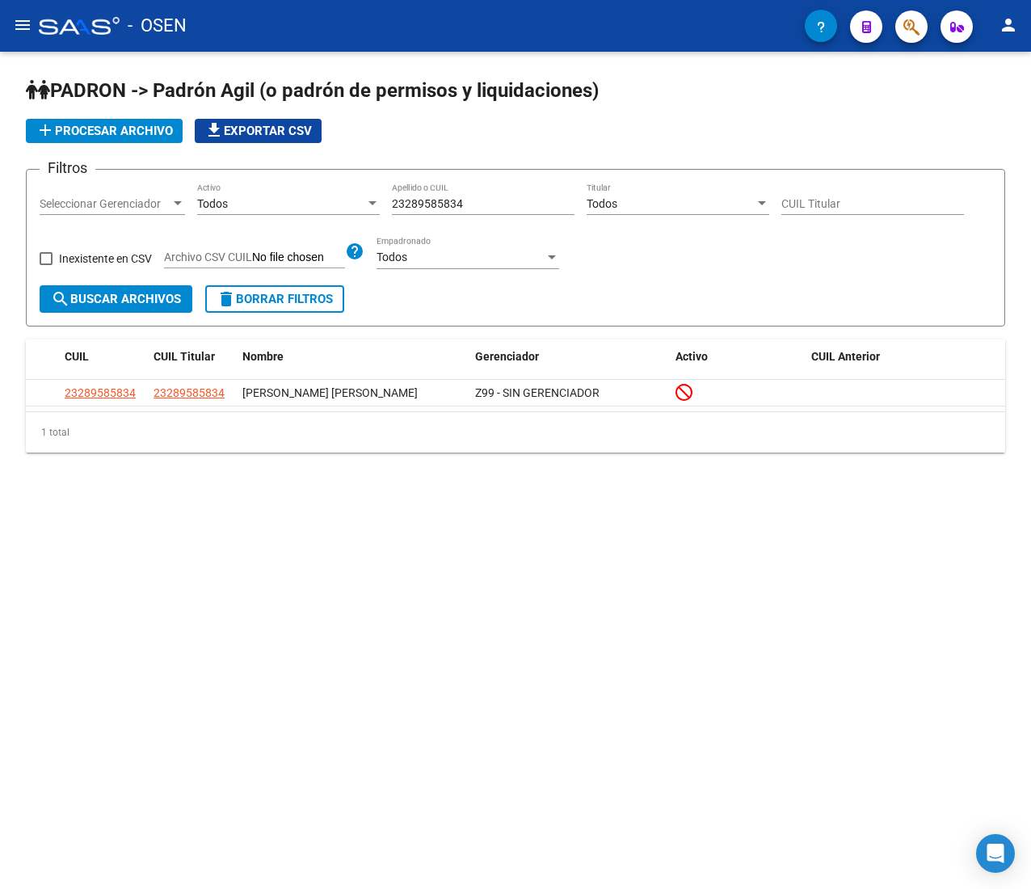
drag, startPoint x: 480, startPoint y: 209, endPoint x: 242, endPoint y: 207, distance: 237.5
click at [242, 207] on div "Filtros Seleccionar Gerenciador Seleccionar Gerenciador Todos Activo 2328958583…" at bounding box center [516, 234] width 952 height 103
paste input "32517339"
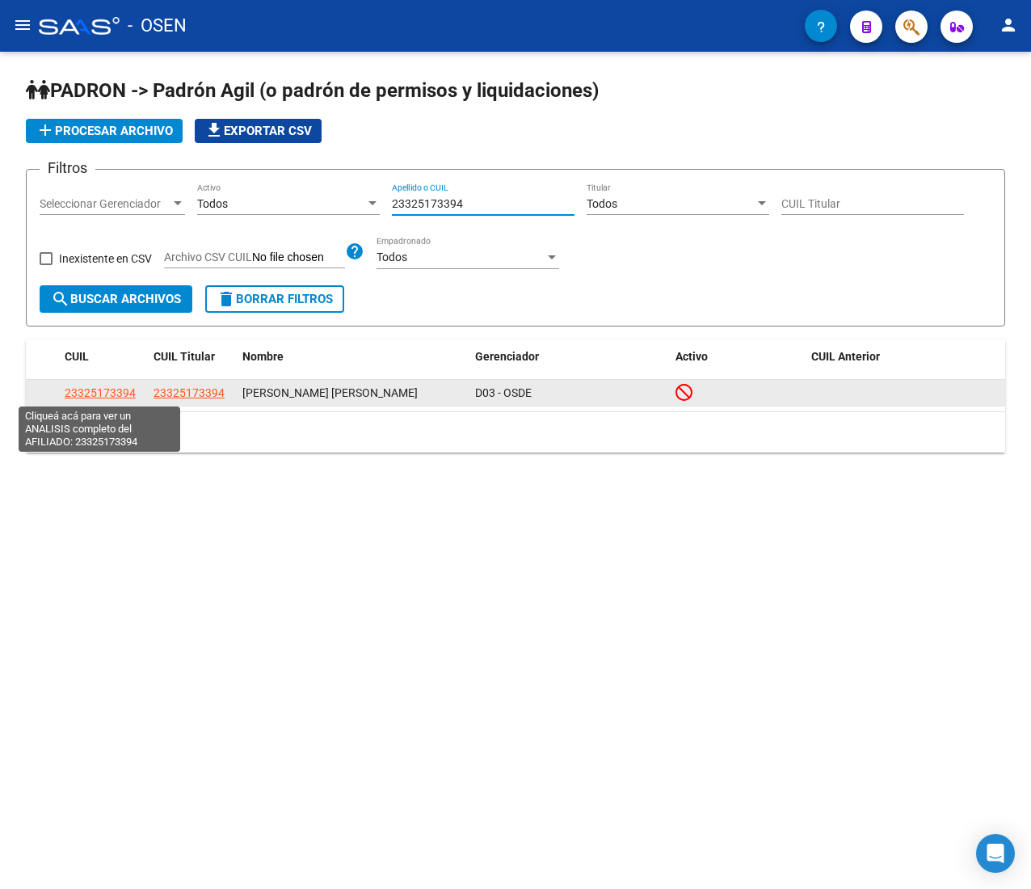
type input "23325173394"
click at [75, 386] on span "23325173394" at bounding box center [100, 392] width 71 height 13
type textarea "23325173394"
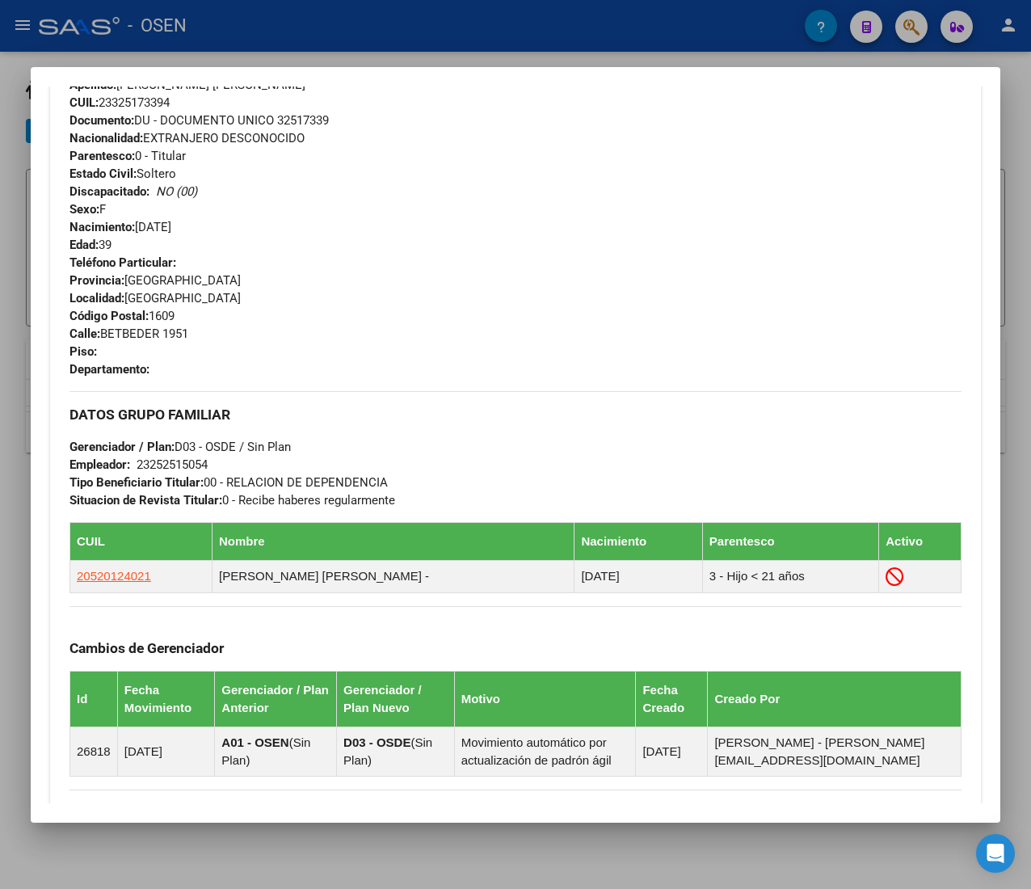
scroll to position [843, 0]
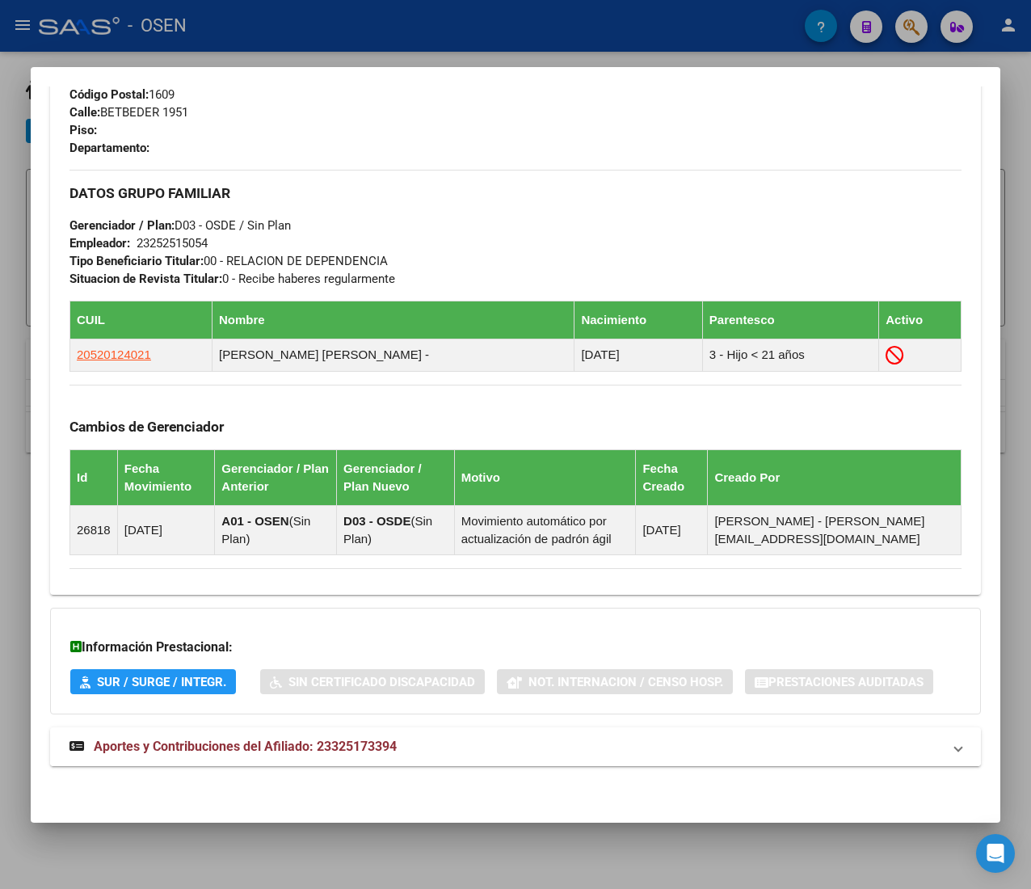
click at [521, 735] on mat-expansion-panel-header "Aportes y Contribuciones del Afiliado: 23325173394" at bounding box center [515, 746] width 931 height 39
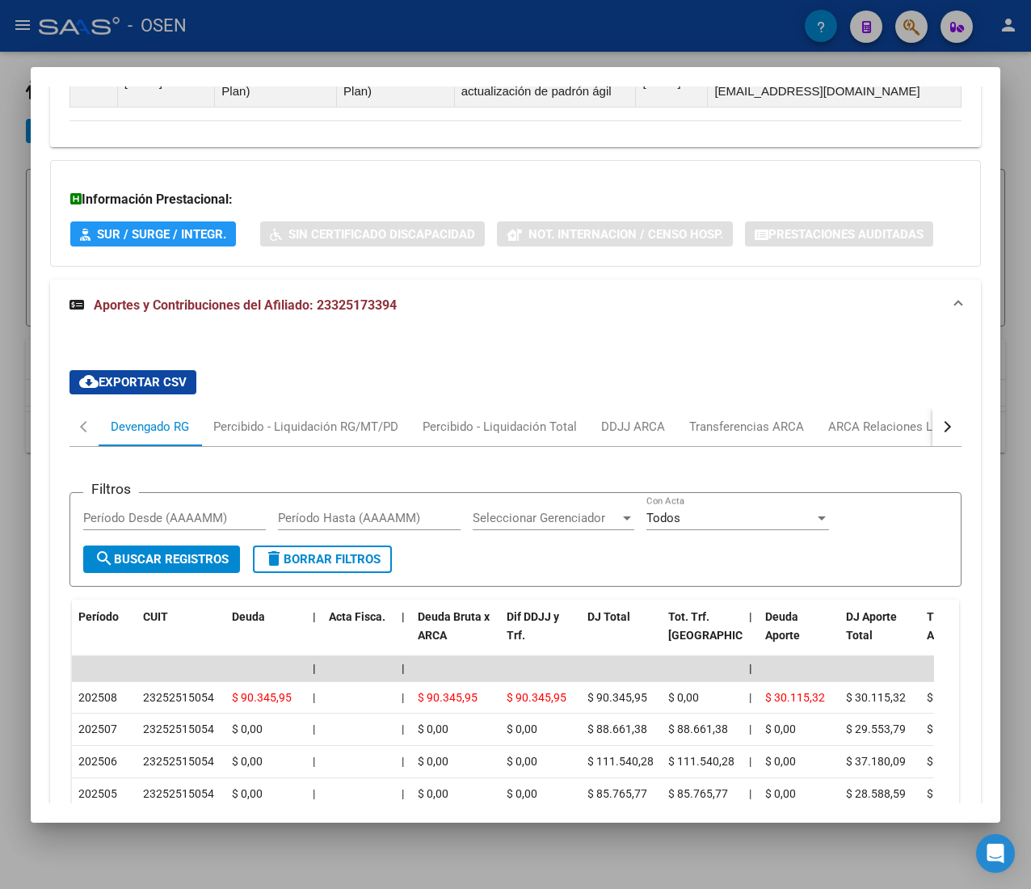
scroll to position [1406, 0]
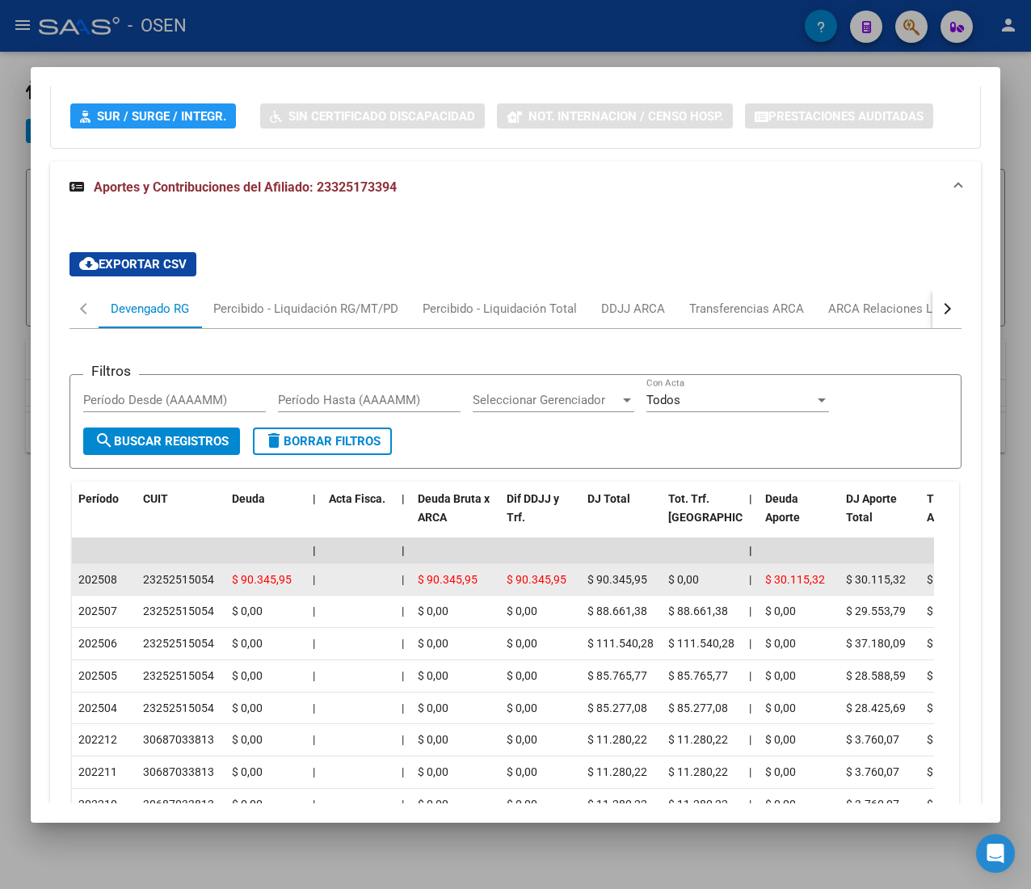
drag, startPoint x: 200, startPoint y: 582, endPoint x: 218, endPoint y: 582, distance: 17.8
click at [218, 582] on div "23252515054" at bounding box center [181, 579] width 76 height 19
click at [220, 582] on datatable-body-cell "23252515054" at bounding box center [181, 580] width 89 height 32
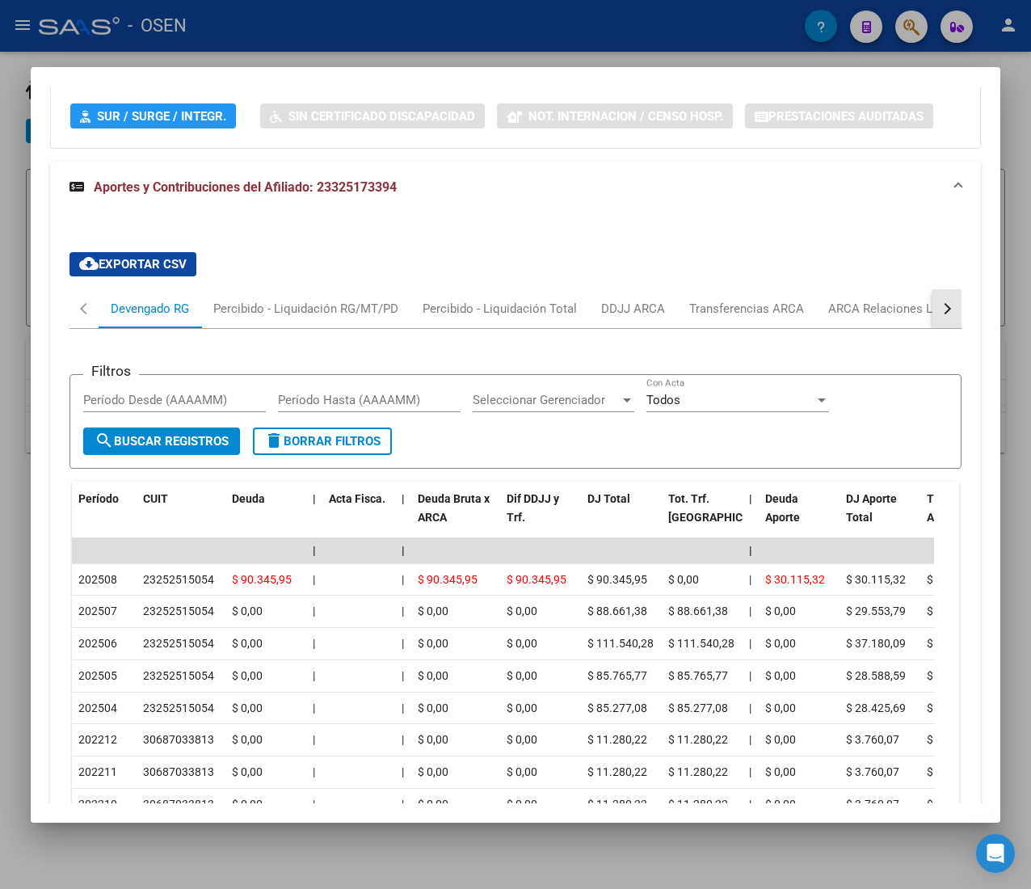
click at [932, 300] on button "button" at bounding box center [946, 308] width 29 height 39
click at [874, 326] on div "ARCA Relaciones Laborales" at bounding box center [824, 308] width 175 height 39
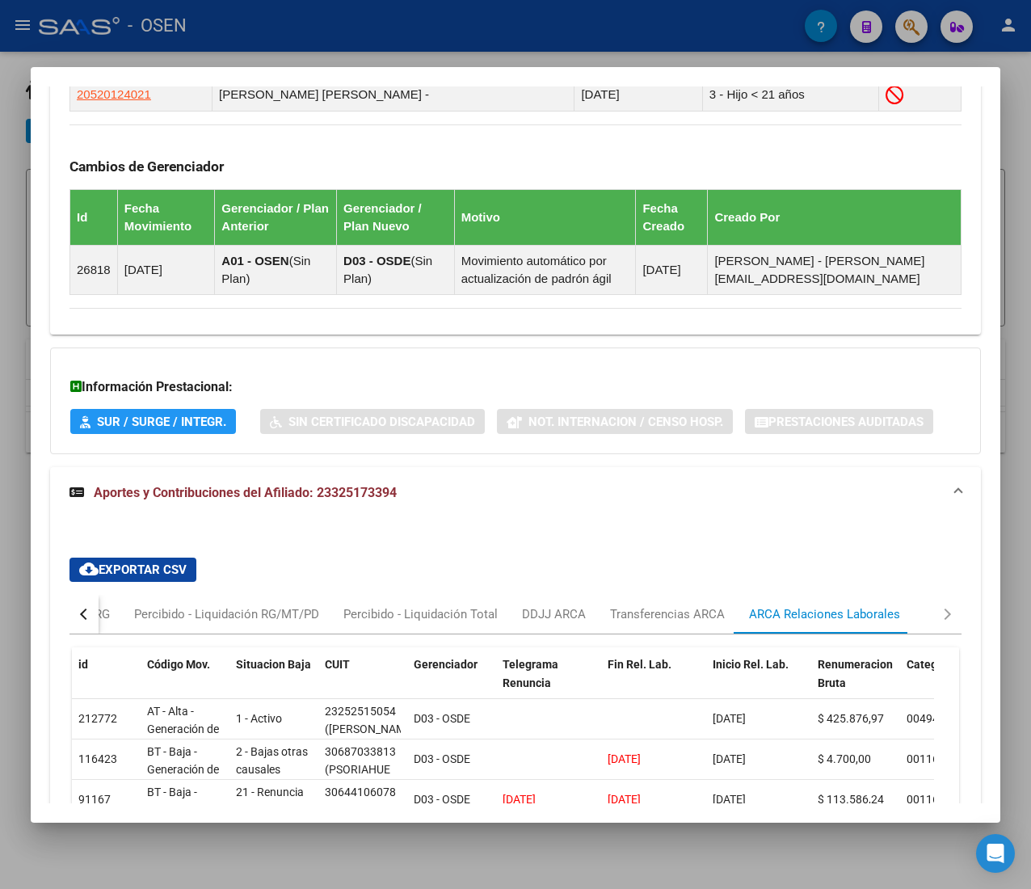
scroll to position [1309, 0]
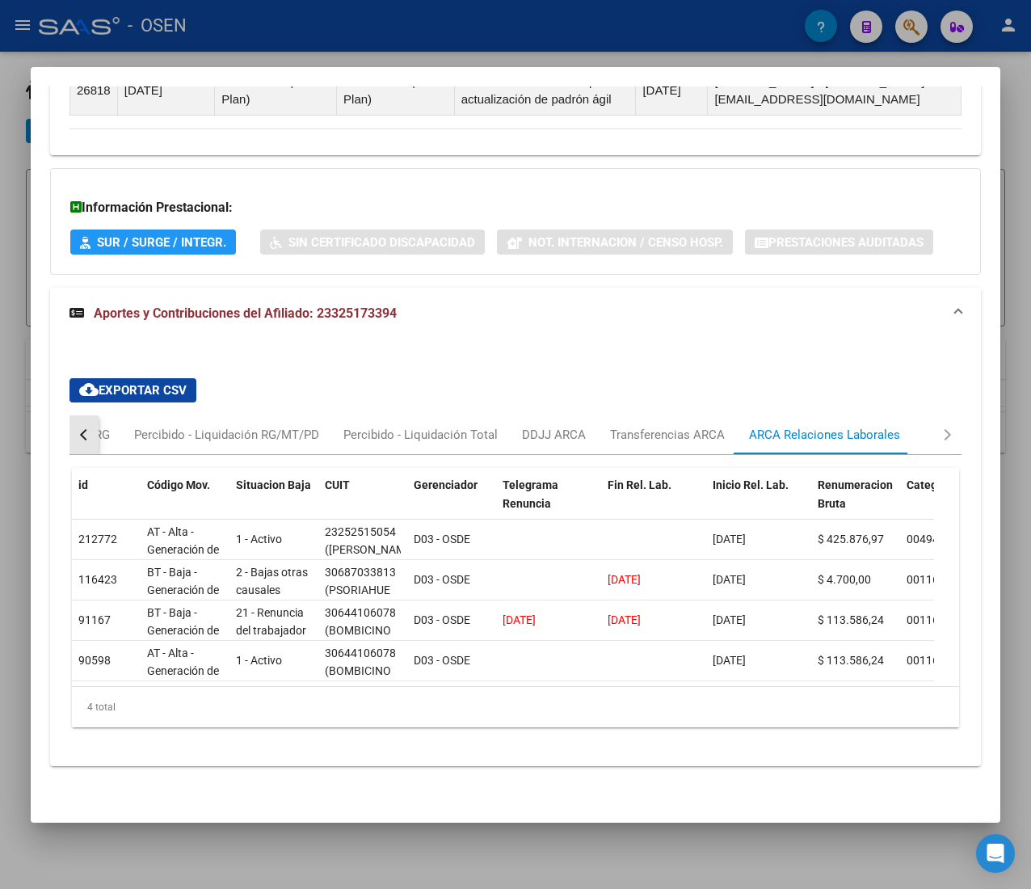
click at [91, 415] on button "button" at bounding box center [83, 434] width 29 height 39
click at [113, 426] on div "Devengado RG" at bounding box center [150, 435] width 78 height 18
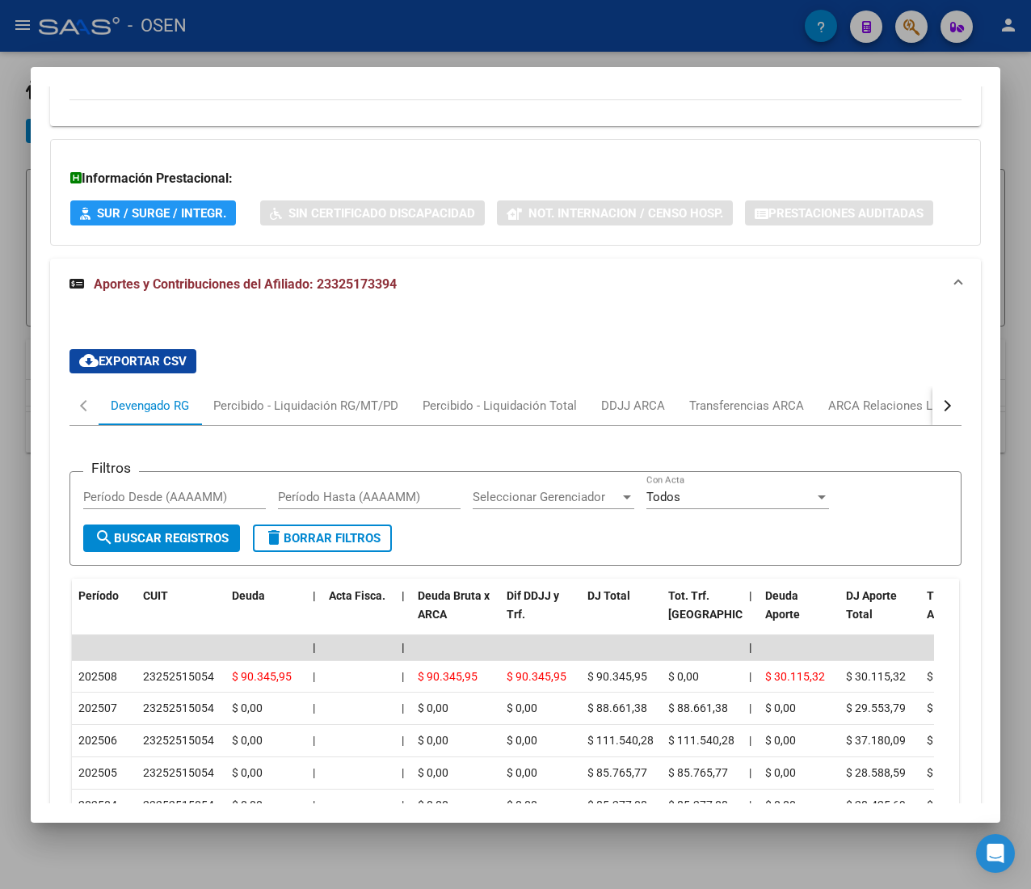
scroll to position [1470, 0]
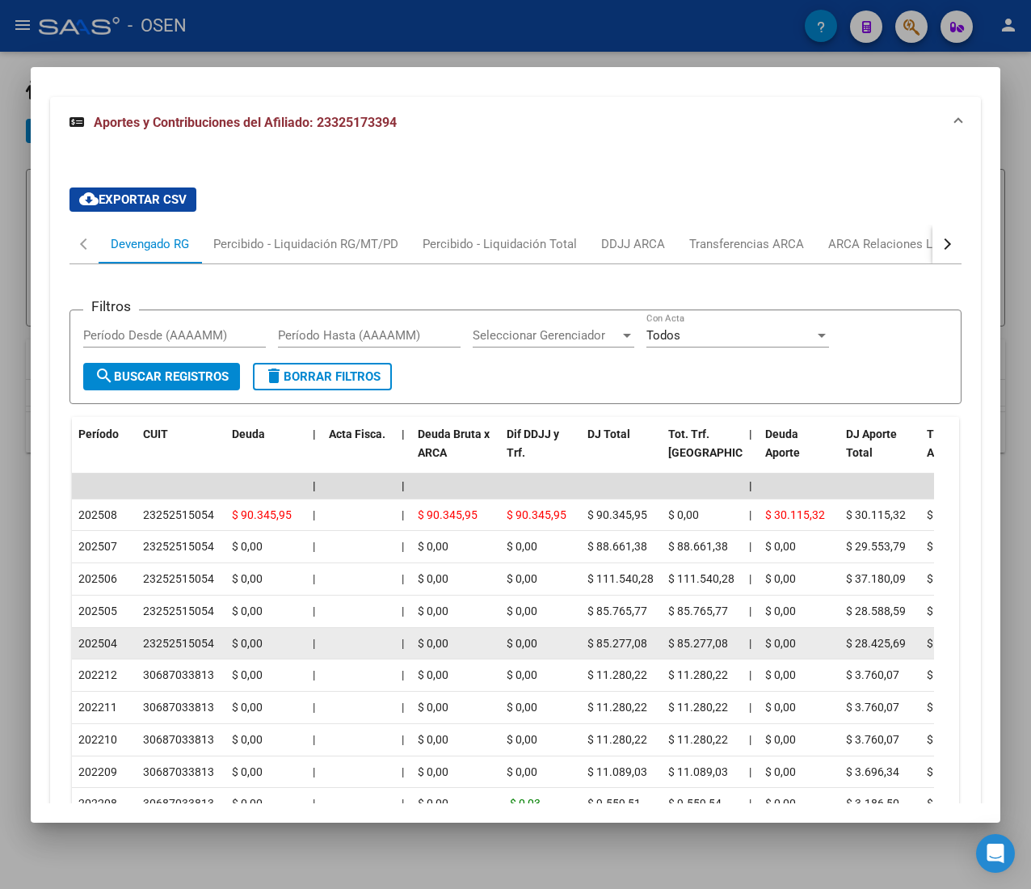
drag, startPoint x: 179, startPoint y: 646, endPoint x: 217, endPoint y: 646, distance: 38.8
click at [217, 646] on div "23252515054" at bounding box center [181, 643] width 76 height 19
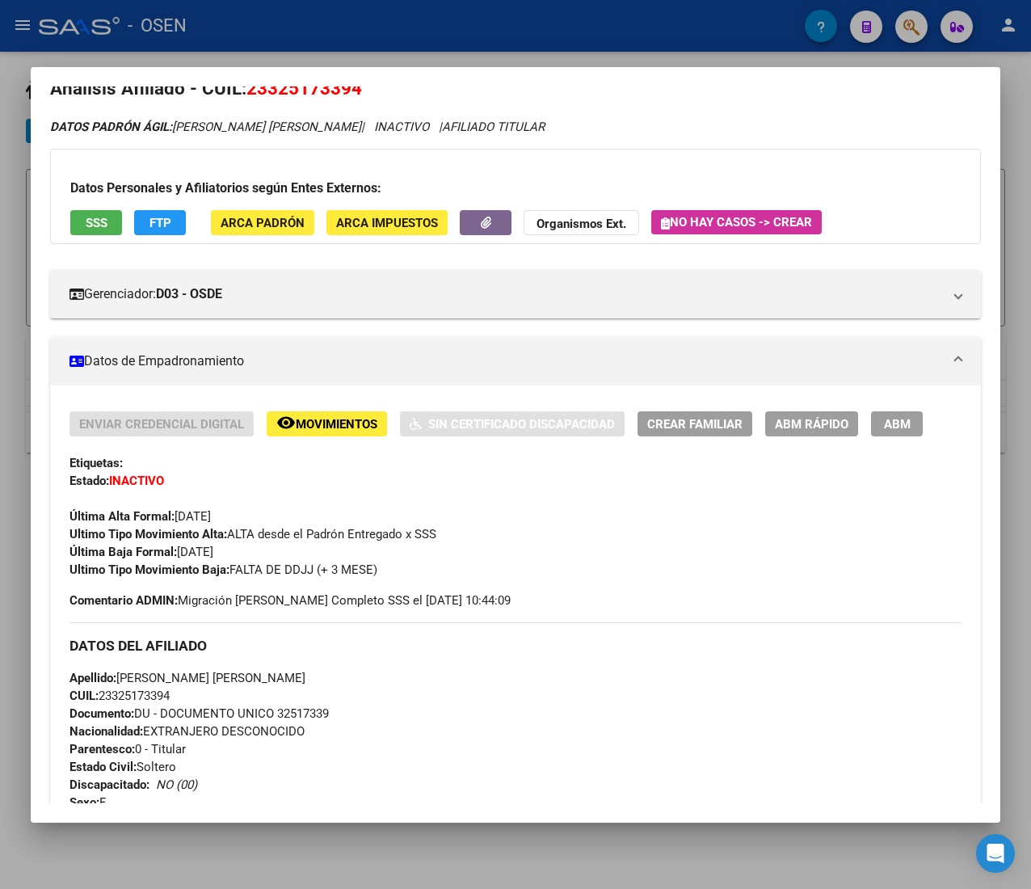
scroll to position [0, 0]
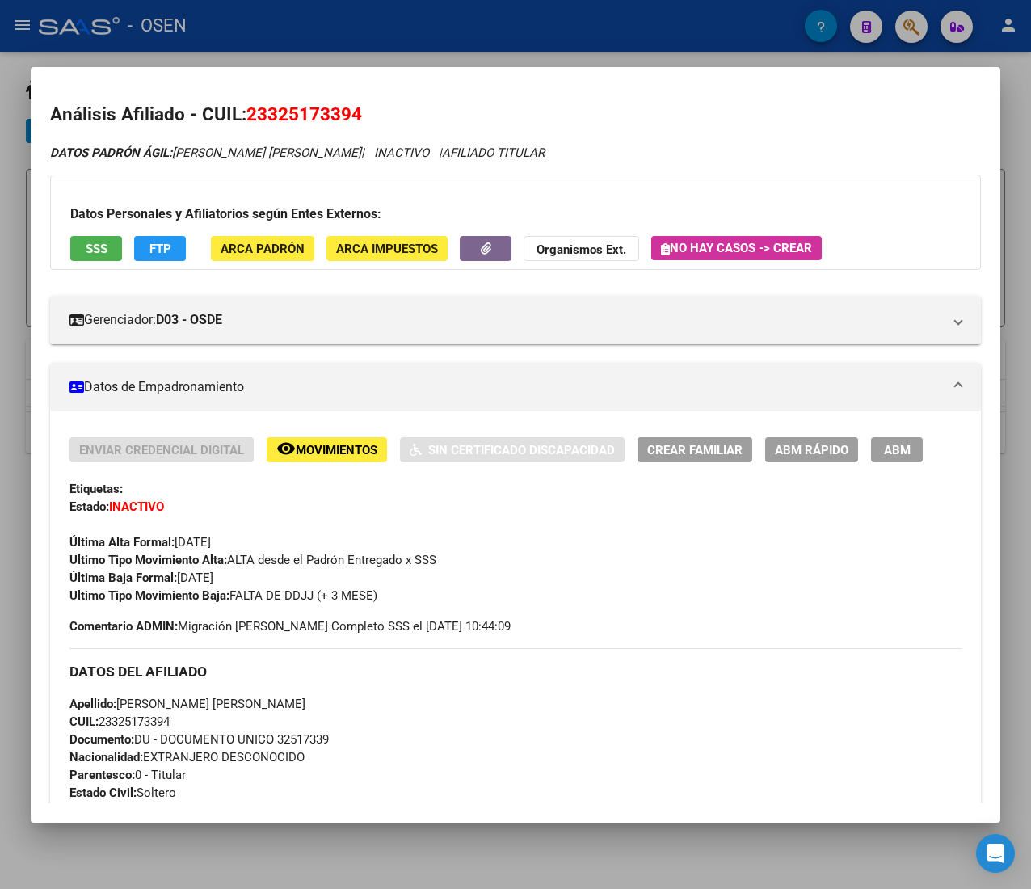
click at [819, 448] on span "ABM Rápido" at bounding box center [812, 450] width 74 height 15
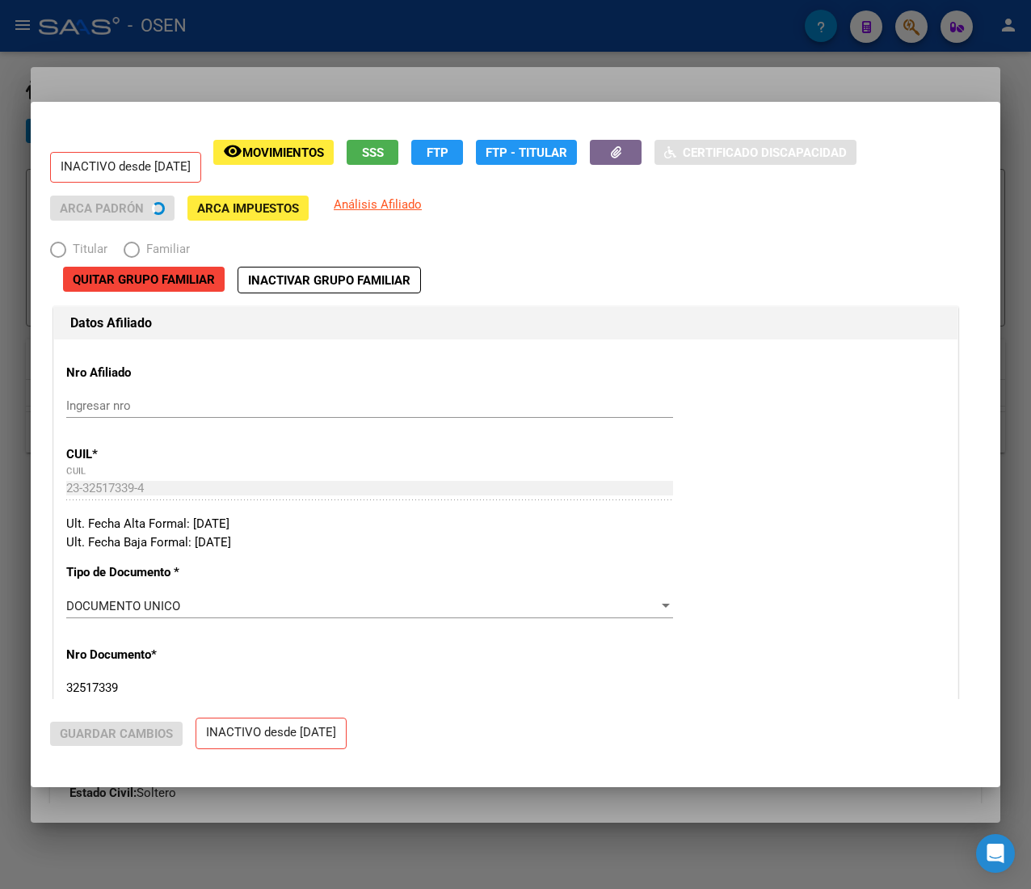
radio input "true"
type input "23-25251505-4"
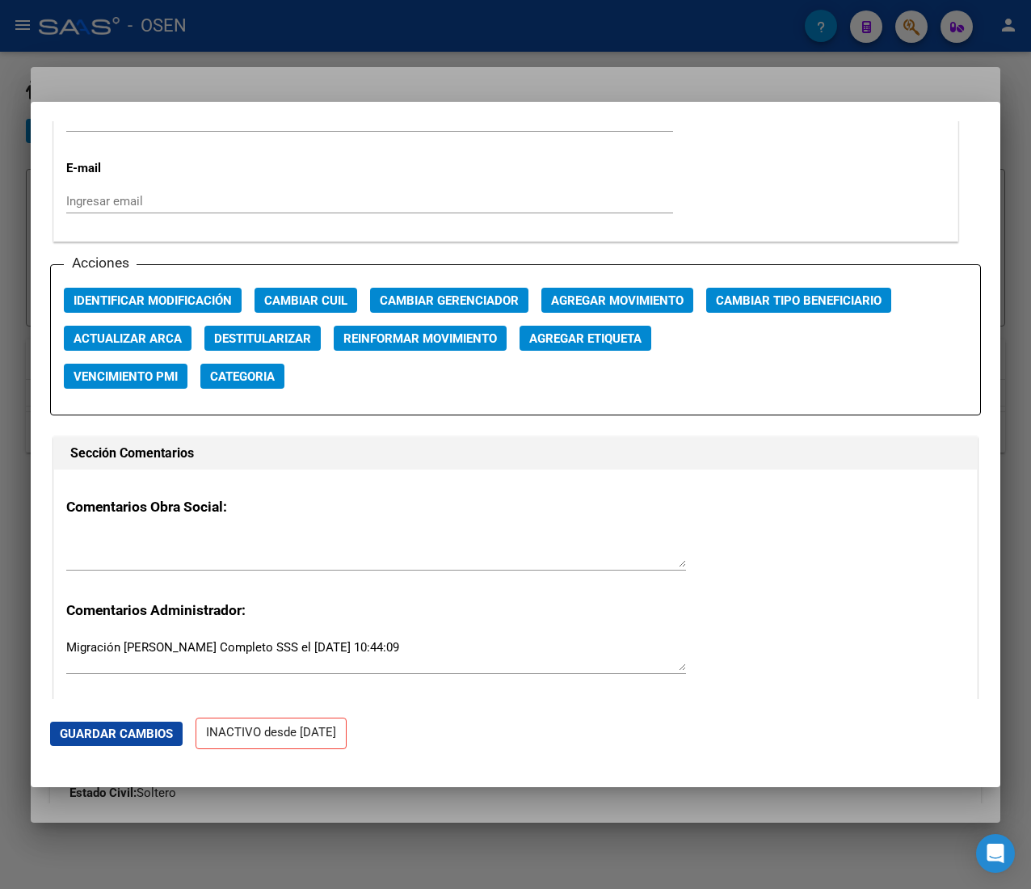
scroll to position [2101, 0]
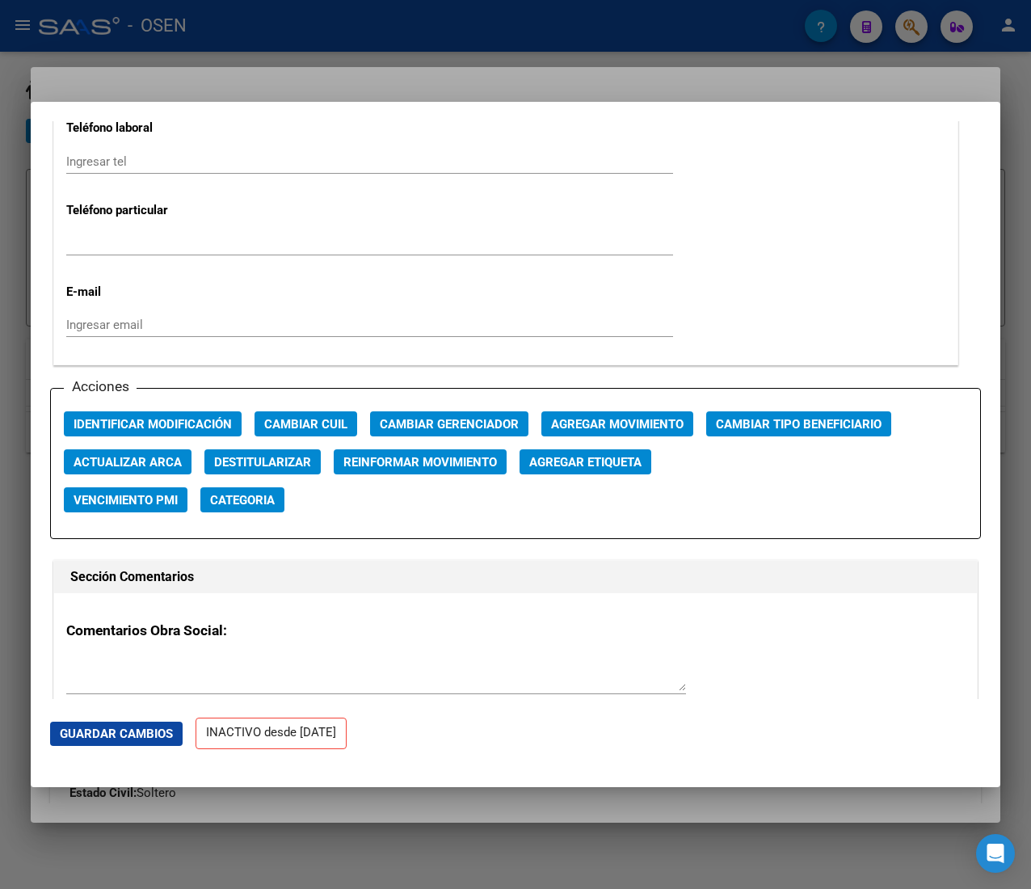
click at [570, 418] on span "Agregar Movimiento" at bounding box center [617, 424] width 132 height 15
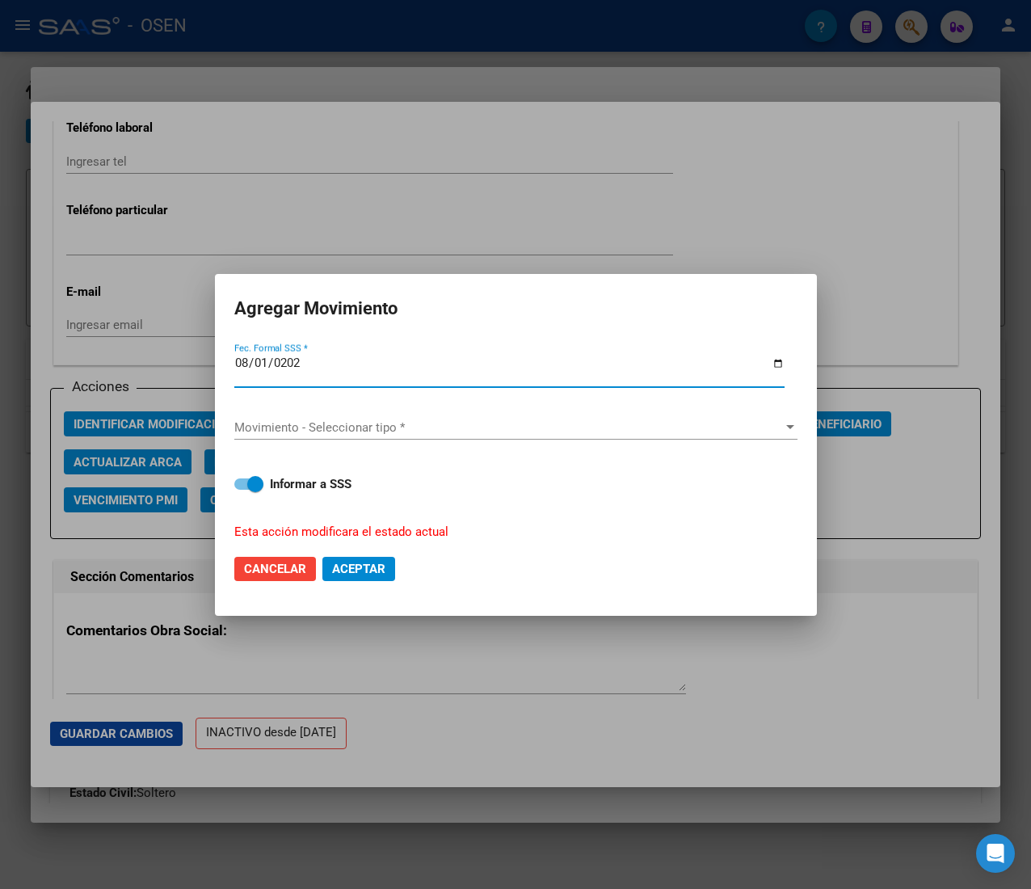
type input "[DATE]"
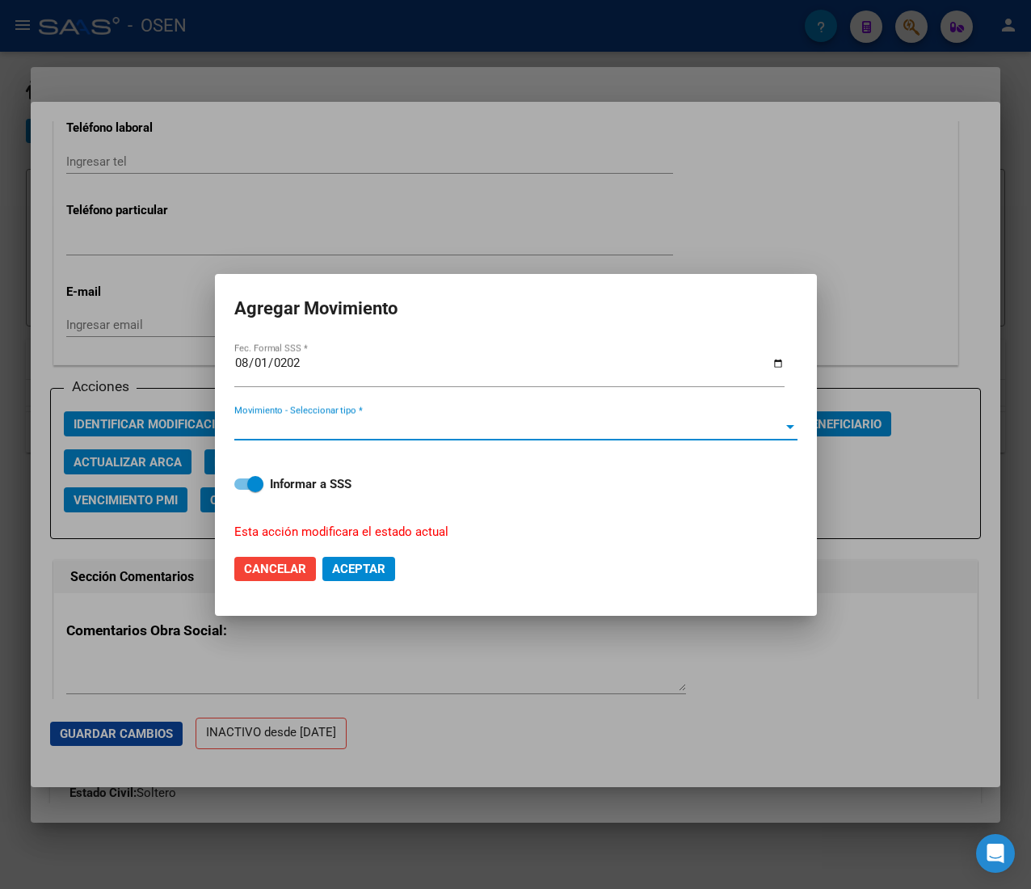
click at [570, 422] on span "Movimiento - Seleccionar tipo *" at bounding box center [508, 427] width 549 height 15
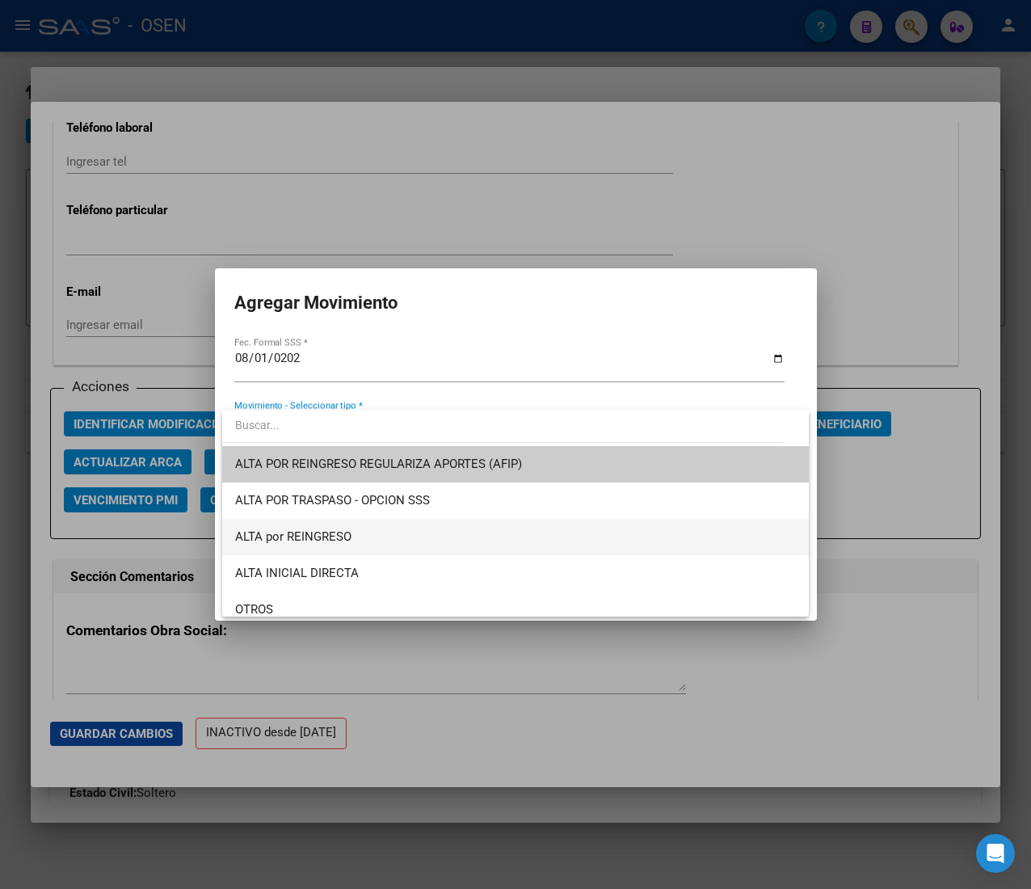
click at [438, 525] on span "ALTA por REINGRESO" at bounding box center [515, 537] width 561 height 36
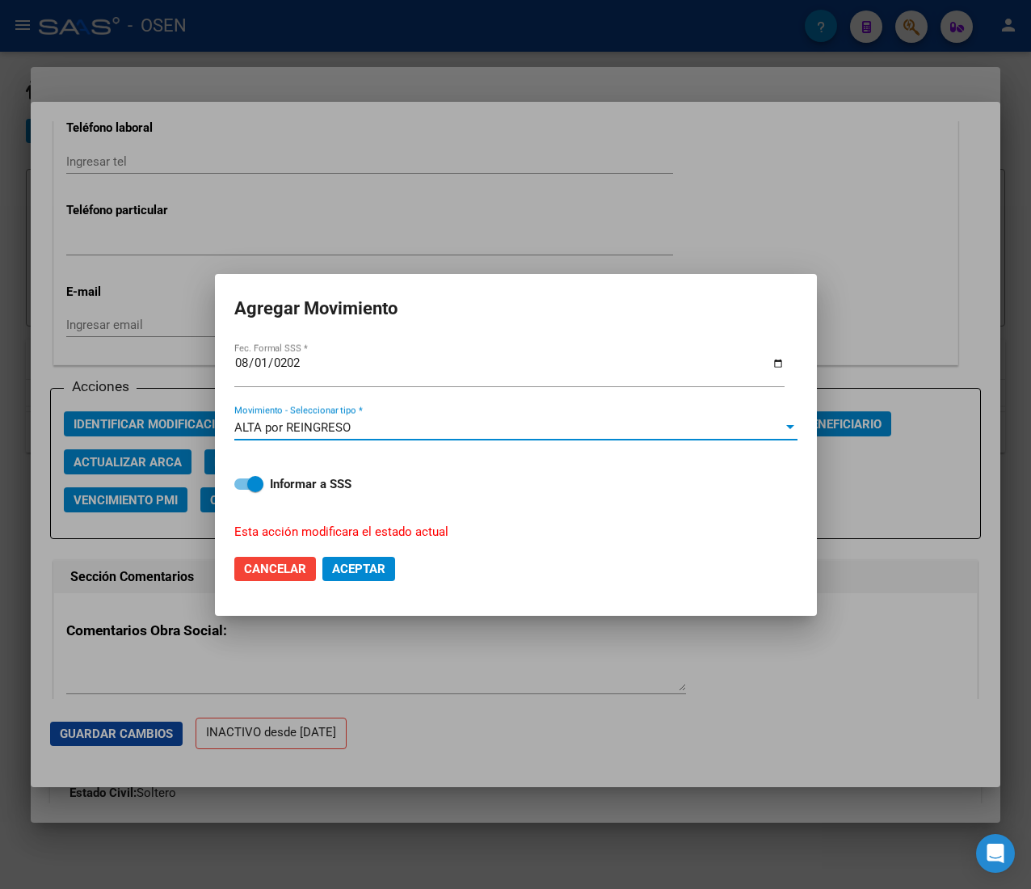
click at [360, 567] on span "Aceptar" at bounding box center [358, 568] width 53 height 15
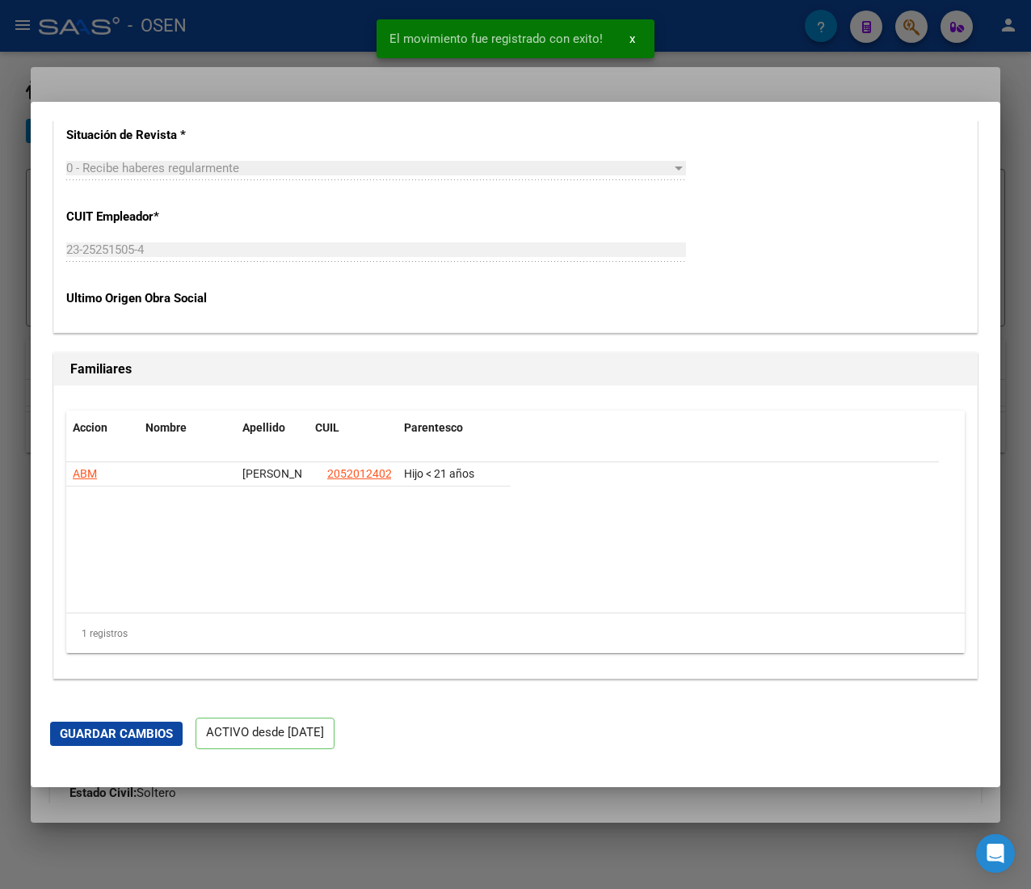
scroll to position [3232, 0]
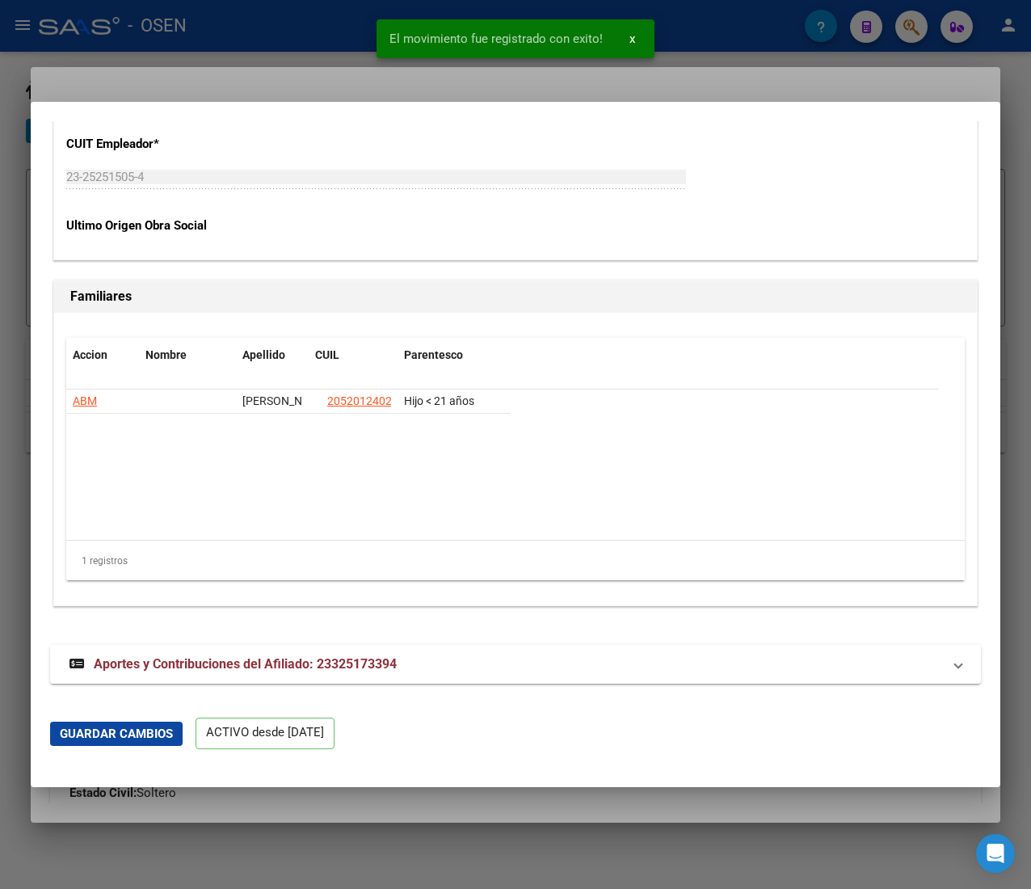
click at [334, 39] on div at bounding box center [515, 444] width 1031 height 889
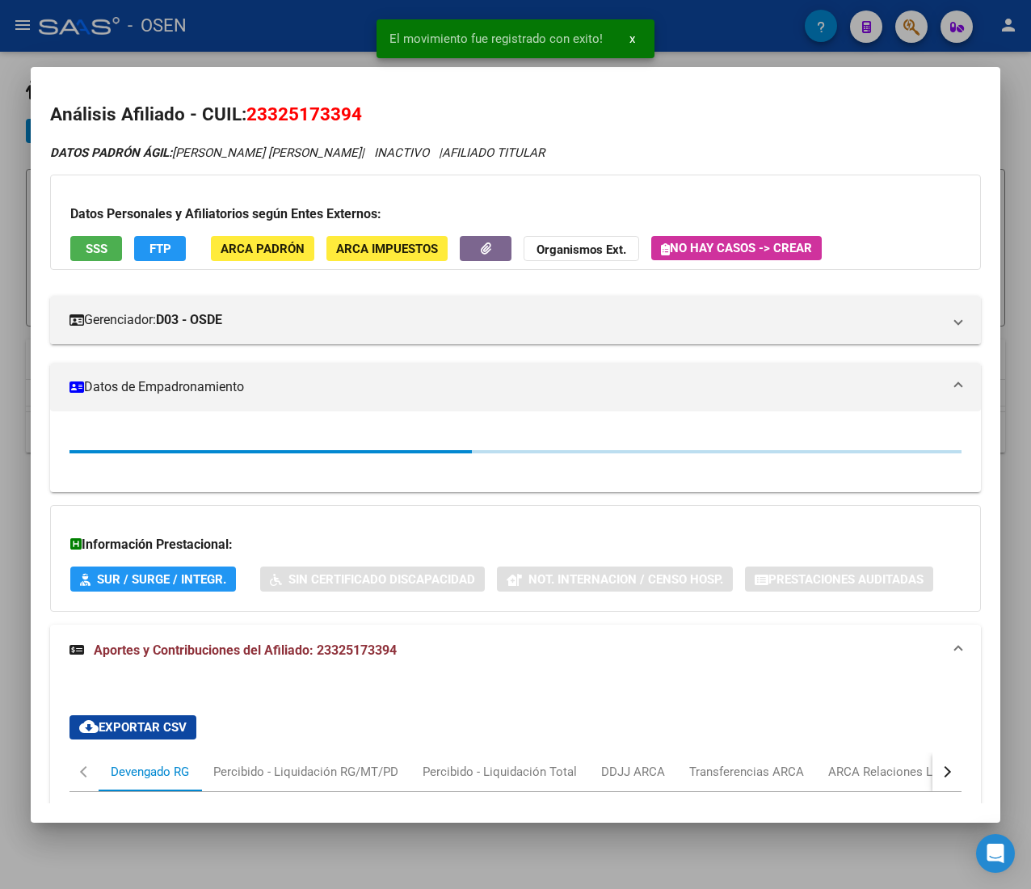
click at [334, 39] on div at bounding box center [515, 444] width 1031 height 889
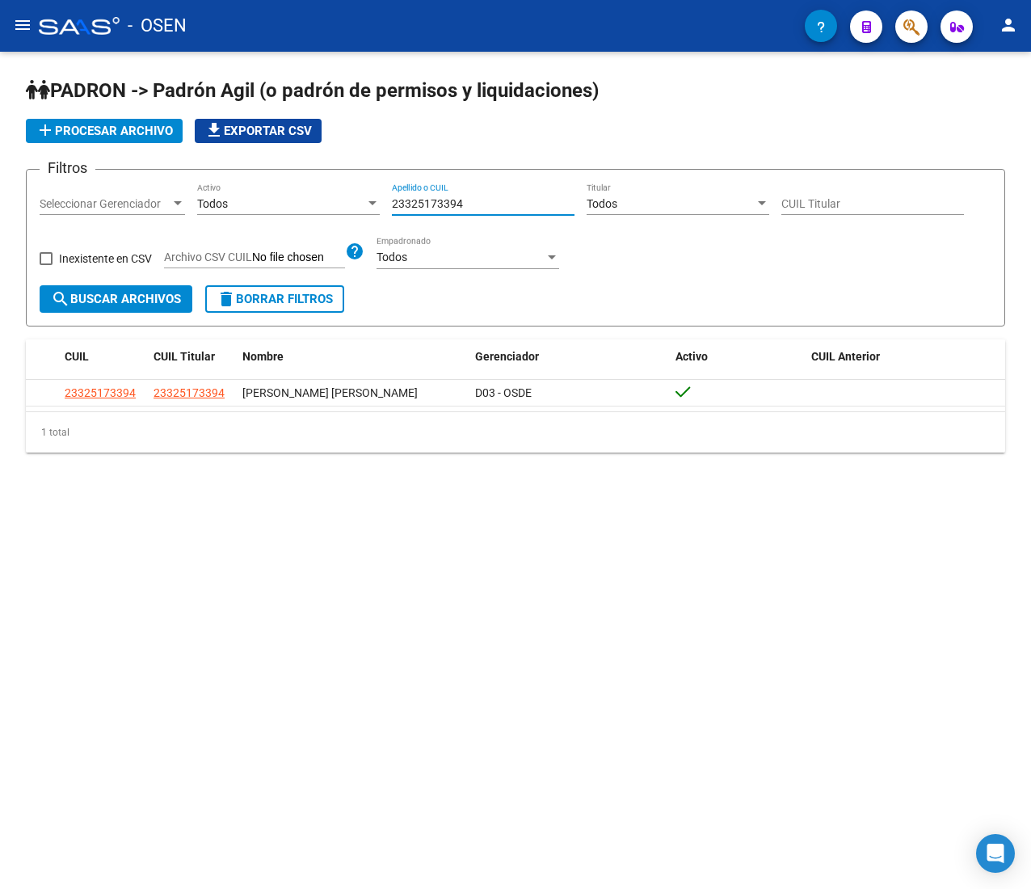
drag, startPoint x: 473, startPoint y: 199, endPoint x: 365, endPoint y: 207, distance: 108.6
click at [365, 207] on div "Filtros Seleccionar Gerenciador Seleccionar Gerenciador Todos Activo 2332517339…" at bounding box center [516, 234] width 952 height 103
paste input "0425758226"
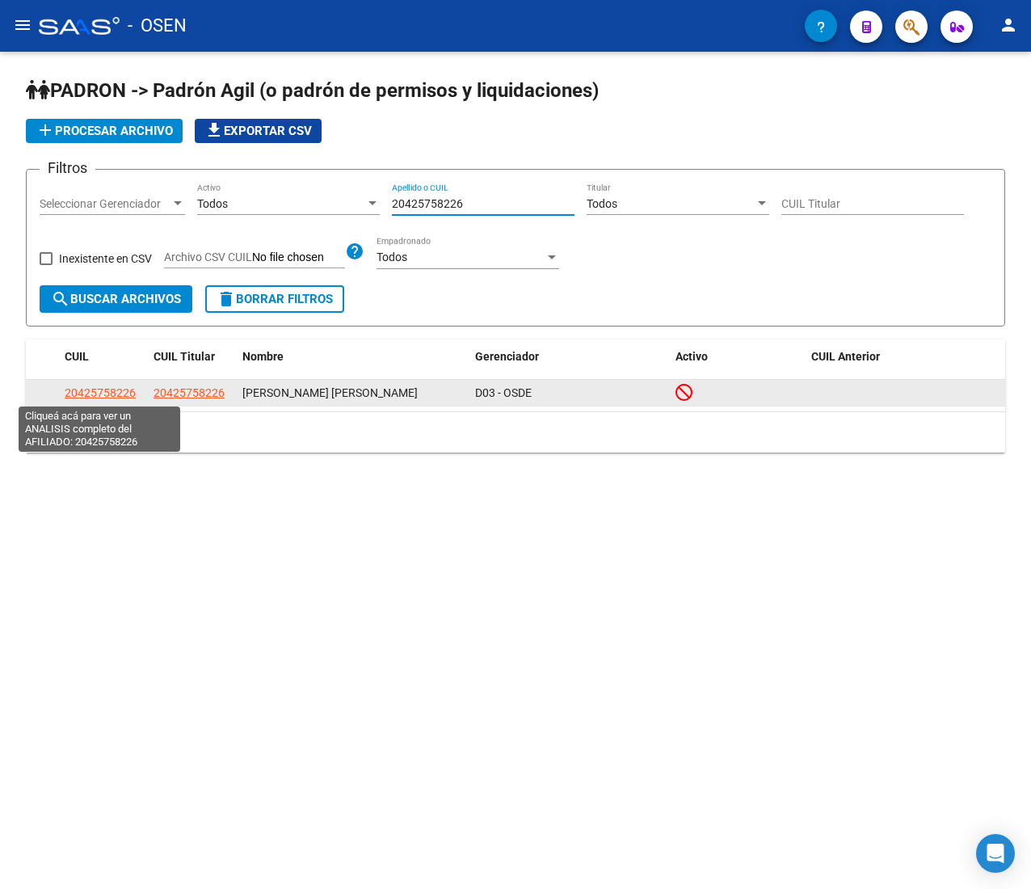
type input "20425758226"
click at [116, 388] on span "20425758226" at bounding box center [100, 392] width 71 height 13
type textarea "20425758226"
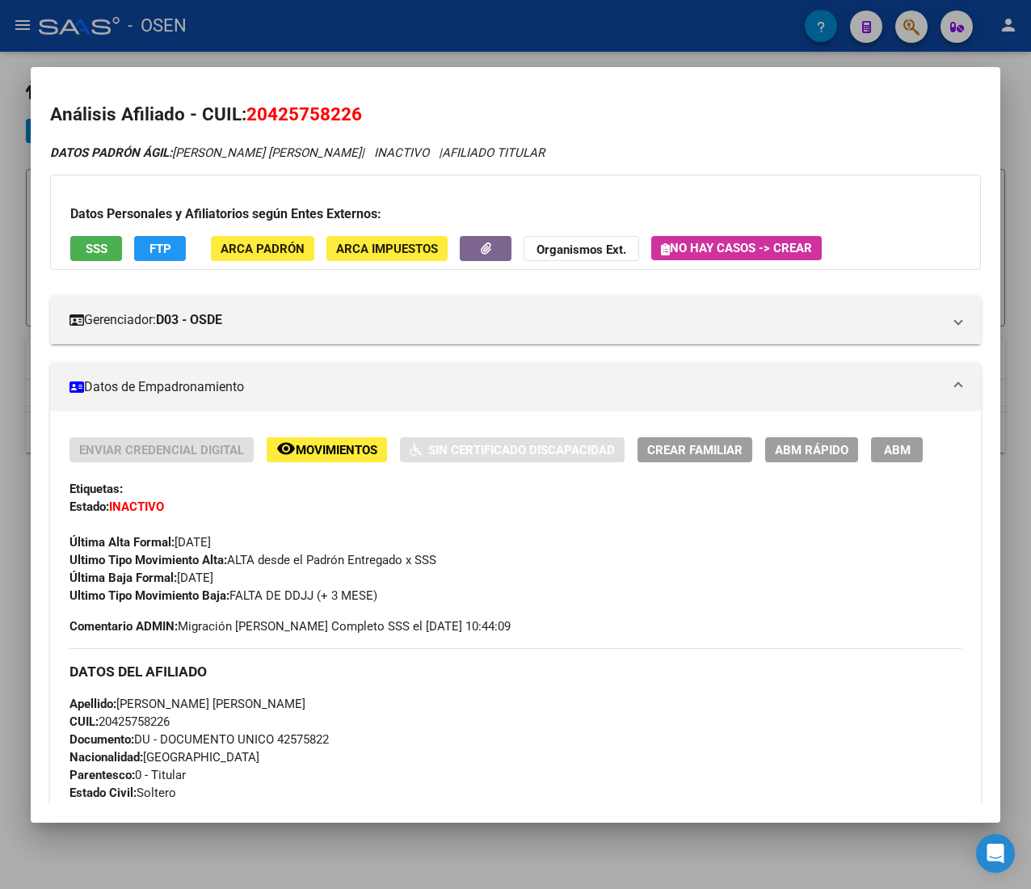
scroll to position [796, 0]
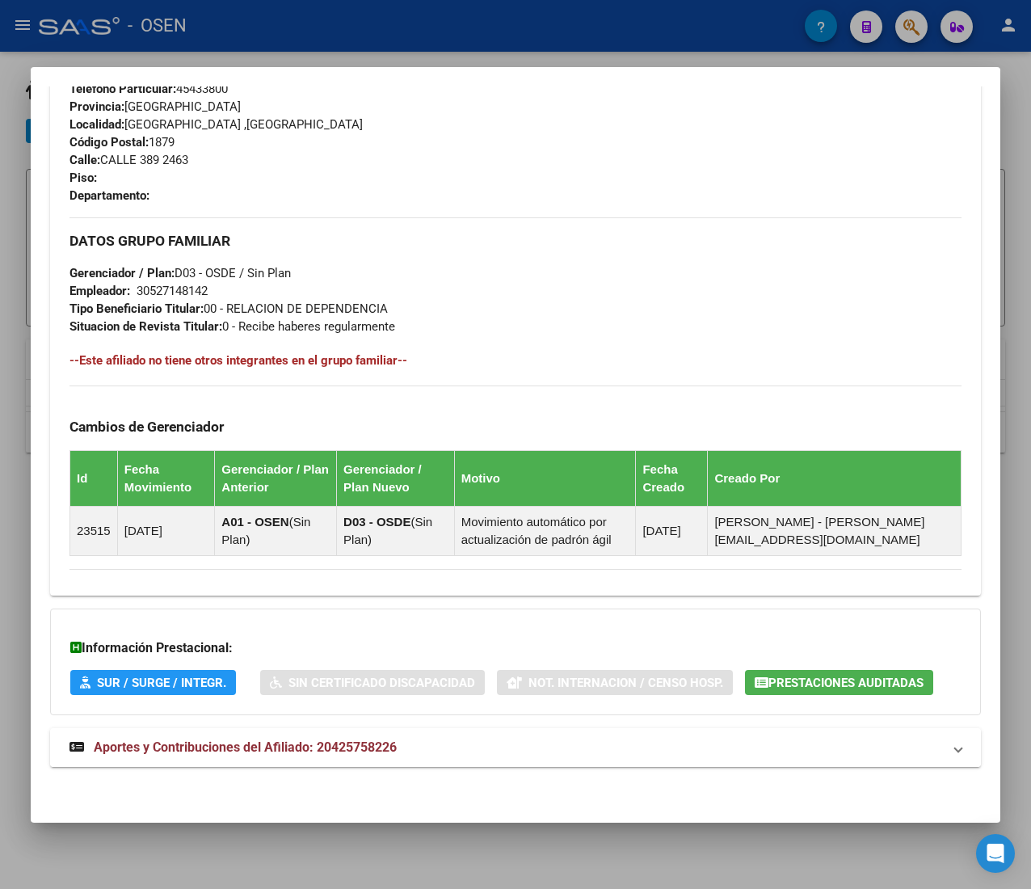
click at [435, 742] on mat-panel-title "Aportes y Contribuciones del Afiliado: 20425758226" at bounding box center [505, 747] width 873 height 19
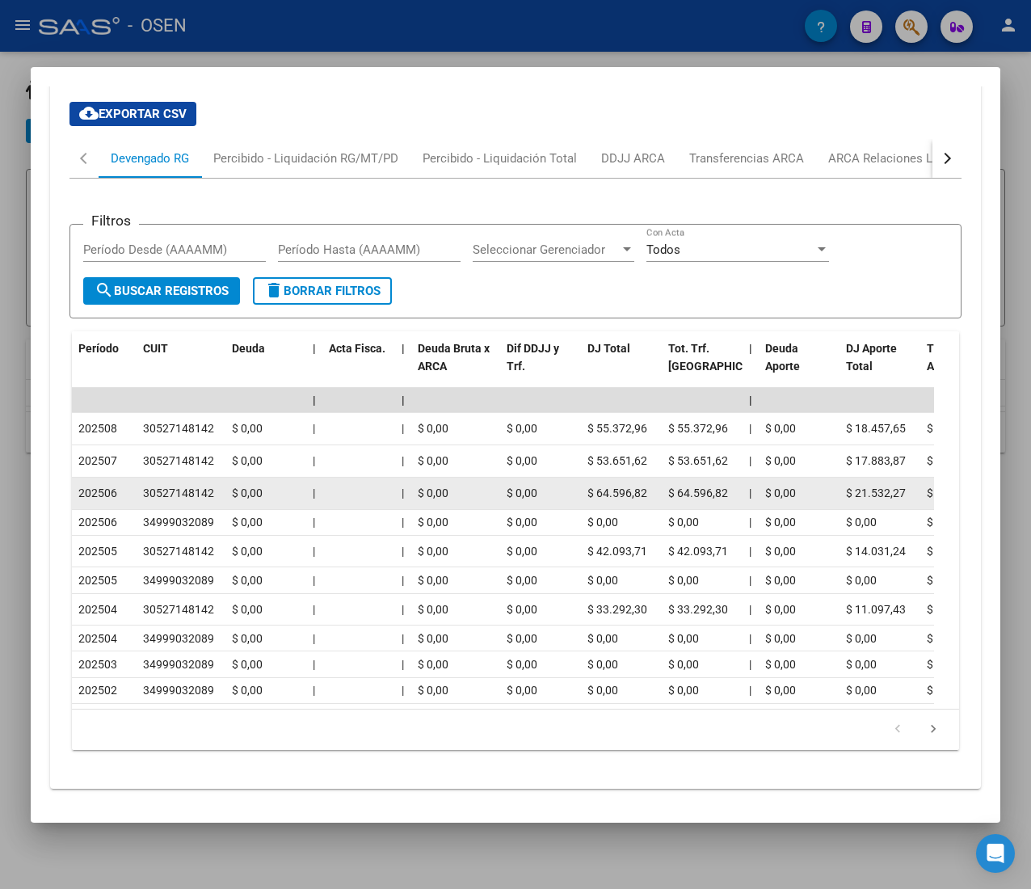
scroll to position [1561, 0]
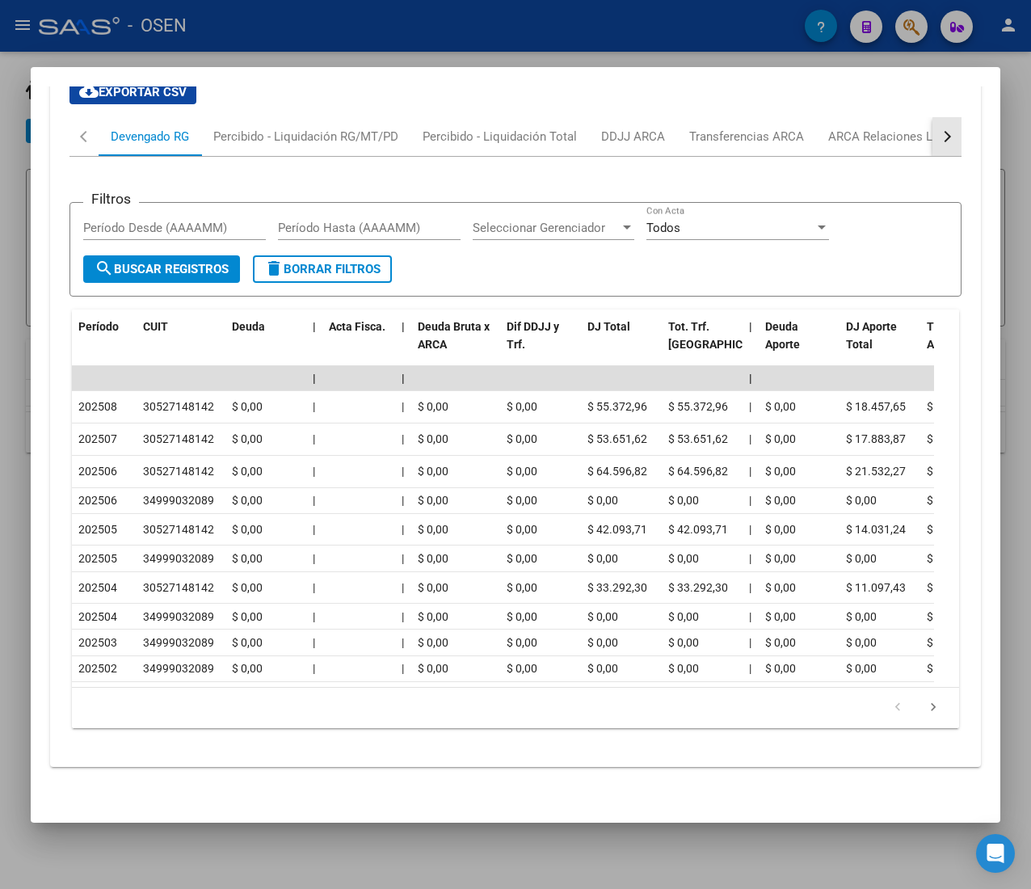
click at [932, 117] on button "button" at bounding box center [946, 136] width 29 height 39
click at [853, 128] on div "ARCA Relaciones Laborales" at bounding box center [824, 137] width 151 height 18
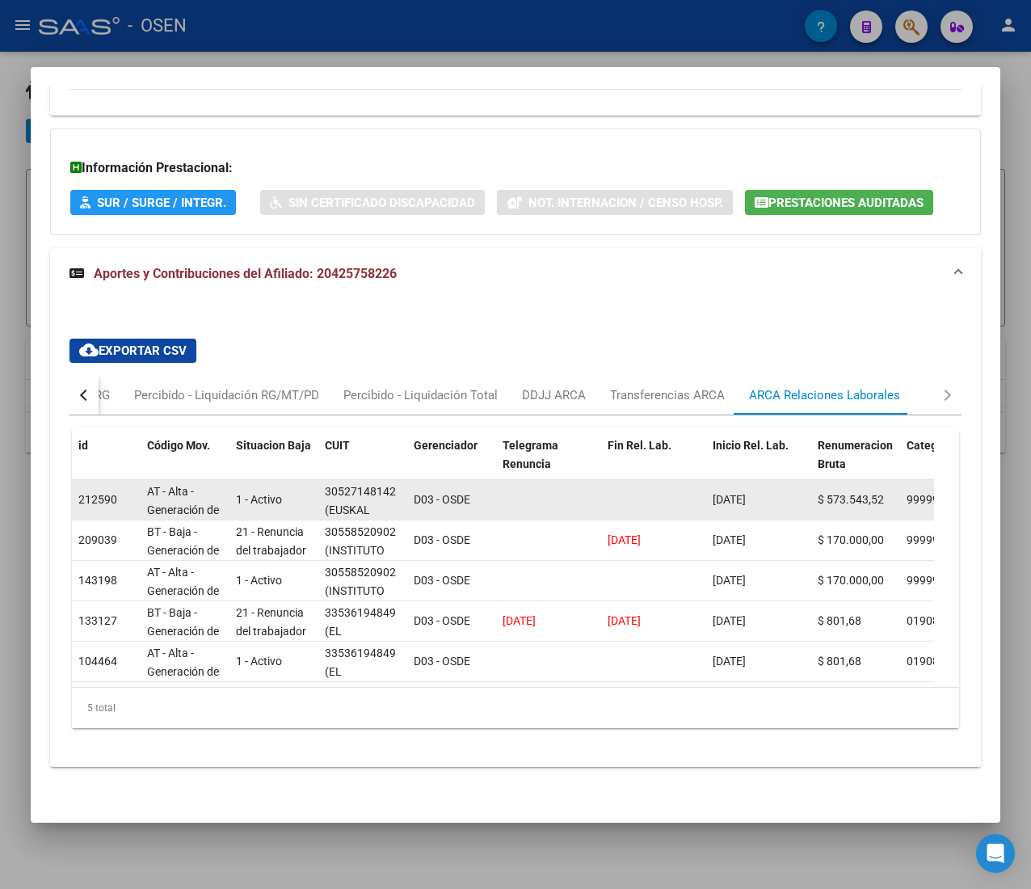
scroll to position [0, 4]
drag, startPoint x: 379, startPoint y: 464, endPoint x: 399, endPoint y: 464, distance: 20.2
click at [399, 482] on div "30527148142 (EUSKAL ECHEA ASOCIACION CULTURAL Y DE BENEFICENCIA)" at bounding box center [363, 499] width 76 height 34
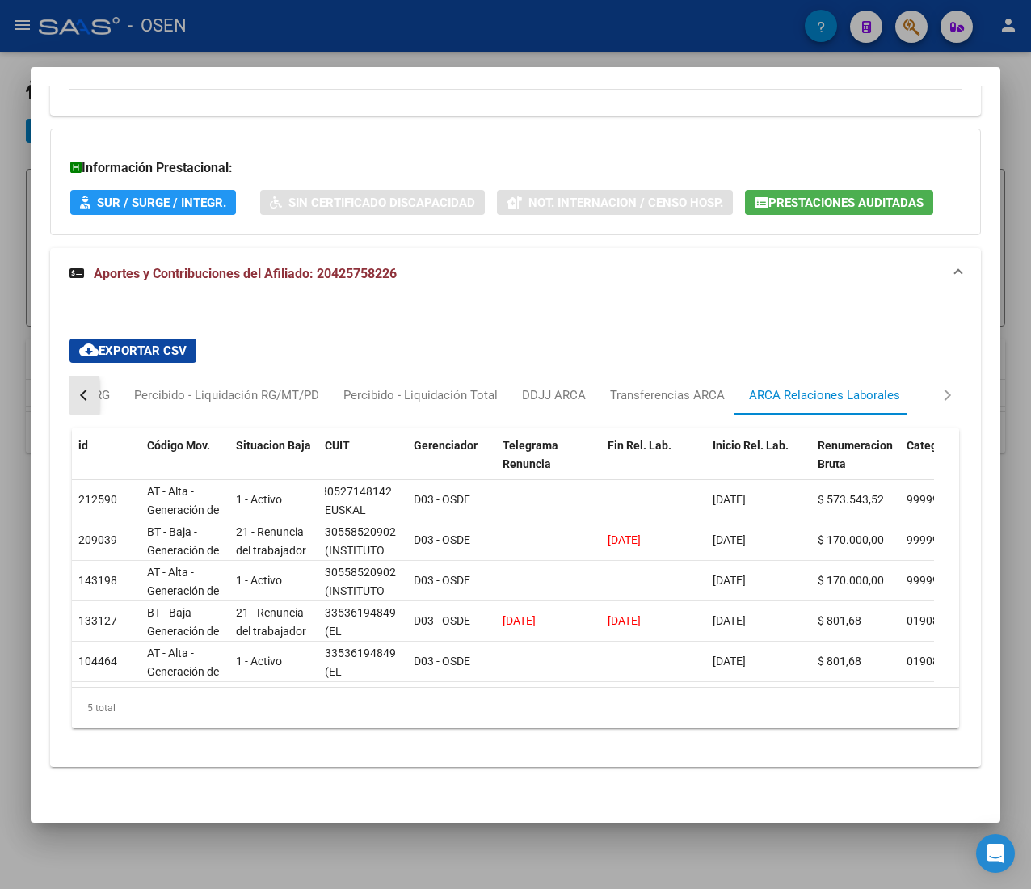
click at [88, 389] on div "button" at bounding box center [85, 394] width 11 height 11
click at [140, 386] on div "Devengado RG" at bounding box center [150, 395] width 78 height 18
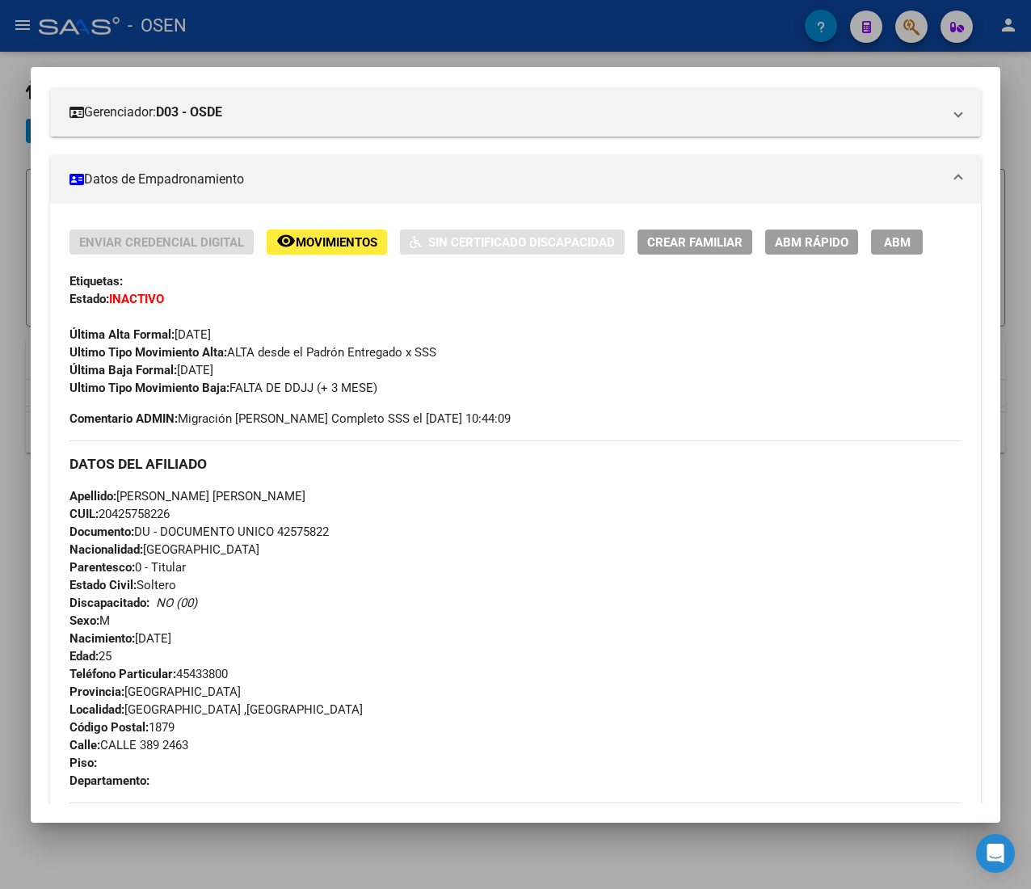
scroll to position [0, 0]
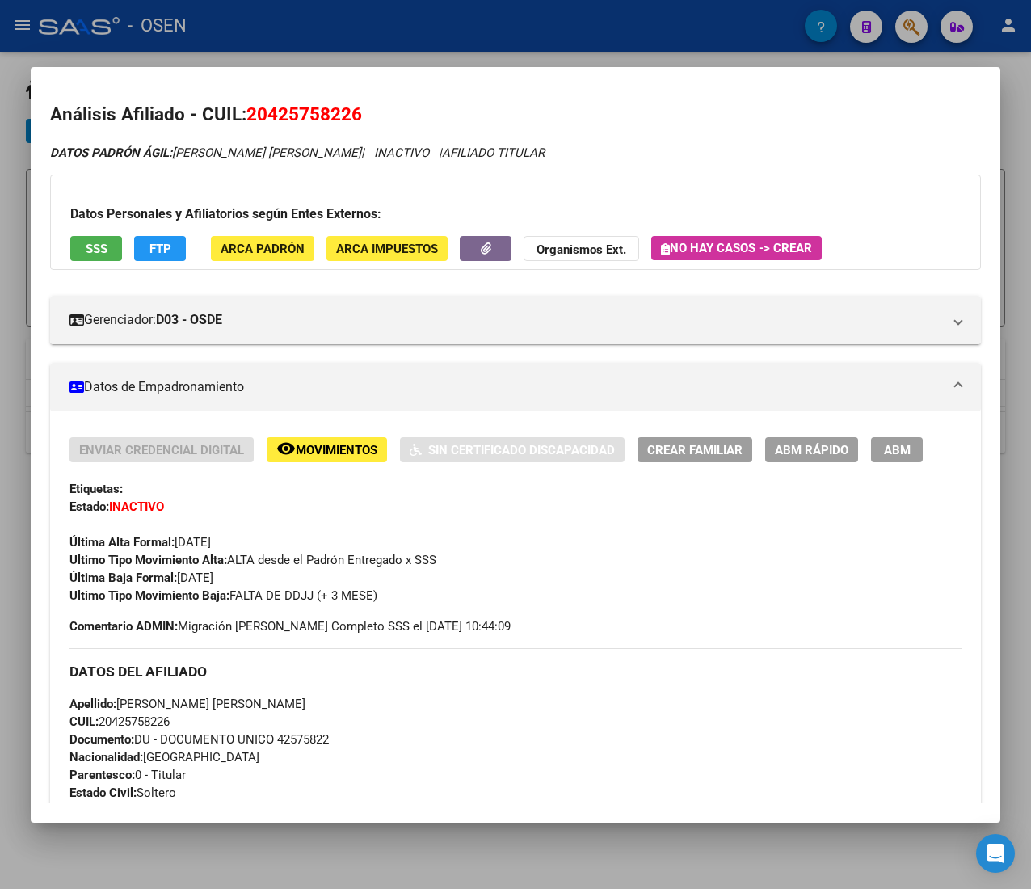
click at [801, 461] on button "ABM Rápido" at bounding box center [811, 449] width 93 height 25
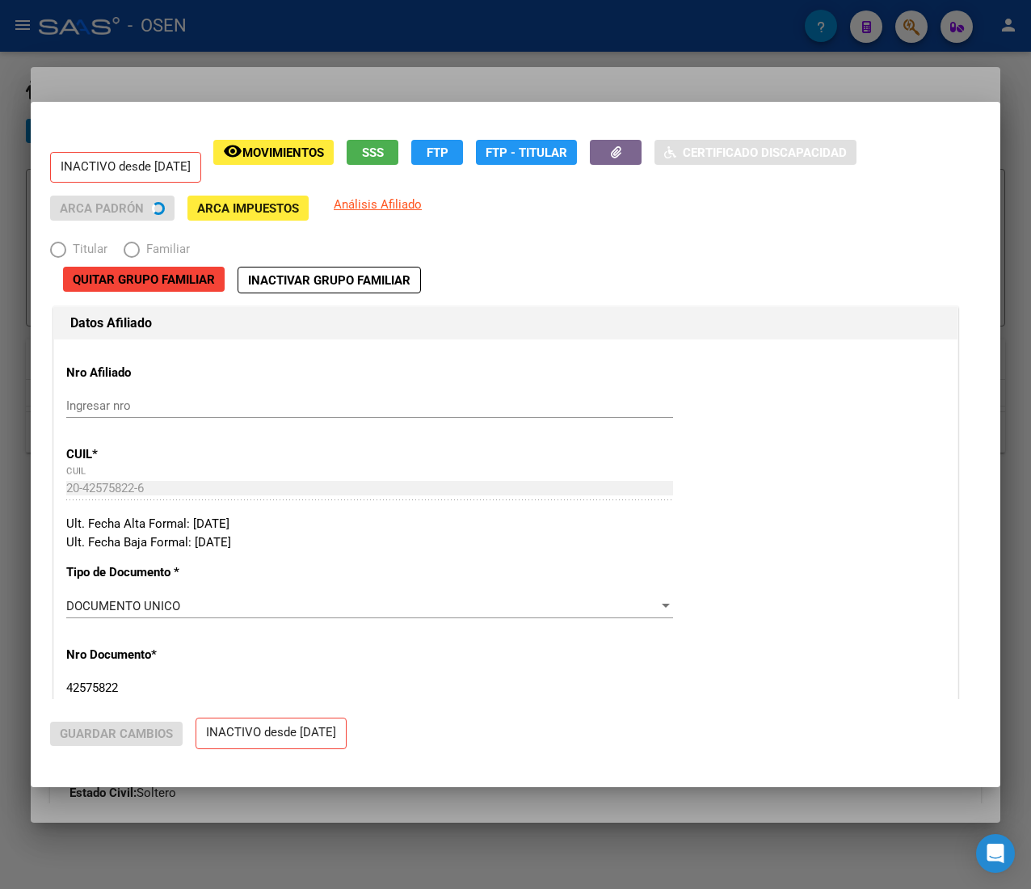
radio input "true"
type input "30-52714814-2"
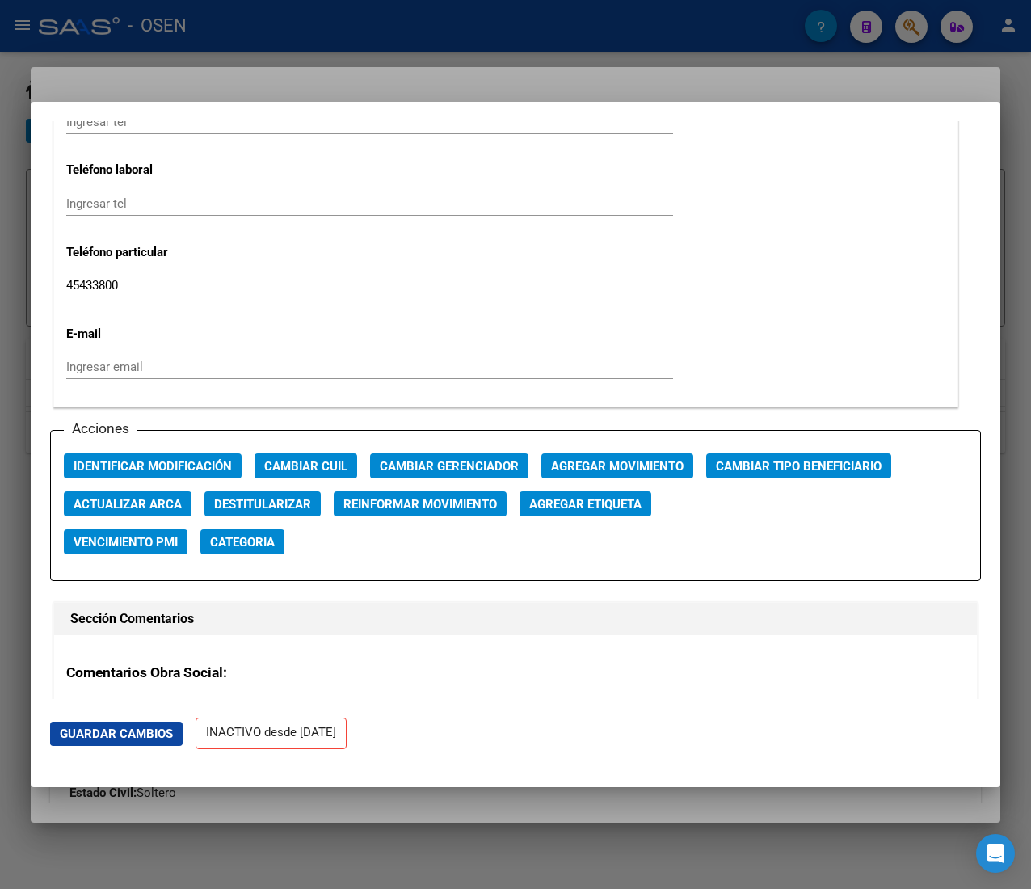
scroll to position [2101, 0]
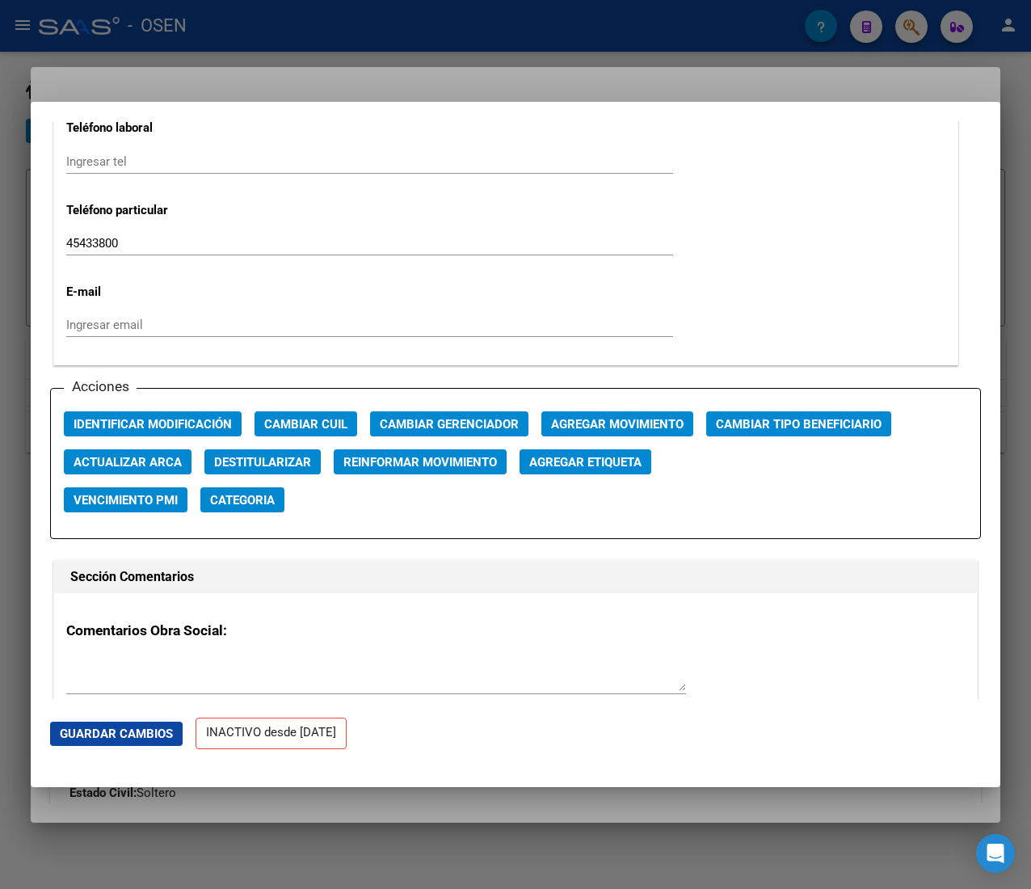
click at [596, 410] on div "Acciones Identificar Modificación Cambiar CUIL Cambiar Gerenciador Agregar Movi…" at bounding box center [515, 463] width 931 height 151
click at [669, 430] on span "Agregar Movimiento" at bounding box center [617, 424] width 132 height 15
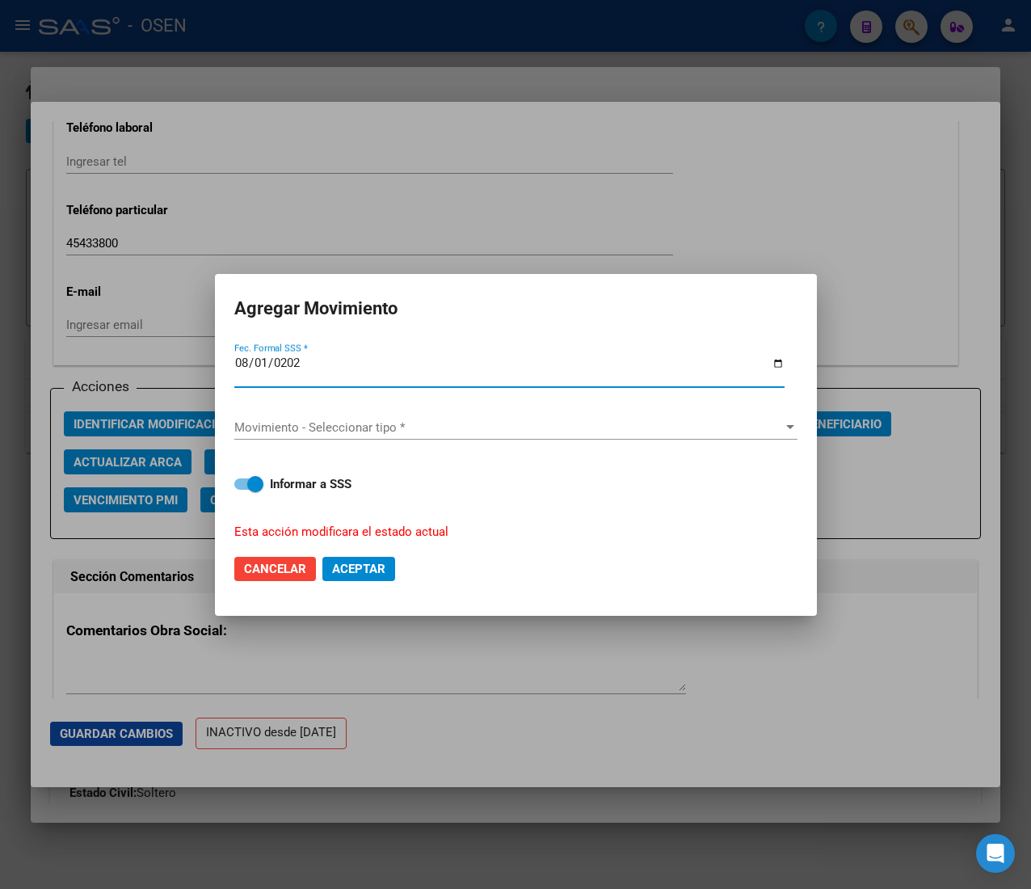
type input "[DATE]"
click at [669, 430] on span "Movimiento - Seleccionar tipo *" at bounding box center [508, 427] width 549 height 15
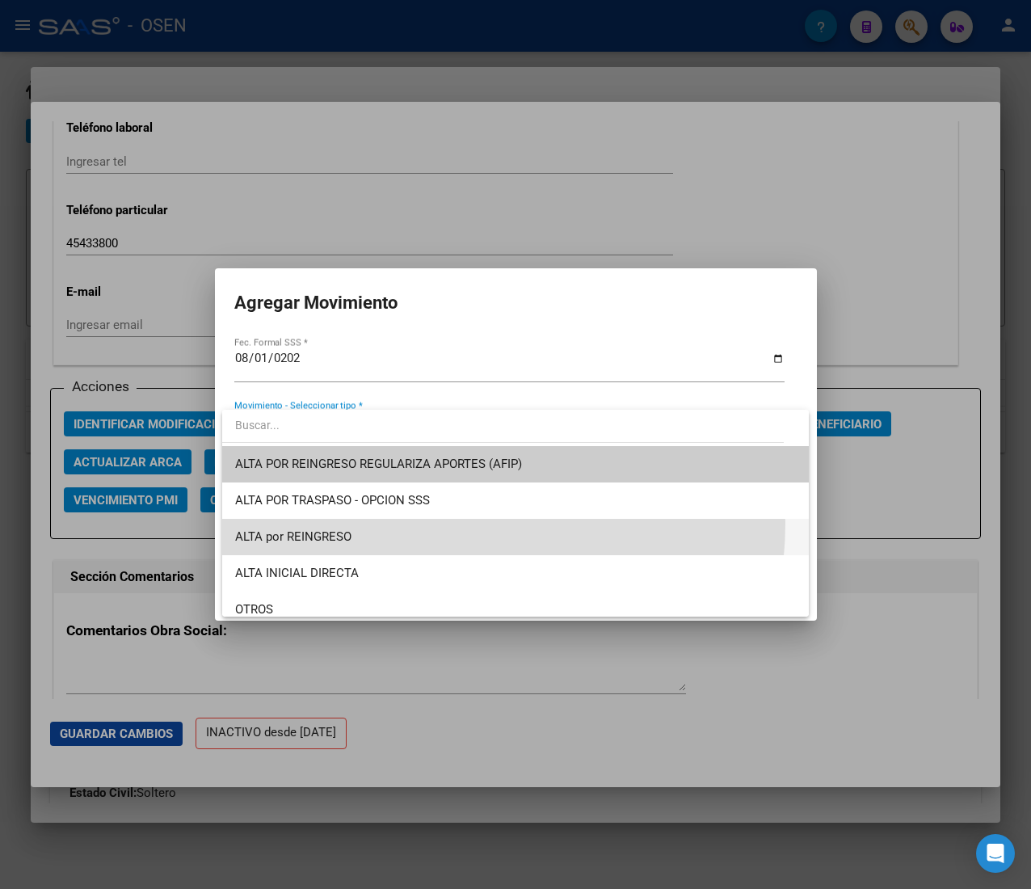
click at [424, 523] on span "ALTA por REINGRESO" at bounding box center [515, 537] width 561 height 36
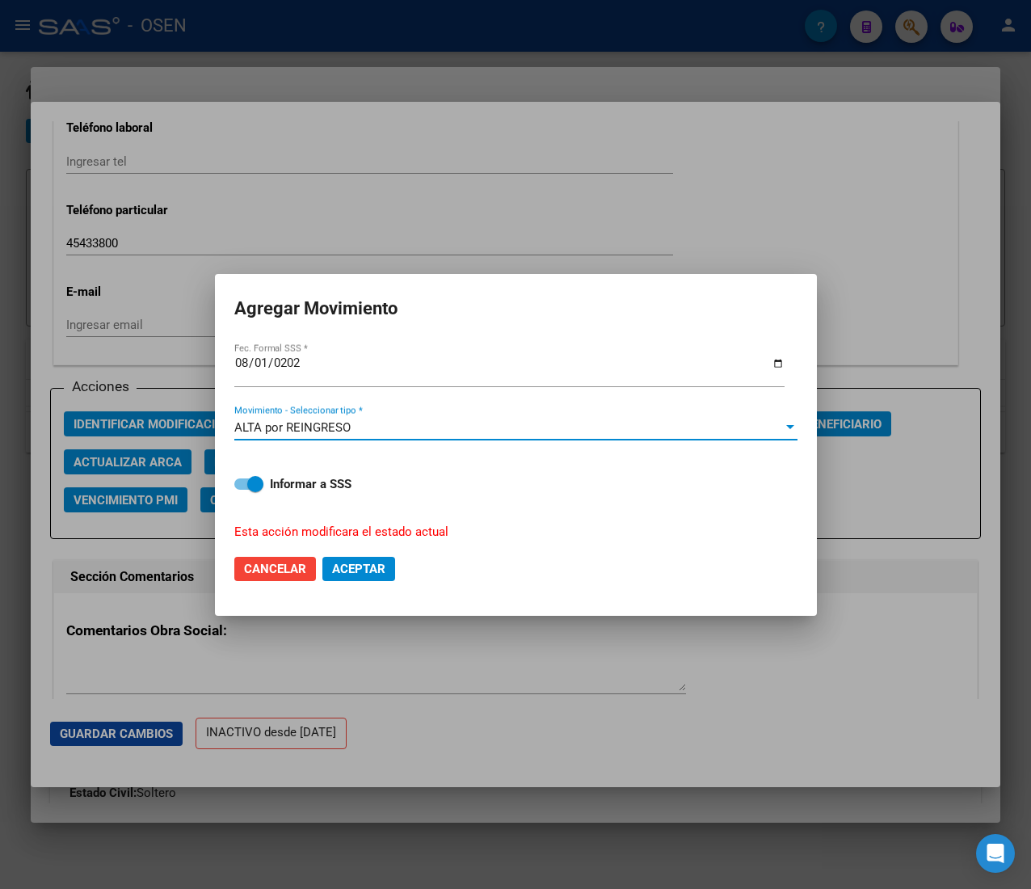
click at [367, 561] on span "Aceptar" at bounding box center [358, 568] width 53 height 15
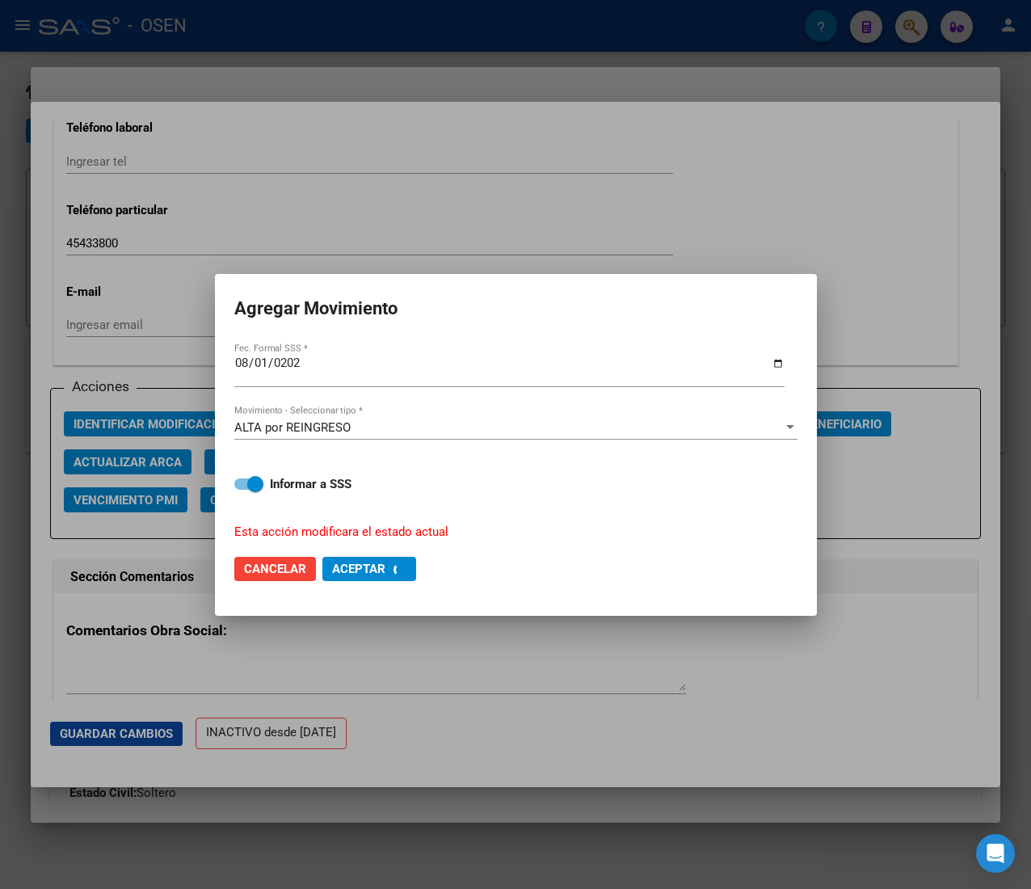
checkbox input "false"
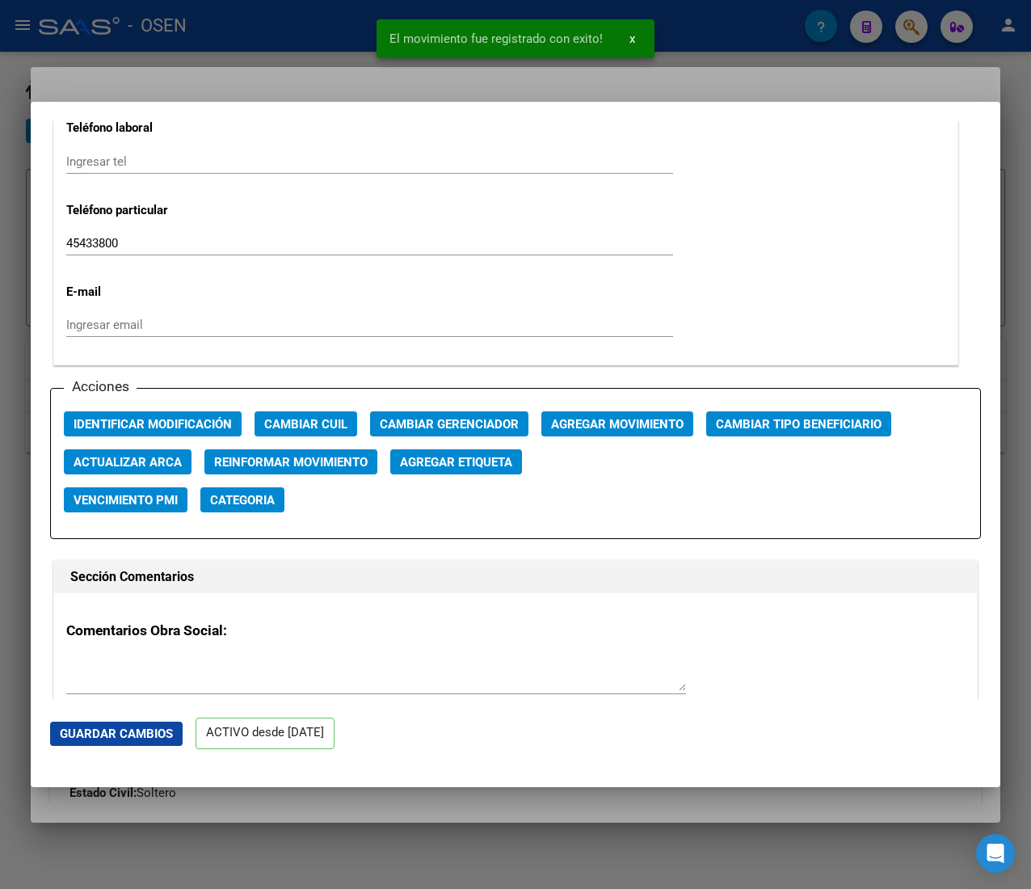
click at [353, 39] on div at bounding box center [515, 444] width 1031 height 889
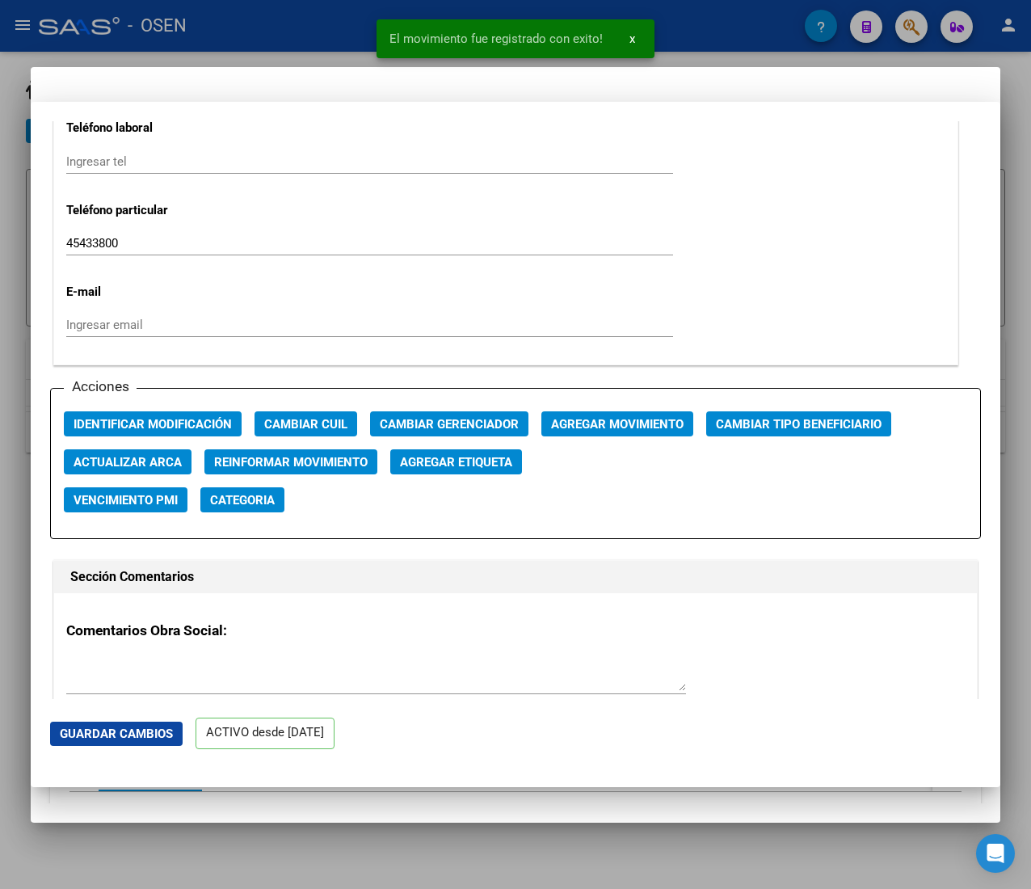
click at [353, 39] on div at bounding box center [515, 444] width 1031 height 889
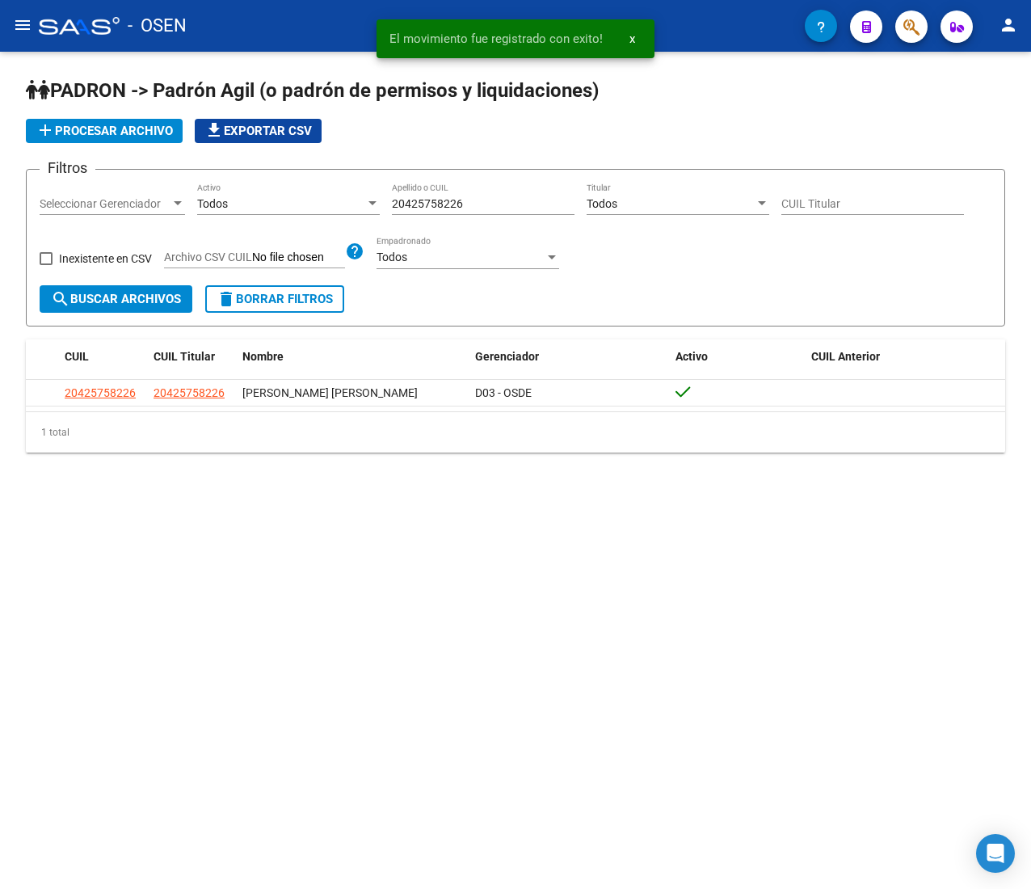
drag, startPoint x: 469, startPoint y: 204, endPoint x: 324, endPoint y: 213, distance: 144.9
click at [327, 212] on div "Filtros Seleccionar Gerenciador Seleccionar Gerenciador Todos Activo 2042575822…" at bounding box center [516, 234] width 952 height 103
paste input "335259387"
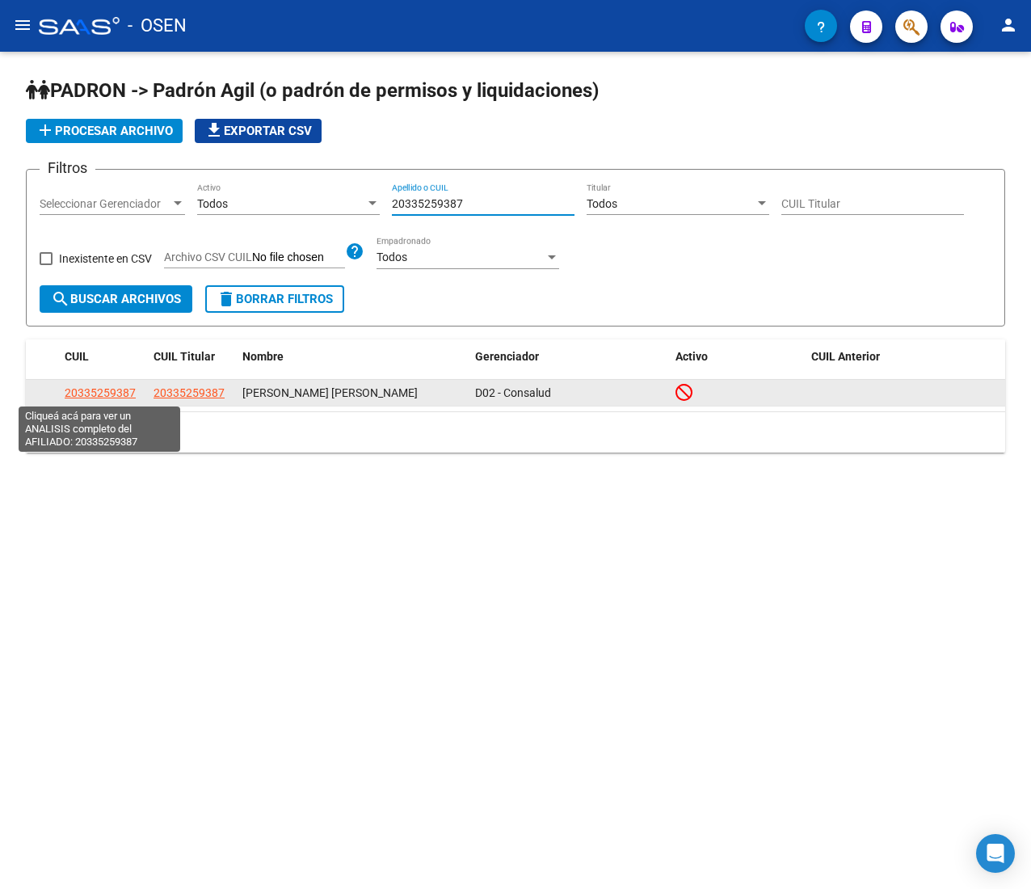
type input "20335259387"
click at [101, 388] on span "20335259387" at bounding box center [100, 392] width 71 height 13
type textarea "20335259387"
